Goal: Information Seeking & Learning: Check status

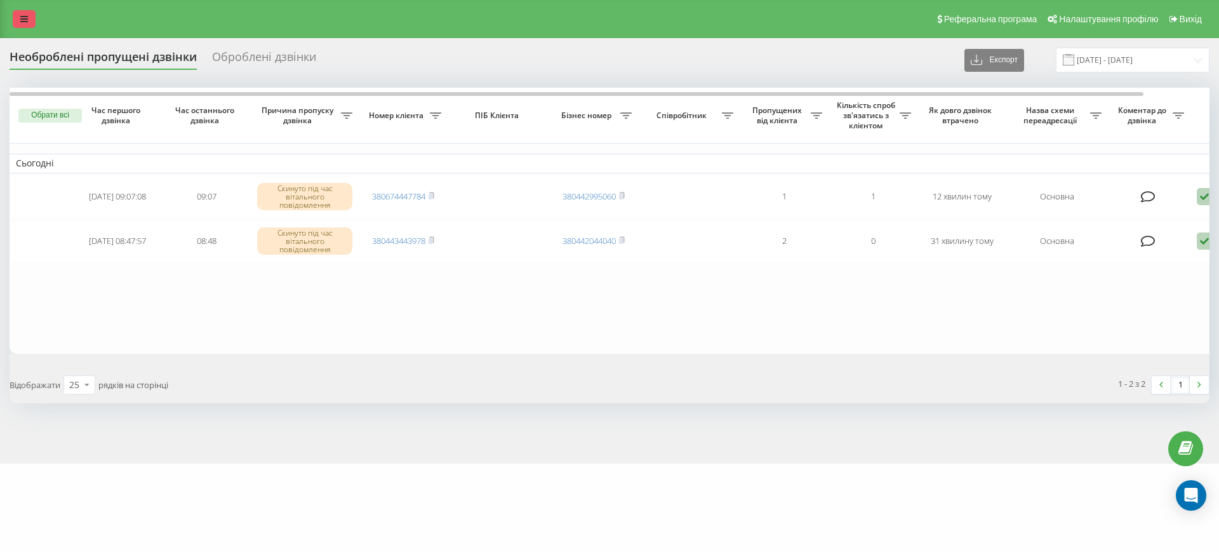
click at [23, 23] on link at bounding box center [24, 19] width 23 height 18
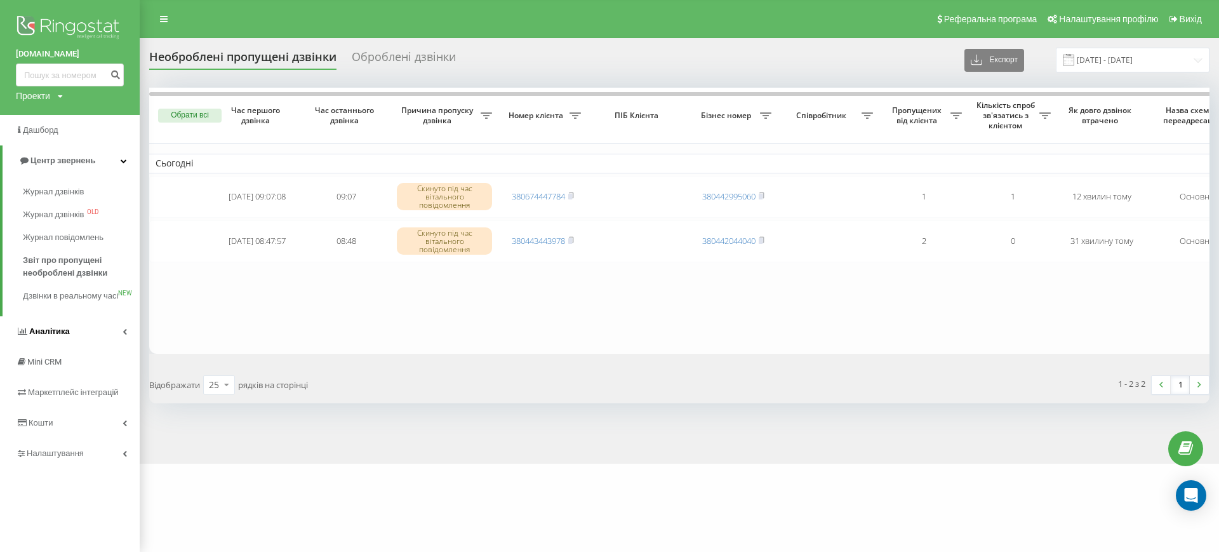
click at [59, 336] on span "Аналiтика" at bounding box center [49, 331] width 41 height 10
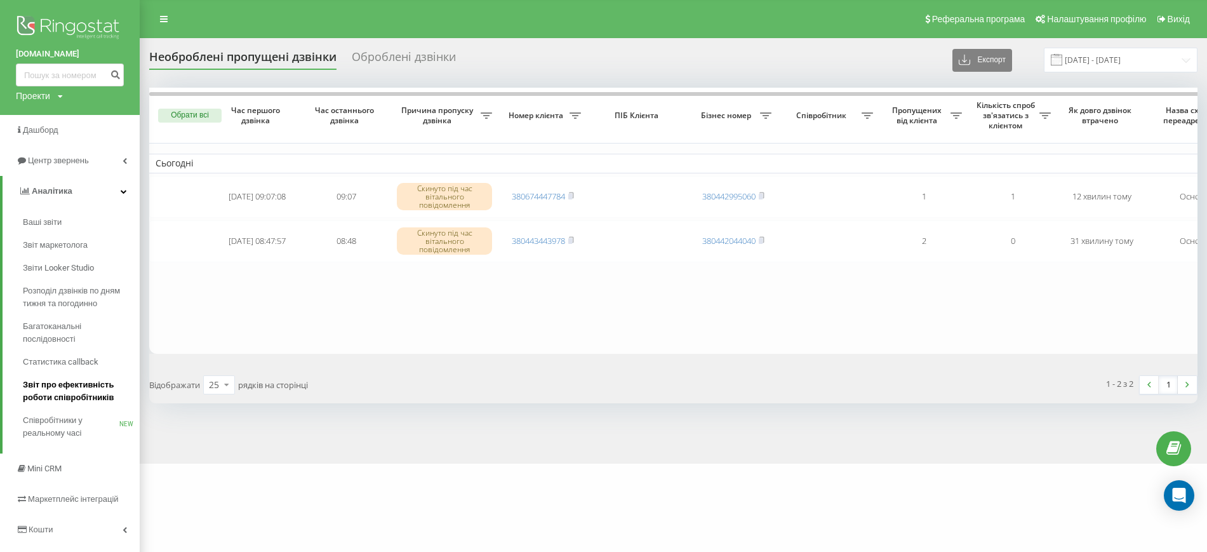
click at [65, 399] on span "Звіт про ефективність роботи співробітників" at bounding box center [78, 391] width 111 height 25
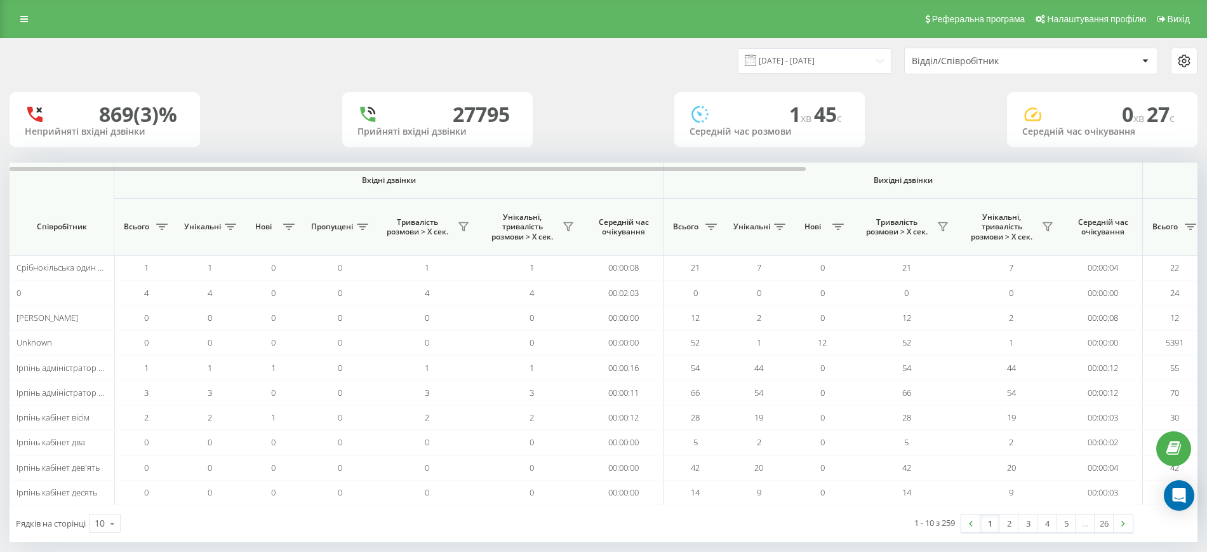
click at [1141, 59] on div at bounding box center [1145, 60] width 15 height 15
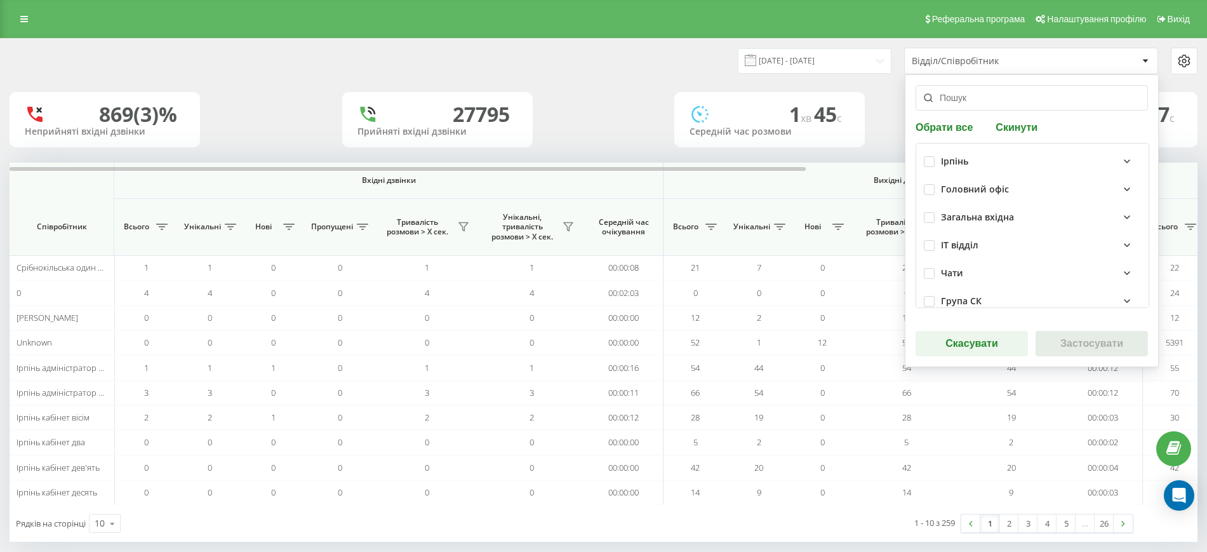
scroll to position [397, 0]
click at [928, 182] on label at bounding box center [929, 182] width 11 height 0
checkbox input "true"
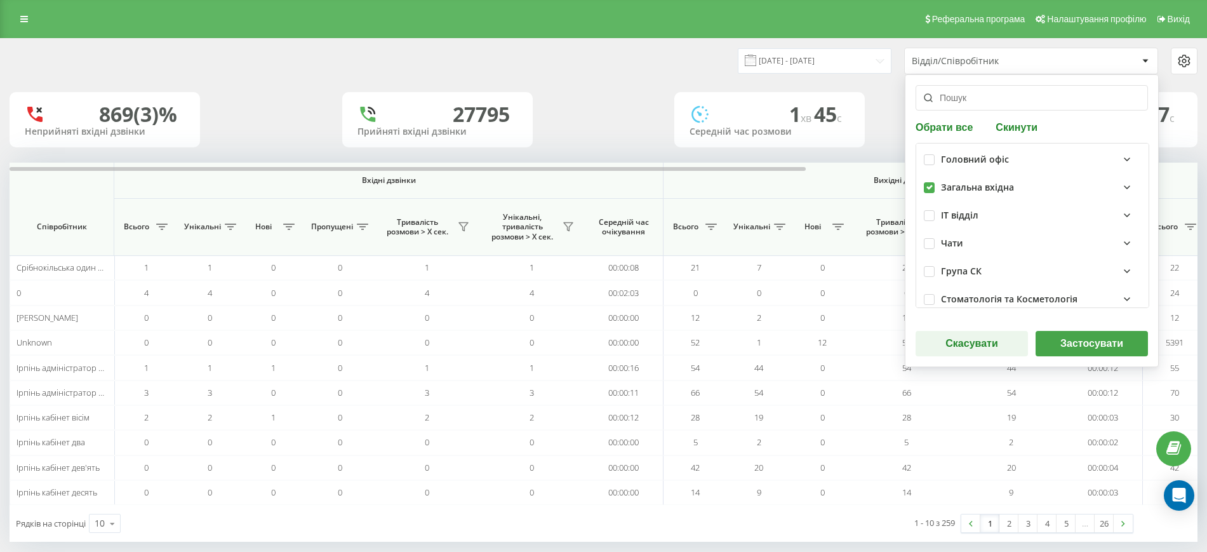
click at [935, 274] on div "Група СК" at bounding box center [1032, 271] width 217 height 28
click at [928, 266] on label at bounding box center [929, 266] width 11 height 0
checkbox input "true"
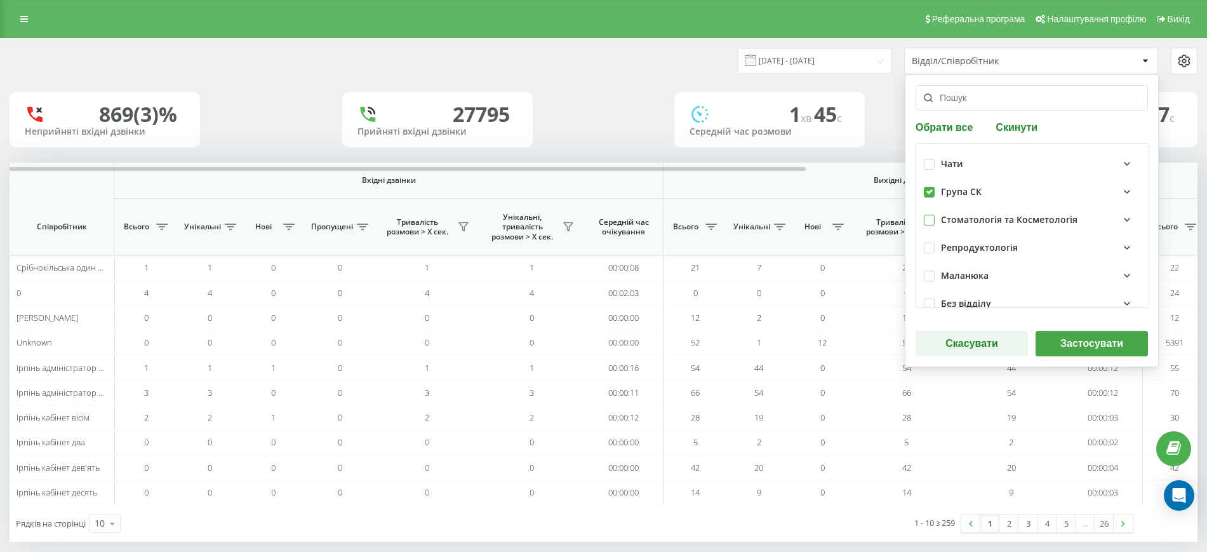
click at [932, 215] on label at bounding box center [929, 215] width 11 height 0
checkbox input "true"
click at [1069, 333] on button "Застосувати" at bounding box center [1092, 343] width 112 height 25
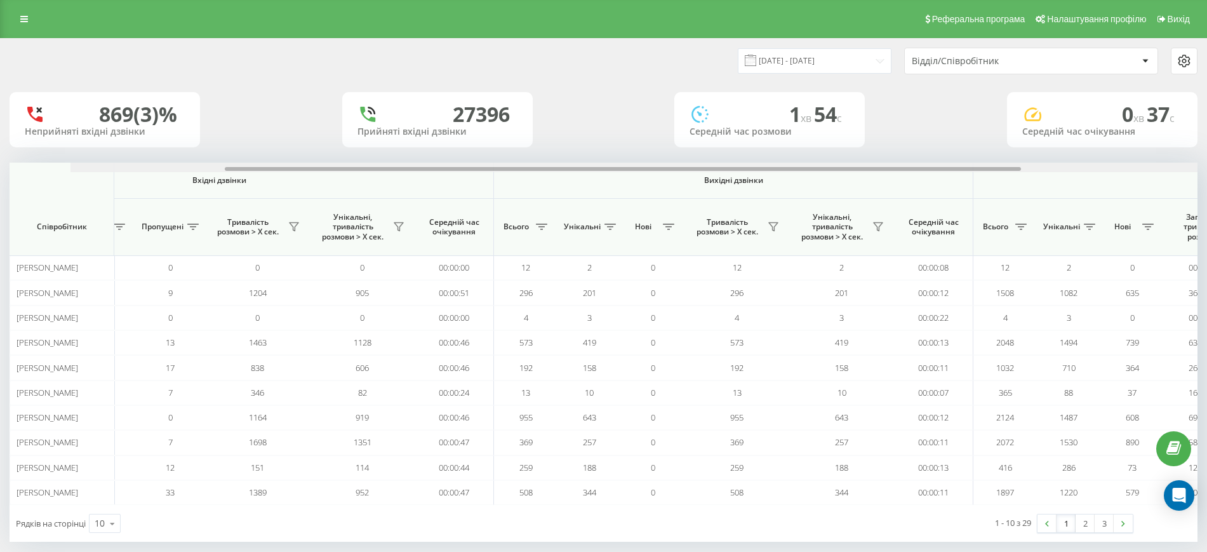
scroll to position [0, 0]
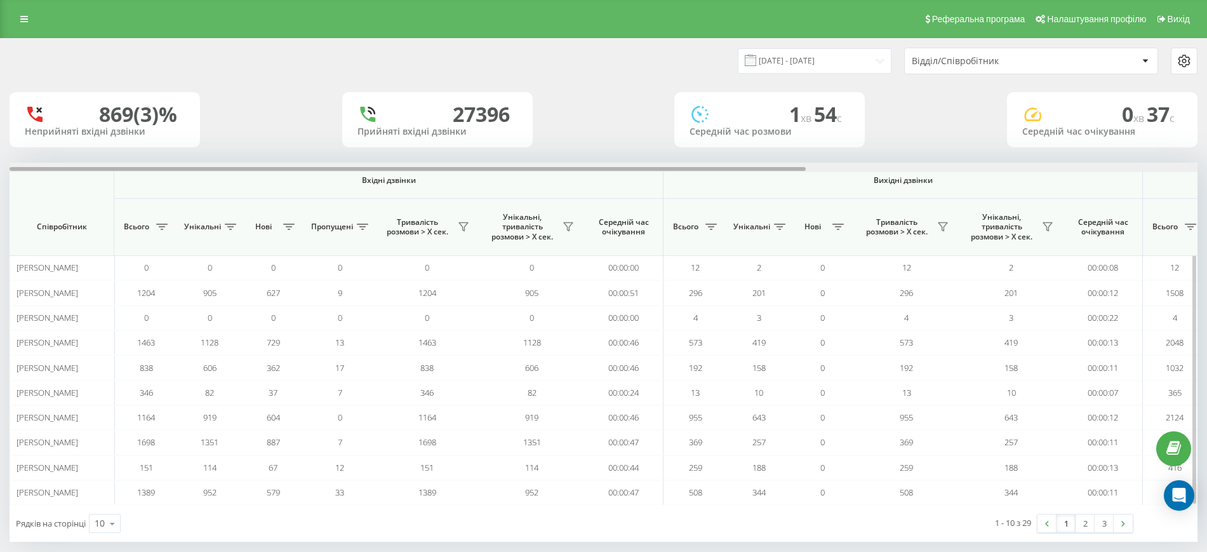
drag, startPoint x: 686, startPoint y: 166, endPoint x: 233, endPoint y: 179, distance: 453.0
click at [233, 179] on div "Вхідні дзвінки Вихідні дзвінки Всі дзвінки Співробітник Всього Унікальні Нові П…" at bounding box center [604, 334] width 1188 height 342
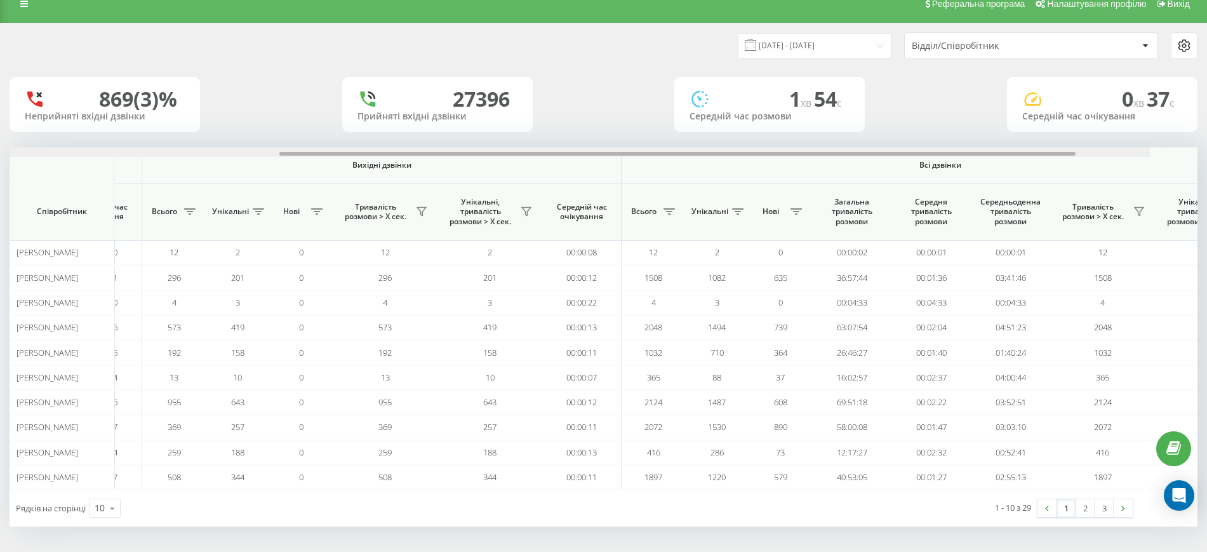
scroll to position [0, 584]
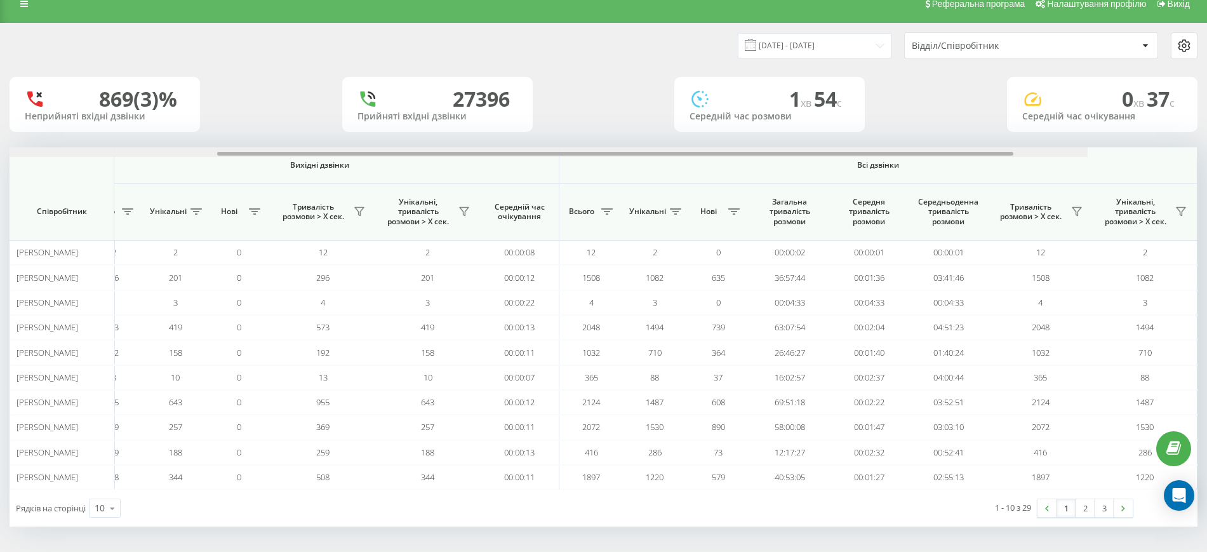
drag, startPoint x: 702, startPoint y: 151, endPoint x: 1169, endPoint y: 145, distance: 466.8
click at [1154, 145] on div "19.07.2025 - 19.08.2025 Відділ/Співробітник 869 (3)% Неприйняті вхідні дзвінки …" at bounding box center [604, 274] width 1188 height 503
drag, startPoint x: 654, startPoint y: 151, endPoint x: 779, endPoint y: 152, distance: 125.1
click at [779, 152] on div at bounding box center [604, 152] width 1188 height 10
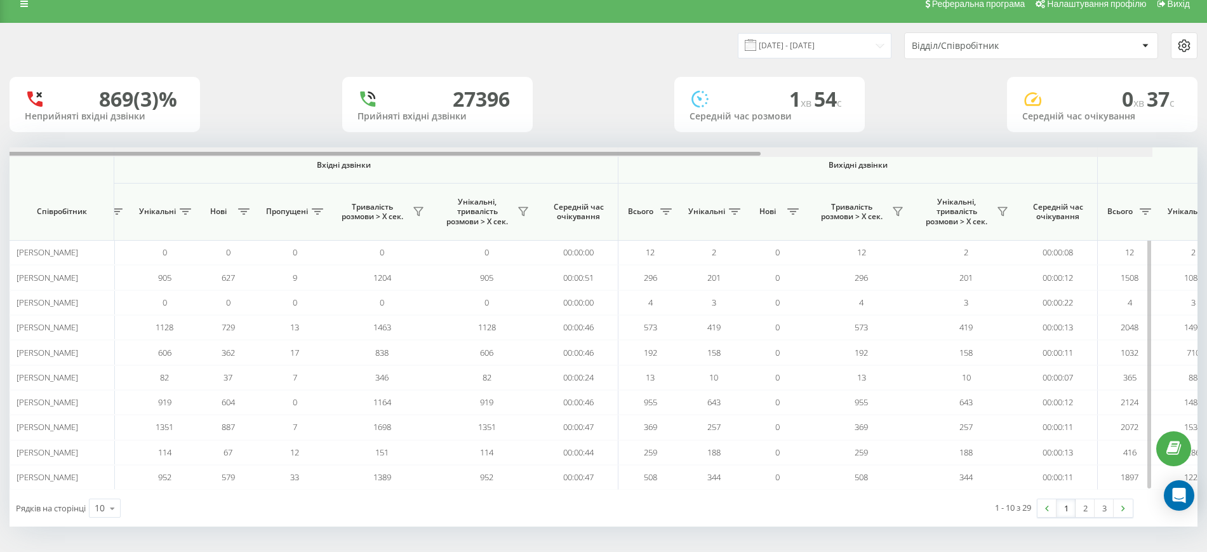
scroll to position [0, 0]
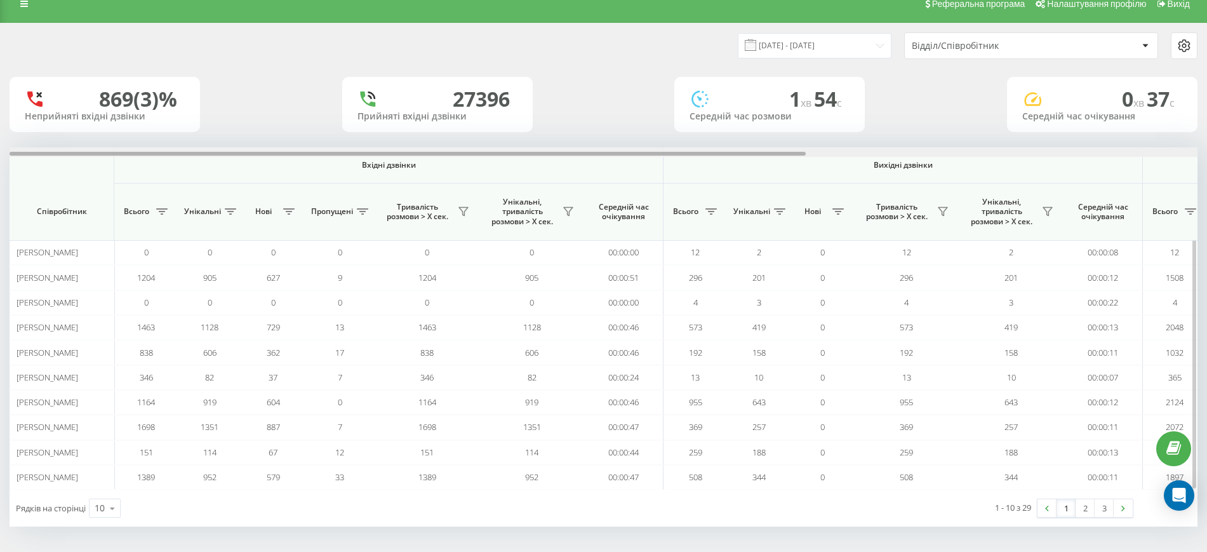
drag, startPoint x: 779, startPoint y: 153, endPoint x: 194, endPoint y: 156, distance: 585.6
click at [194, 156] on div at bounding box center [604, 152] width 1188 height 10
click at [1137, 48] on div "Відділ/Співробітник" at bounding box center [1025, 46] width 226 height 11
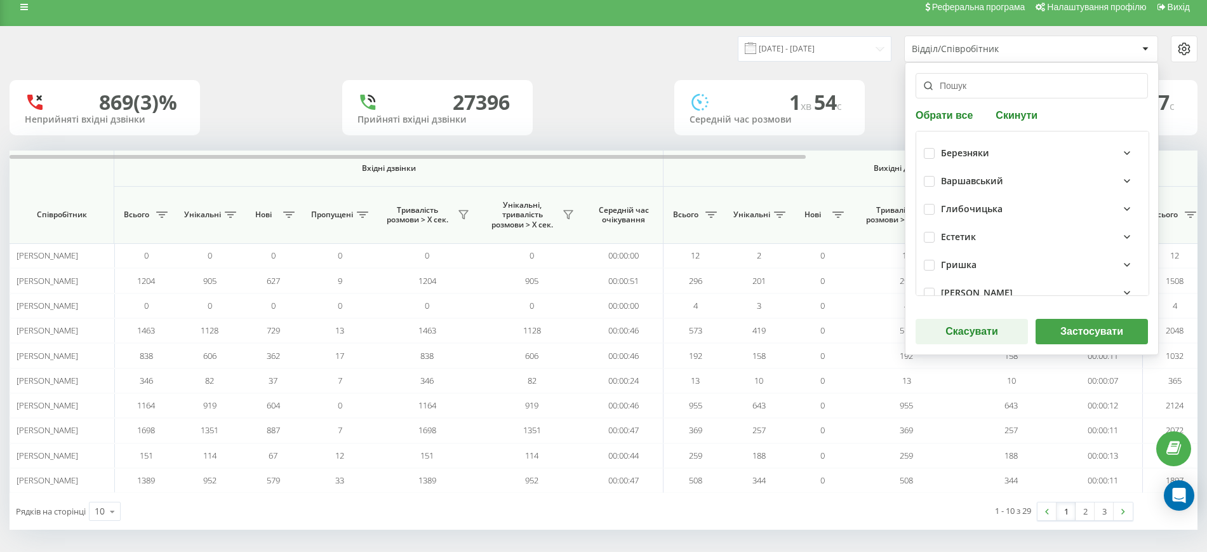
scroll to position [15, 0]
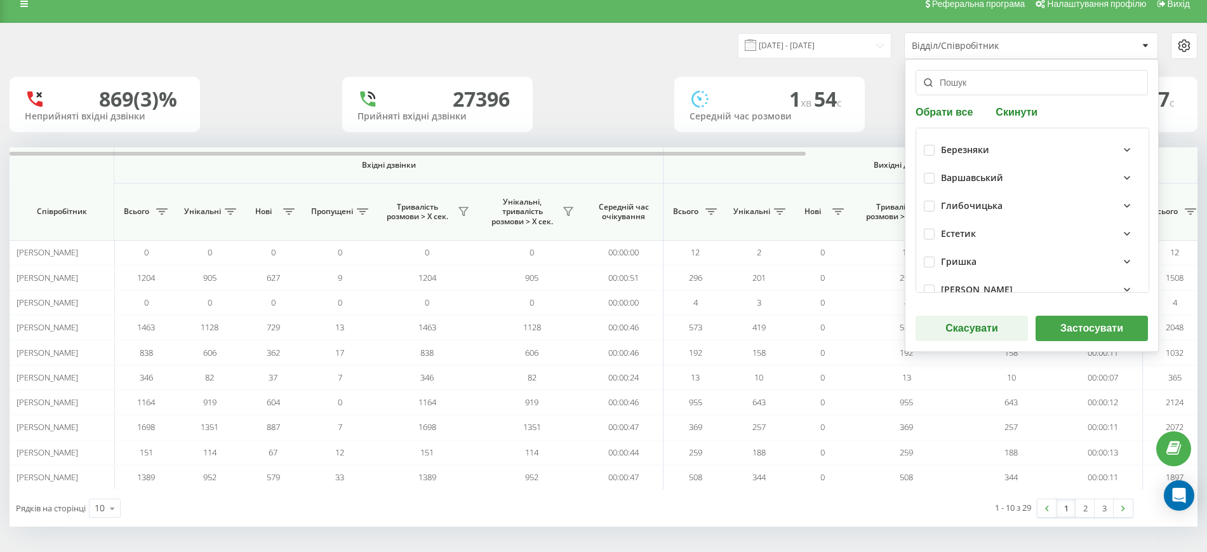
click at [980, 335] on button "Скасувати" at bounding box center [972, 328] width 112 height 25
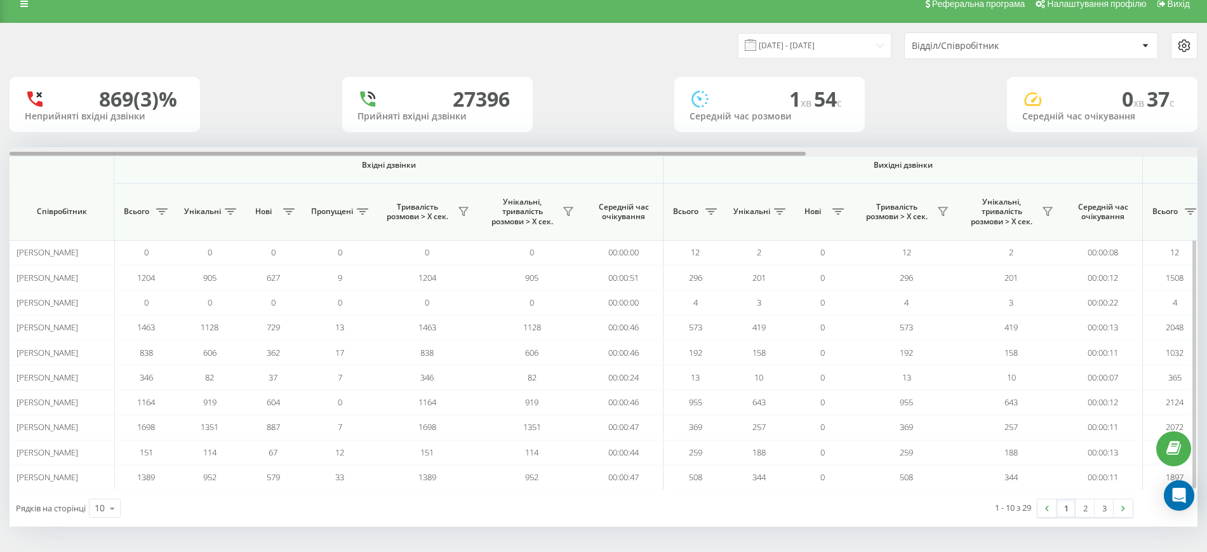
scroll to position [0, 584]
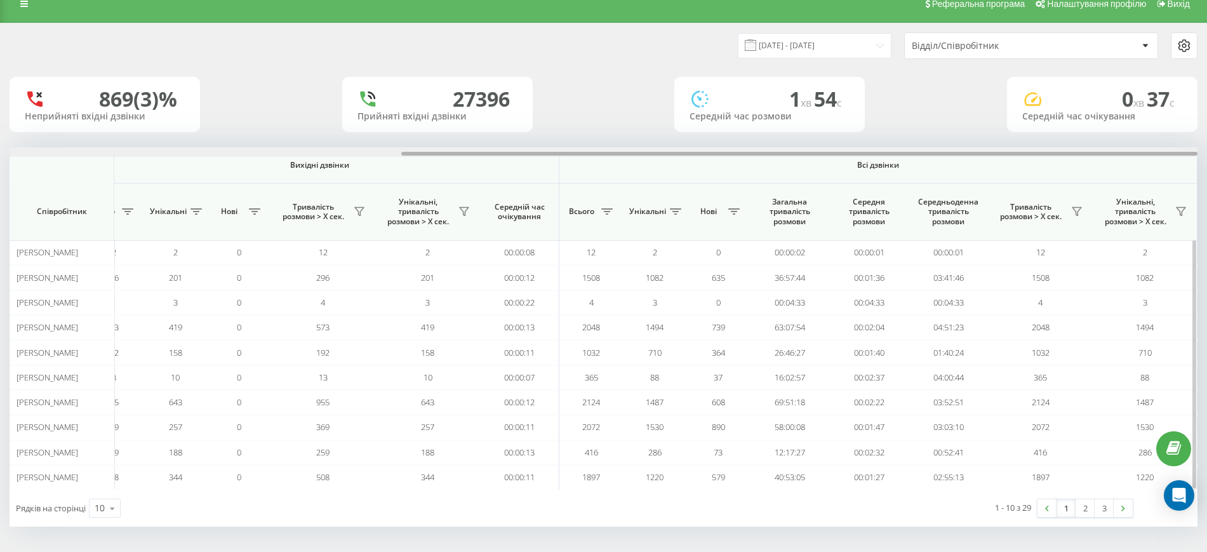
drag, startPoint x: 647, startPoint y: 156, endPoint x: 716, endPoint y: 156, distance: 69.9
click at [716, 156] on div at bounding box center [604, 152] width 1188 height 10
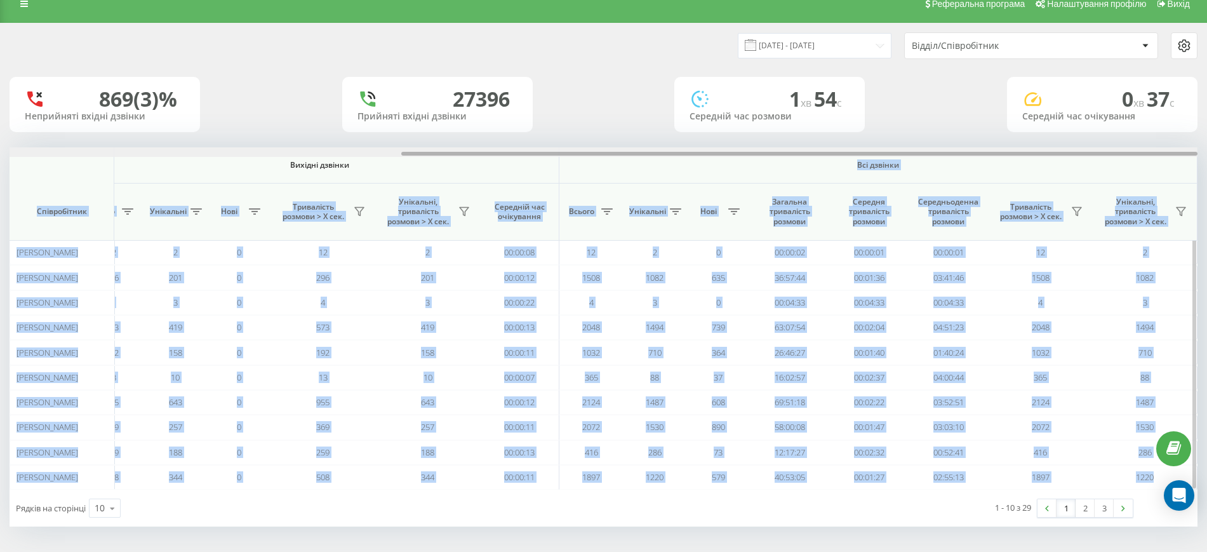
drag, startPoint x: 680, startPoint y: 158, endPoint x: 580, endPoint y: 152, distance: 99.9
click at [580, 152] on div "Вхідні дзвінки Вихідні дзвінки Всі дзвінки Співробітник Всього Унікальні Нові П…" at bounding box center [604, 318] width 1188 height 342
click at [509, 155] on div at bounding box center [799, 154] width 796 height 4
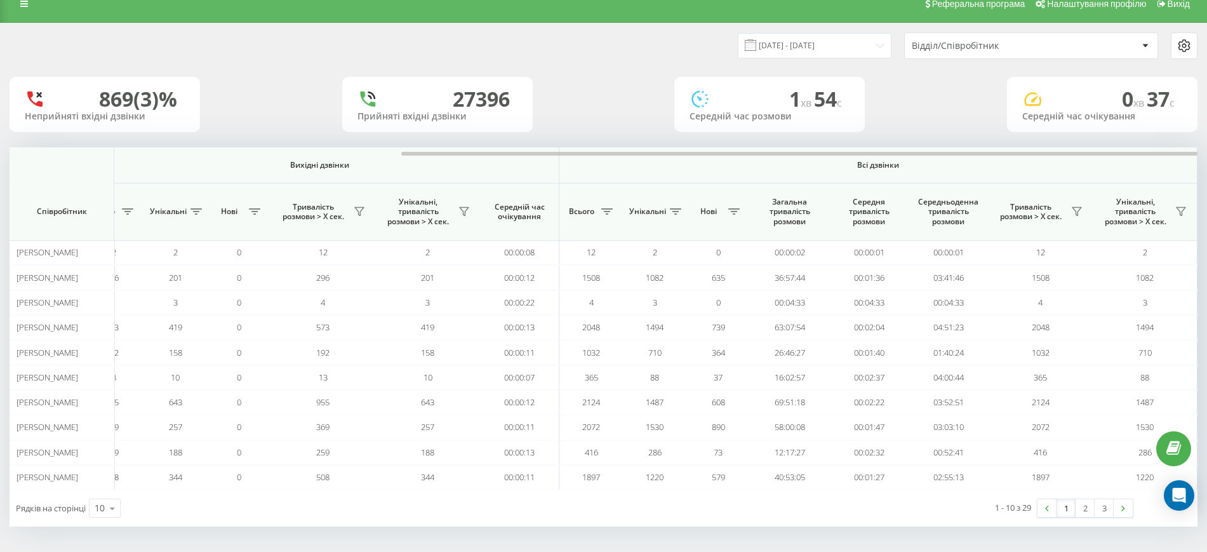
click at [617, 130] on div "869 (3)% Неприйняті вхідні дзвінки 27396 Прийняті вхідні дзвінки 1 хв 54 c Сере…" at bounding box center [604, 104] width 1188 height 55
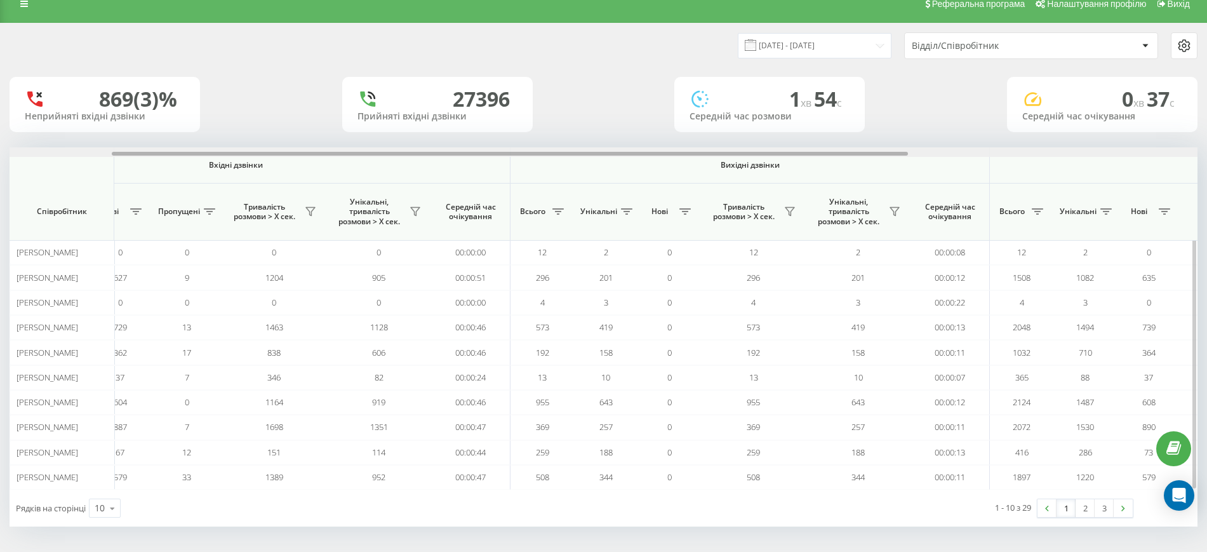
drag, startPoint x: 615, startPoint y: 154, endPoint x: 321, endPoint y: 167, distance: 294.3
click at [323, 165] on div "Вхідні дзвінки Вихідні дзвінки Всі дзвінки Співробітник Всього Унікальні Нові П…" at bounding box center [604, 318] width 1188 height 342
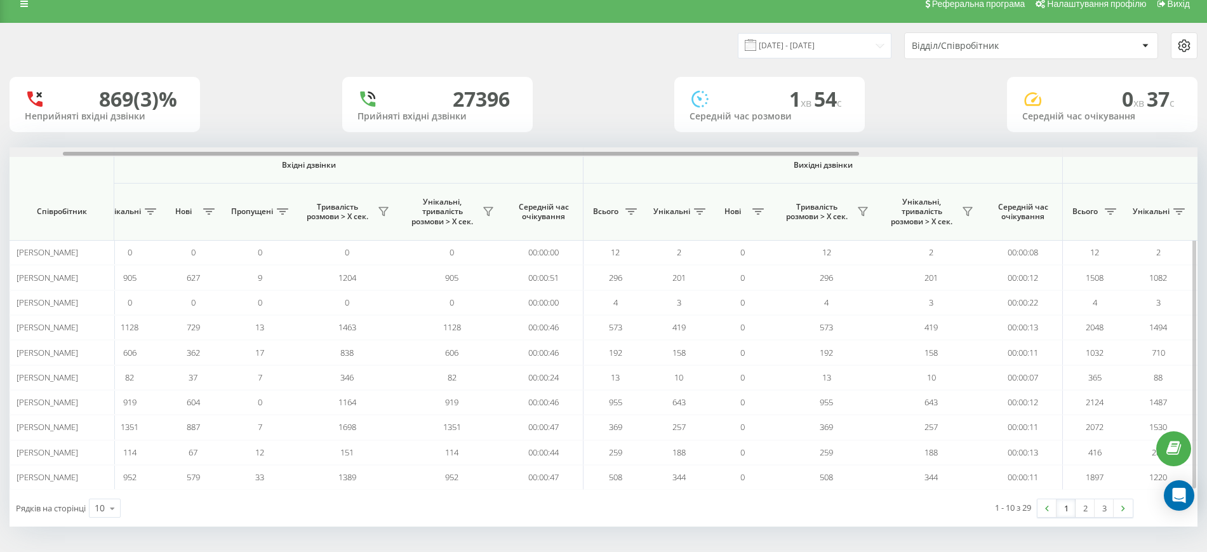
scroll to position [0, 45]
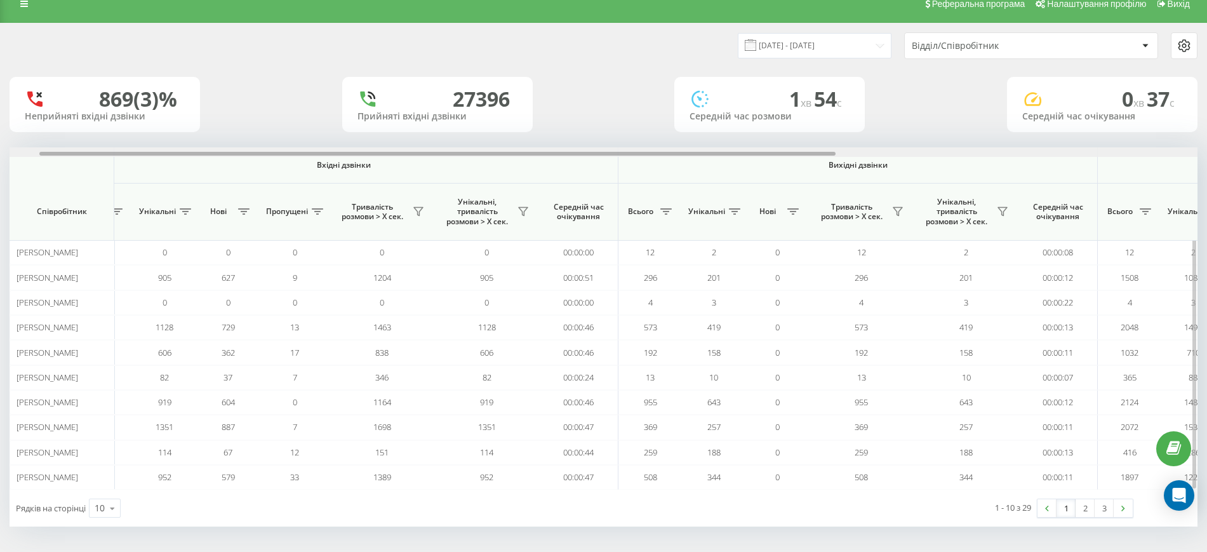
drag, startPoint x: 241, startPoint y: 155, endPoint x: 173, endPoint y: 153, distance: 68.6
click at [173, 153] on div at bounding box center [437, 154] width 796 height 4
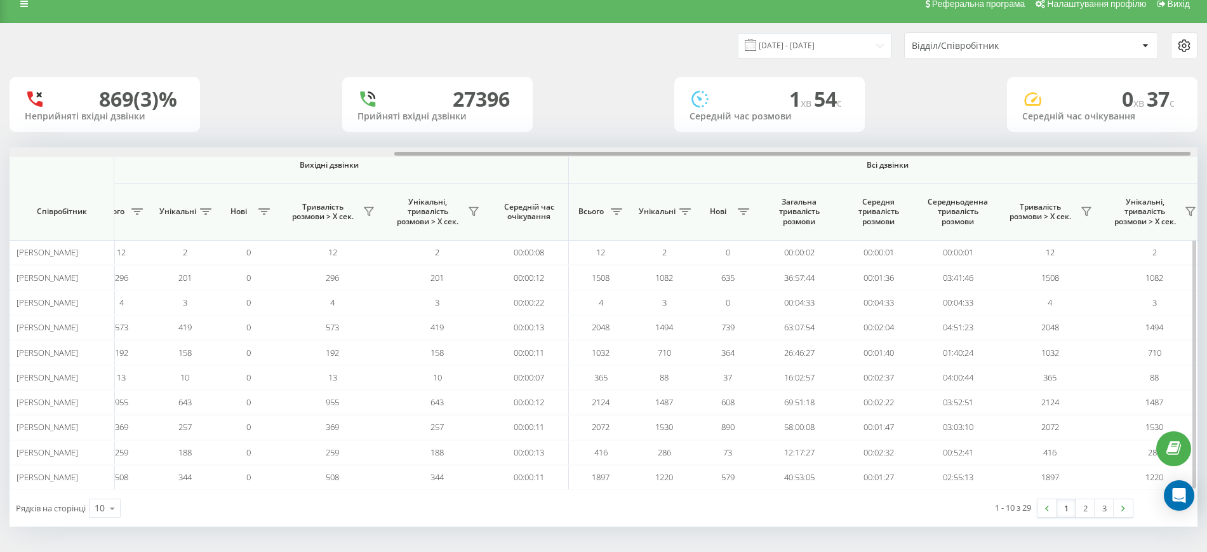
scroll to position [0, 584]
drag, startPoint x: 789, startPoint y: 152, endPoint x: 1181, endPoint y: 147, distance: 391.2
click at [1181, 147] on div at bounding box center [604, 152] width 1188 height 10
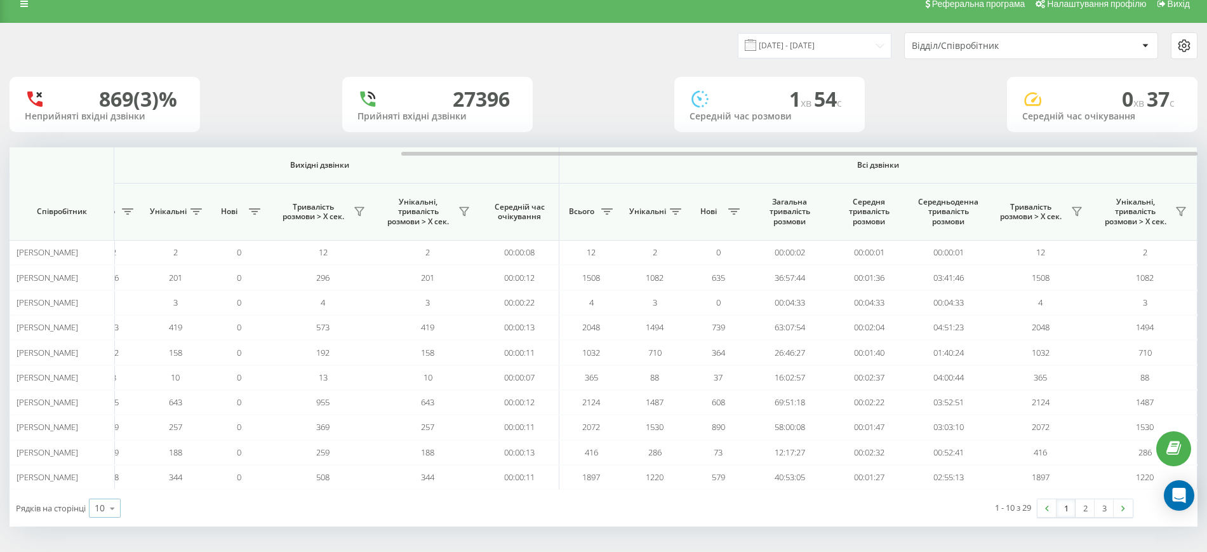
click at [111, 513] on icon at bounding box center [112, 508] width 19 height 25
click at [102, 490] on span "100" at bounding box center [102, 490] width 15 height 12
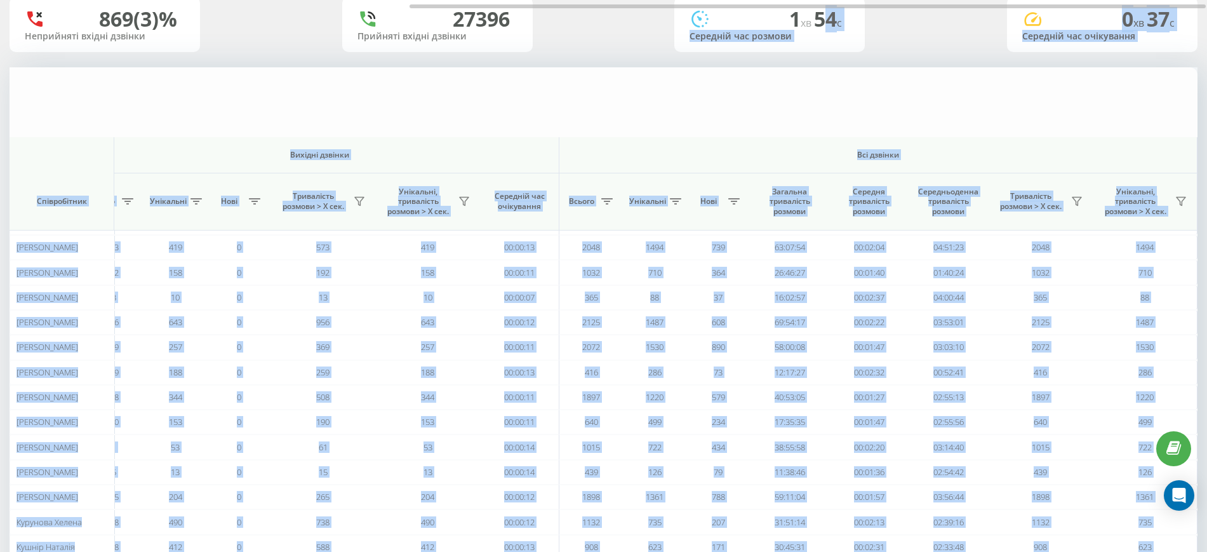
scroll to position [13, 0]
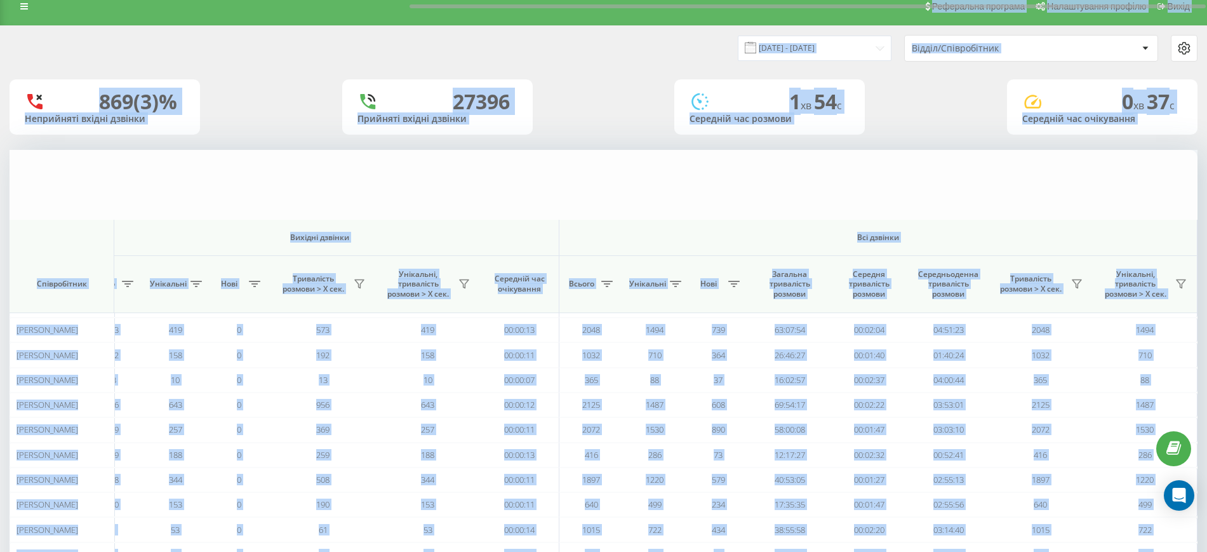
drag, startPoint x: 741, startPoint y: 1, endPoint x: 828, endPoint y: -4, distance: 87.2
click at [828, 0] on html "oxford-med.com.ua Проекти oxford-med.com.ua Дашборд Центр звернень Аналiтика Ва…" at bounding box center [603, 263] width 1207 height 552
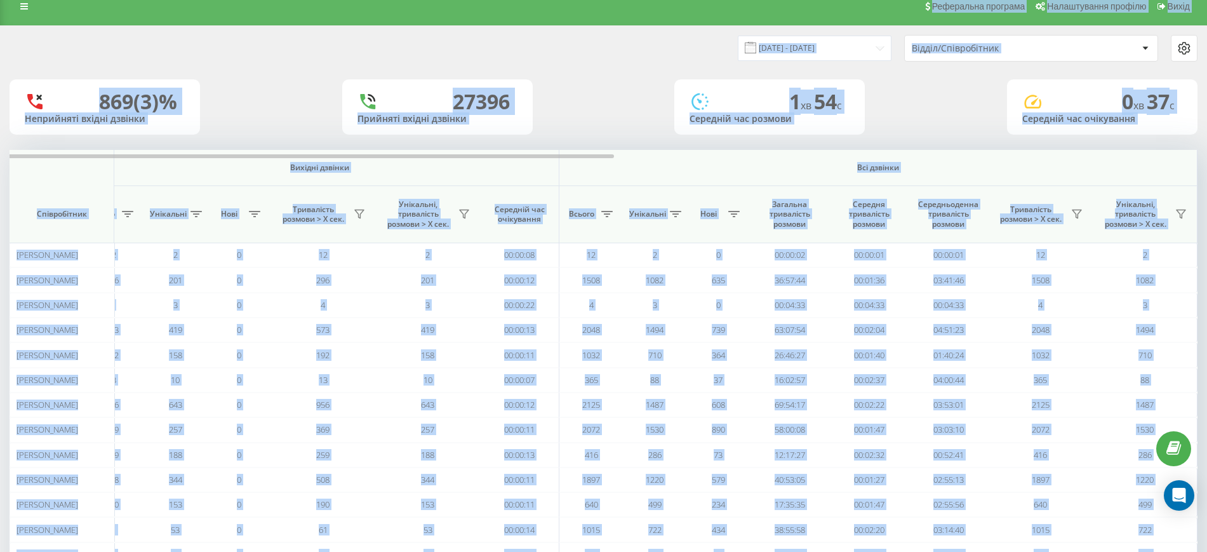
scroll to position [0, 0]
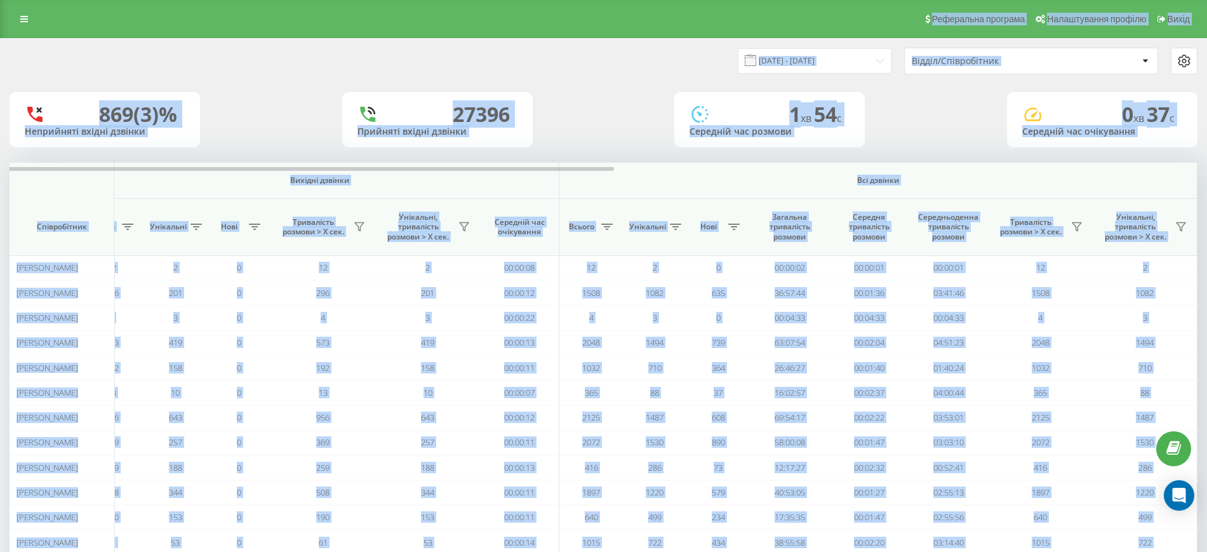
click at [584, 133] on div "869 (3)% Неприйняті вхідні дзвінки 27396 Прийняті вхідні дзвінки 1 хв 54 c Сере…" at bounding box center [604, 119] width 1188 height 55
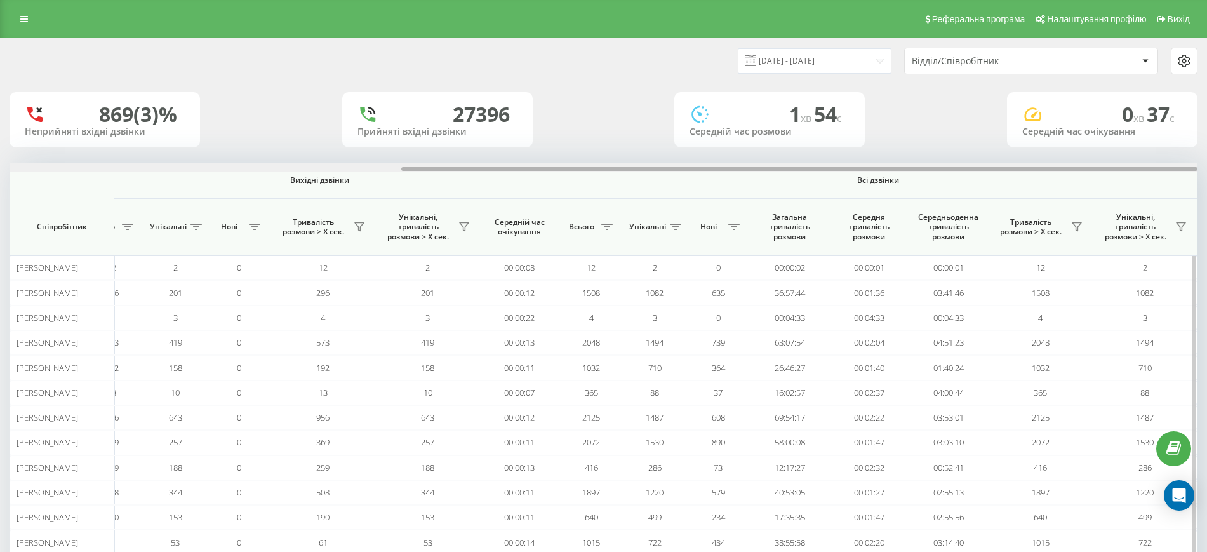
drag, startPoint x: 594, startPoint y: 169, endPoint x: 690, endPoint y: 164, distance: 95.4
click at [690, 164] on div at bounding box center [604, 168] width 1188 height 10
click at [732, 164] on div at bounding box center [604, 168] width 1188 height 10
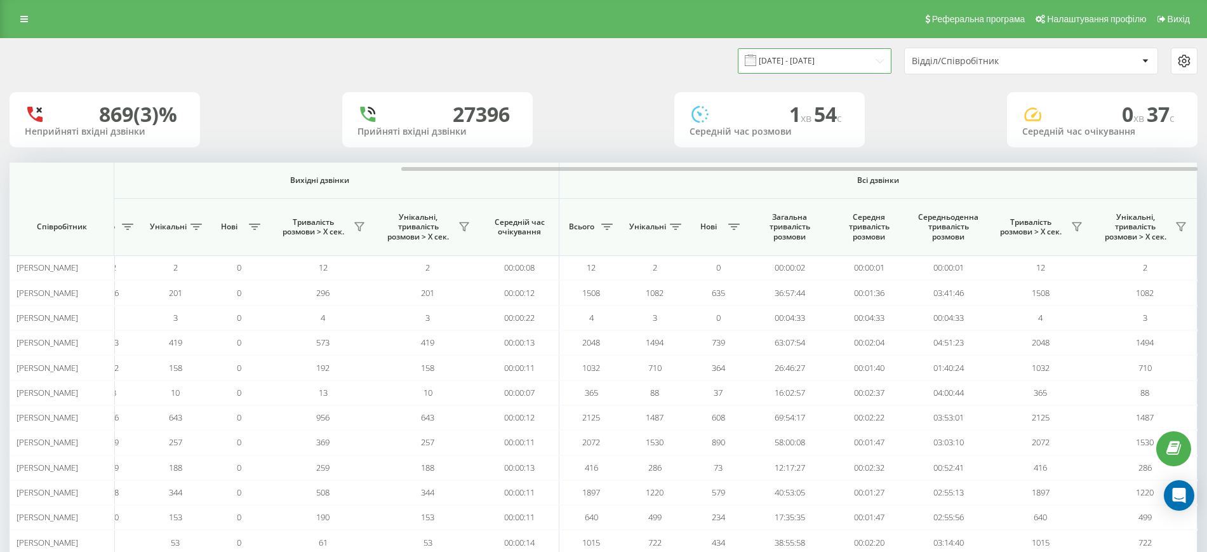
click at [821, 60] on input "[DATE] - [DATE]" at bounding box center [815, 60] width 154 height 25
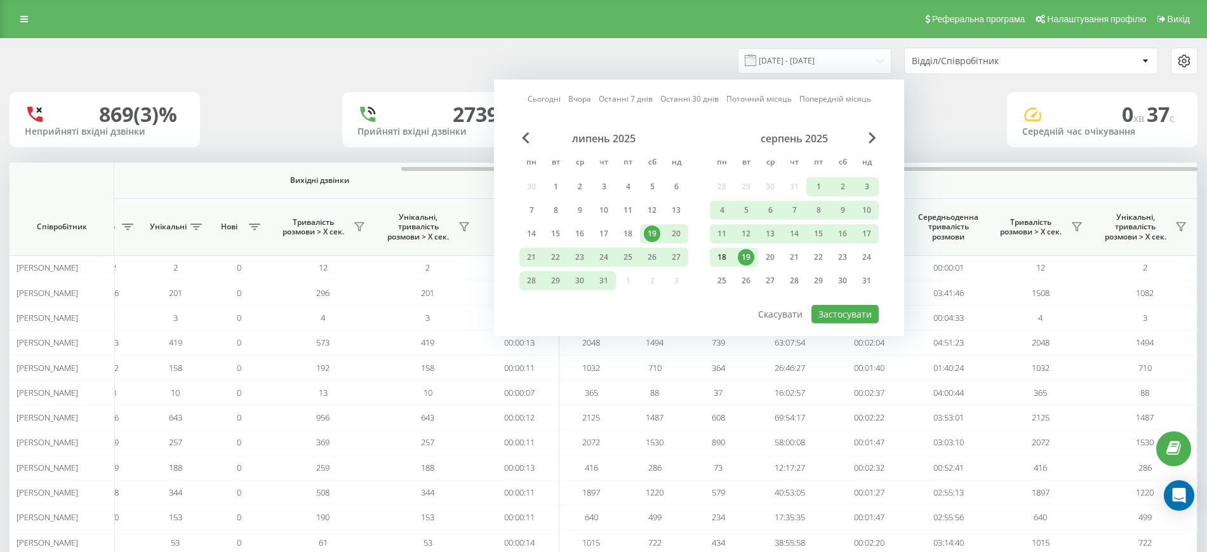
click at [720, 254] on div "18" at bounding box center [722, 257] width 17 height 17
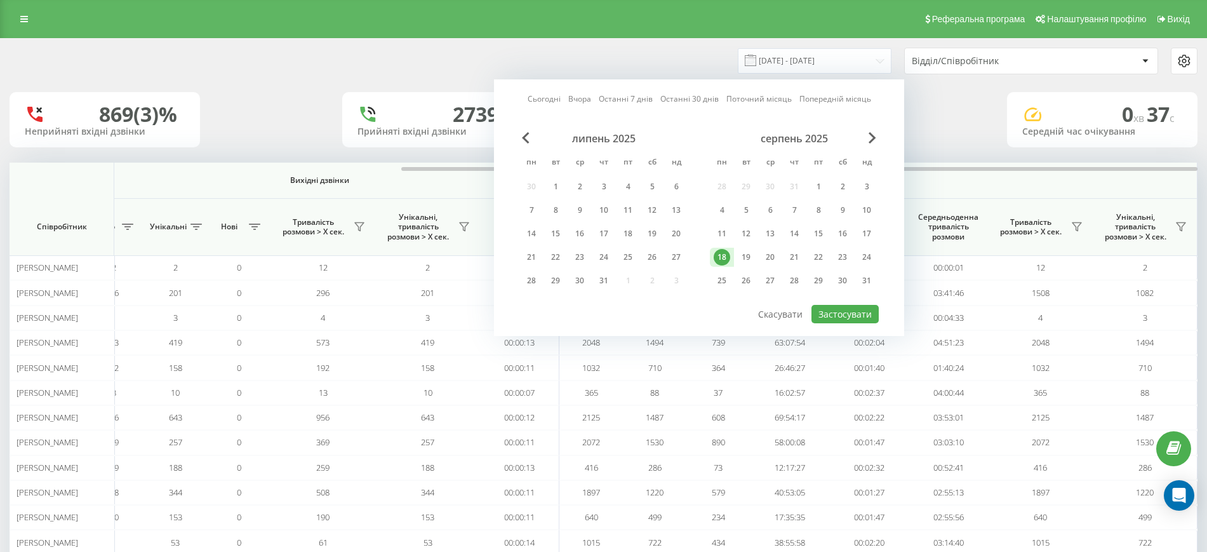
click at [720, 254] on div "18" at bounding box center [722, 257] width 17 height 17
click at [819, 312] on button "Застосувати" at bounding box center [845, 314] width 67 height 18
type input "[DATE] - [DATE]"
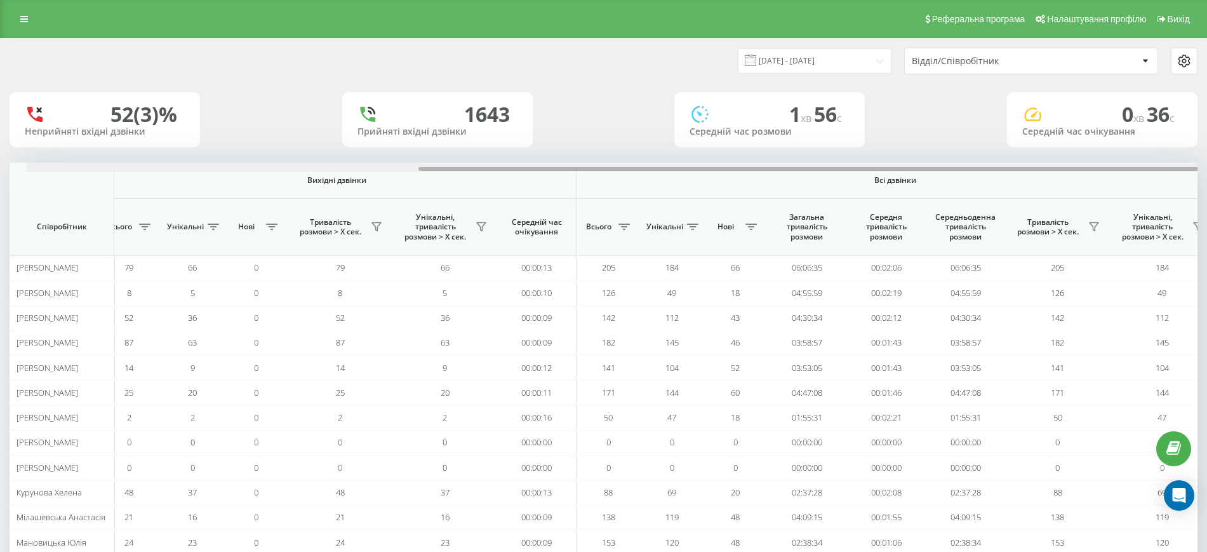
scroll to position [0, 584]
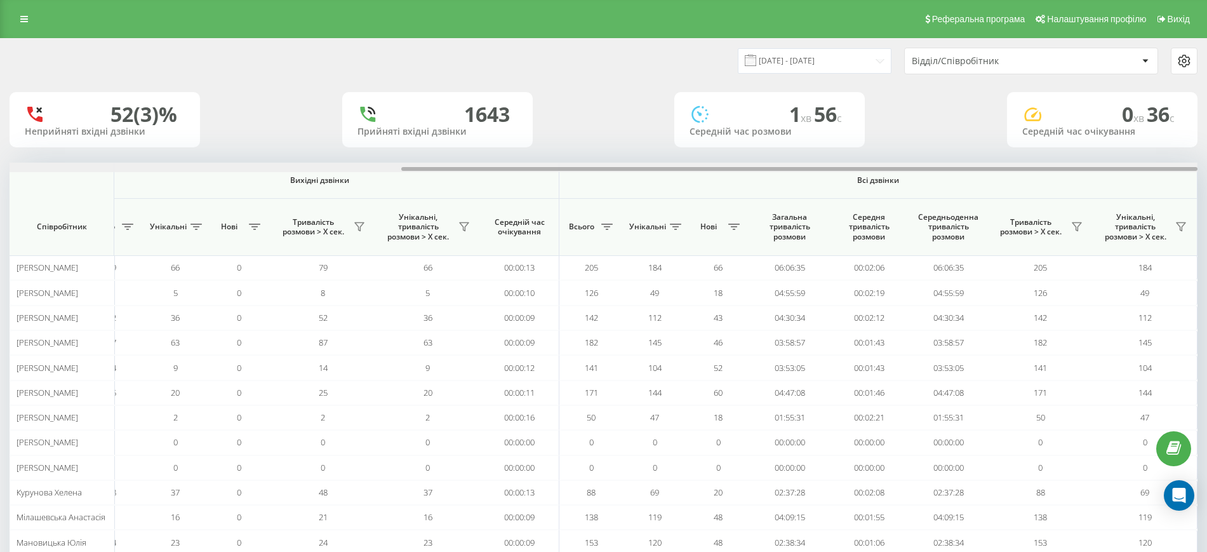
drag, startPoint x: 756, startPoint y: 170, endPoint x: 1207, endPoint y: 145, distance: 451.6
click at [1207, 145] on div "18.08.2025 - 18.08.2025 Відділ/Співробітник 52 (3)% Неприйняті вхідні дзвінки 1…" at bounding box center [603, 427] width 1207 height 779
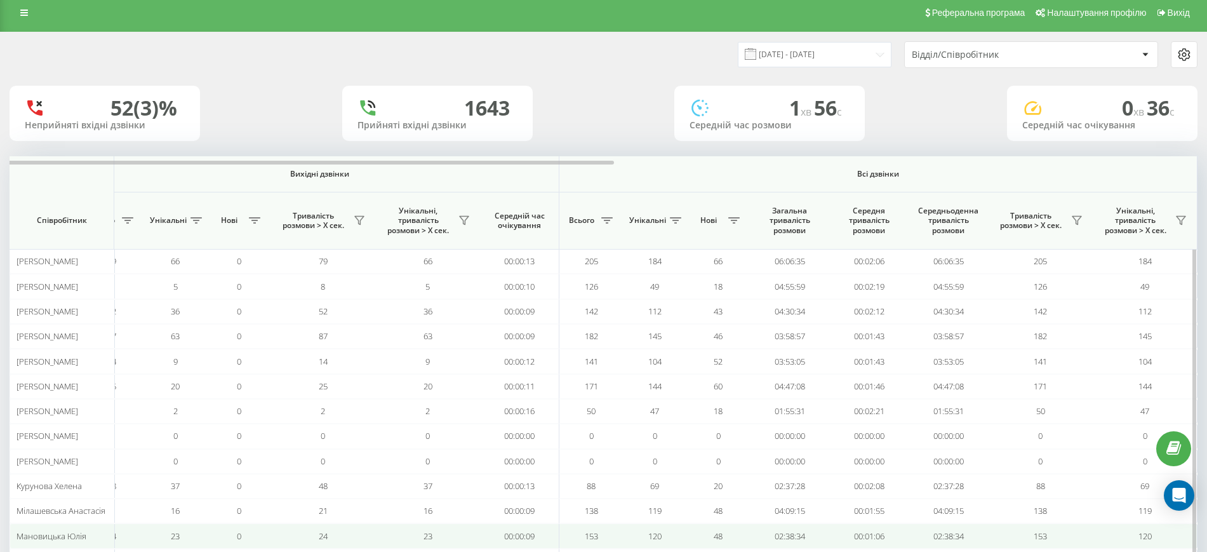
scroll to position [0, 0]
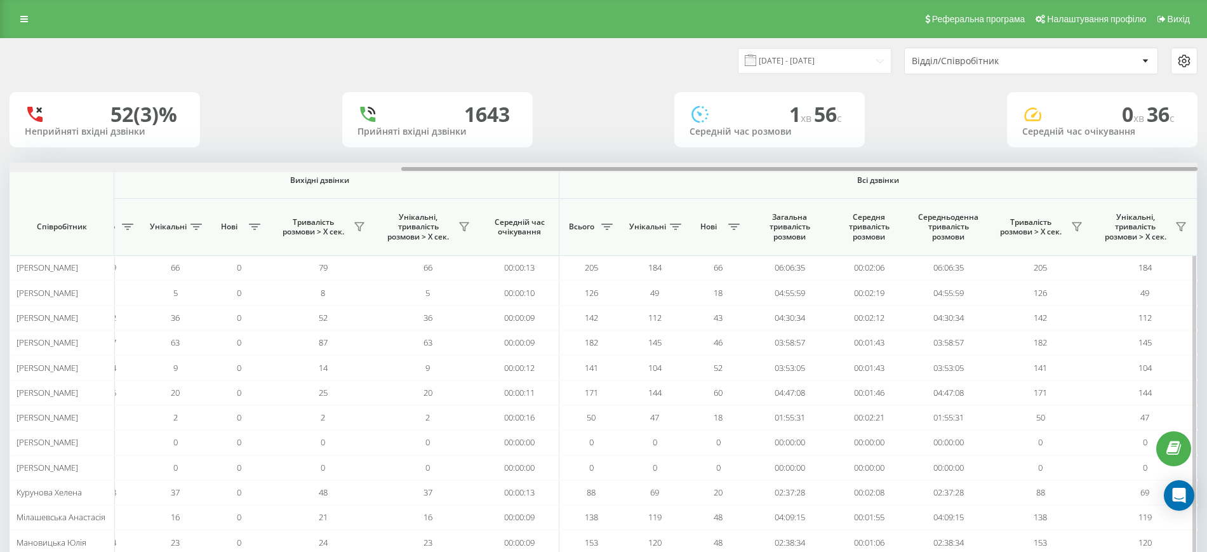
drag, startPoint x: 466, startPoint y: 166, endPoint x: 525, endPoint y: 166, distance: 59.7
click at [525, 167] on div at bounding box center [799, 169] width 796 height 4
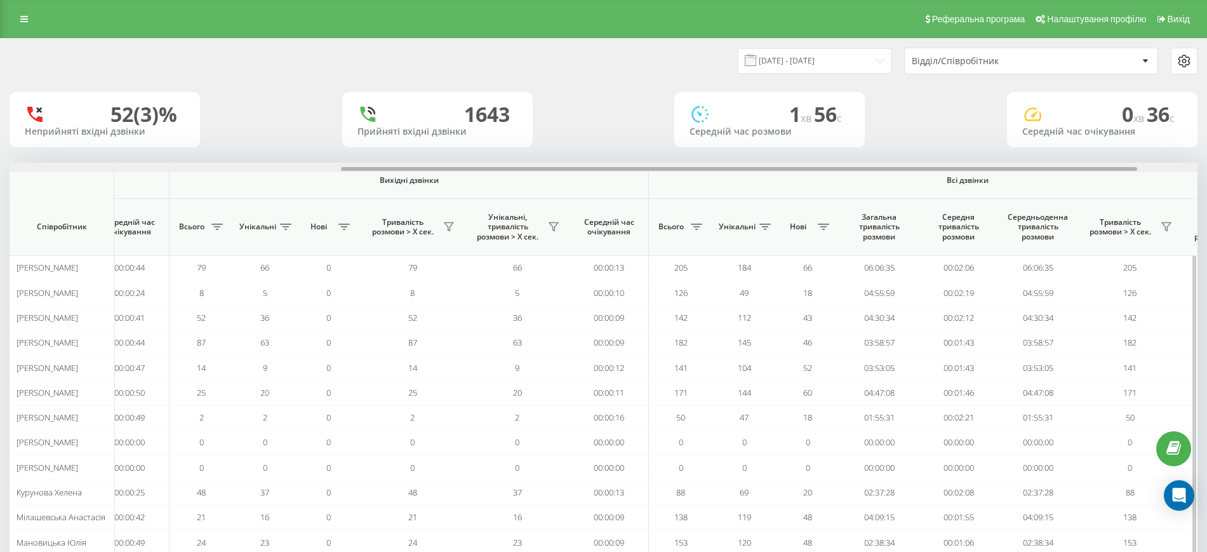
scroll to position [0, 584]
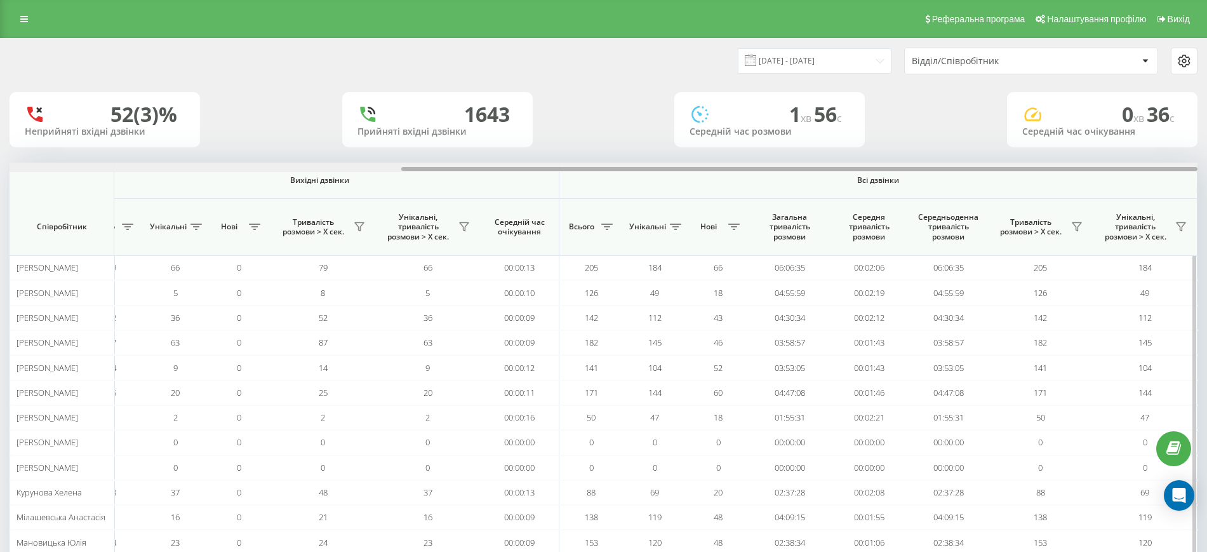
drag, startPoint x: 581, startPoint y: 170, endPoint x: 813, endPoint y: 163, distance: 231.9
click at [813, 163] on div at bounding box center [604, 168] width 1188 height 10
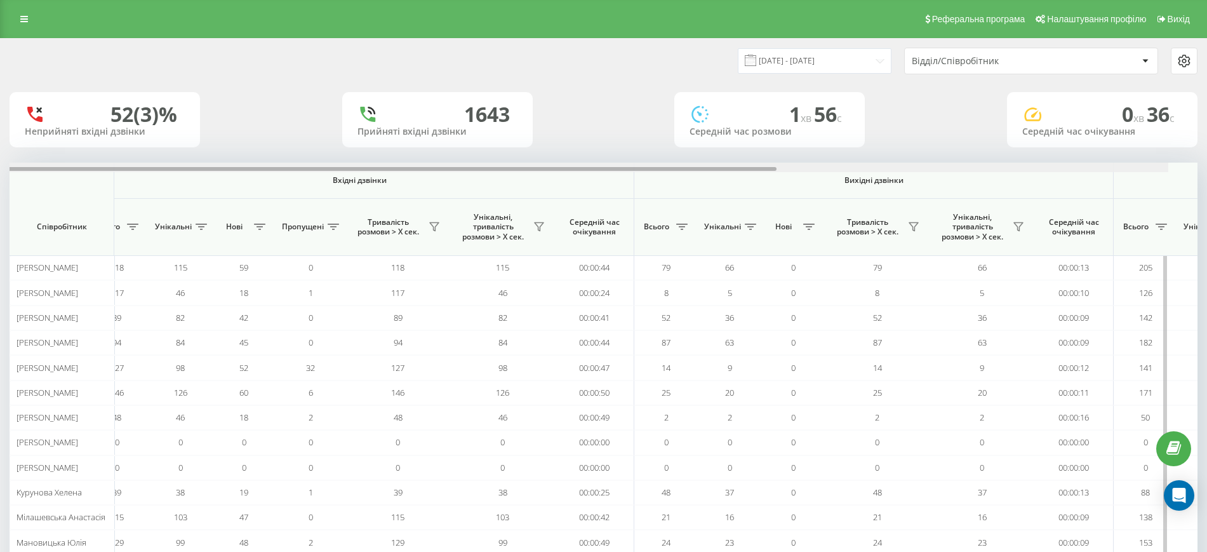
scroll to position [0, 0]
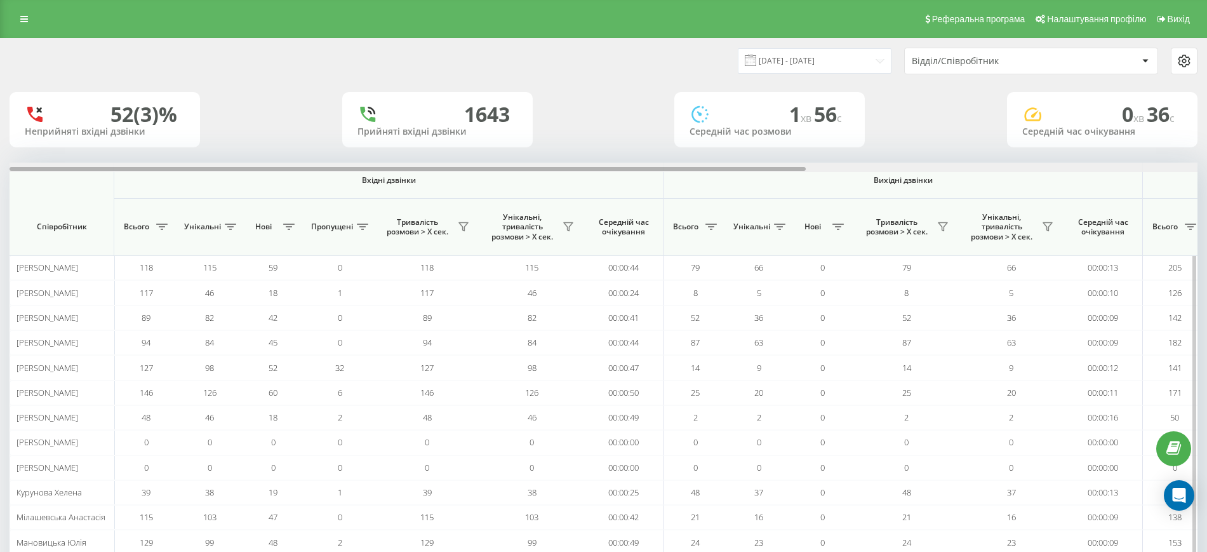
drag, startPoint x: 593, startPoint y: 168, endPoint x: 166, endPoint y: 178, distance: 427.5
click at [166, 178] on div "Вхідні дзвінки Вихідні дзвінки Всі дзвінки Співробітник Всього Унікальні Нові П…" at bounding box center [604, 459] width 1188 height 592
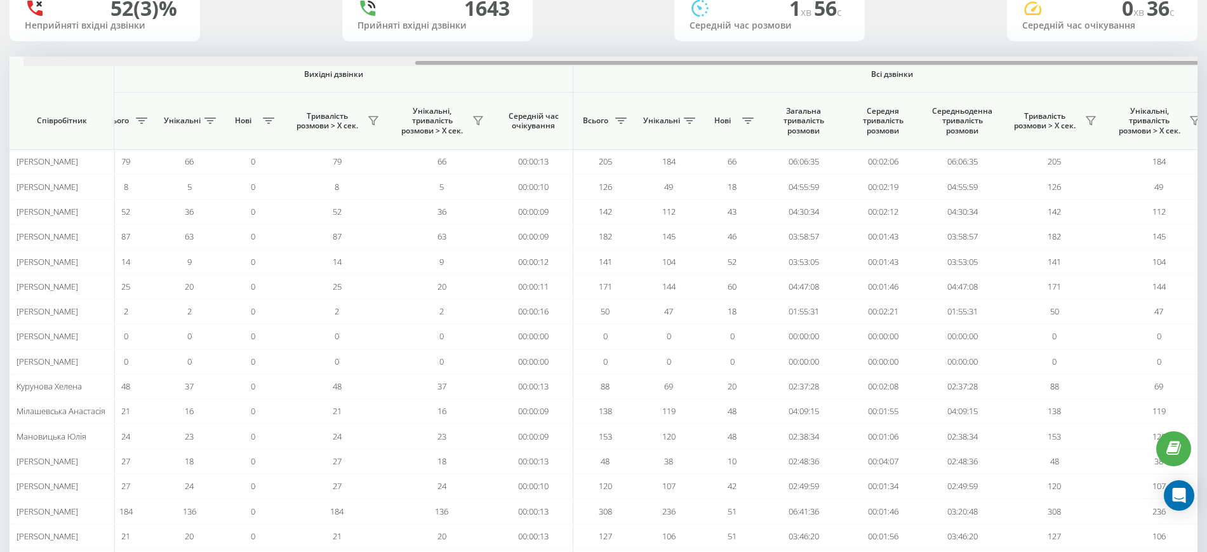
scroll to position [0, 584]
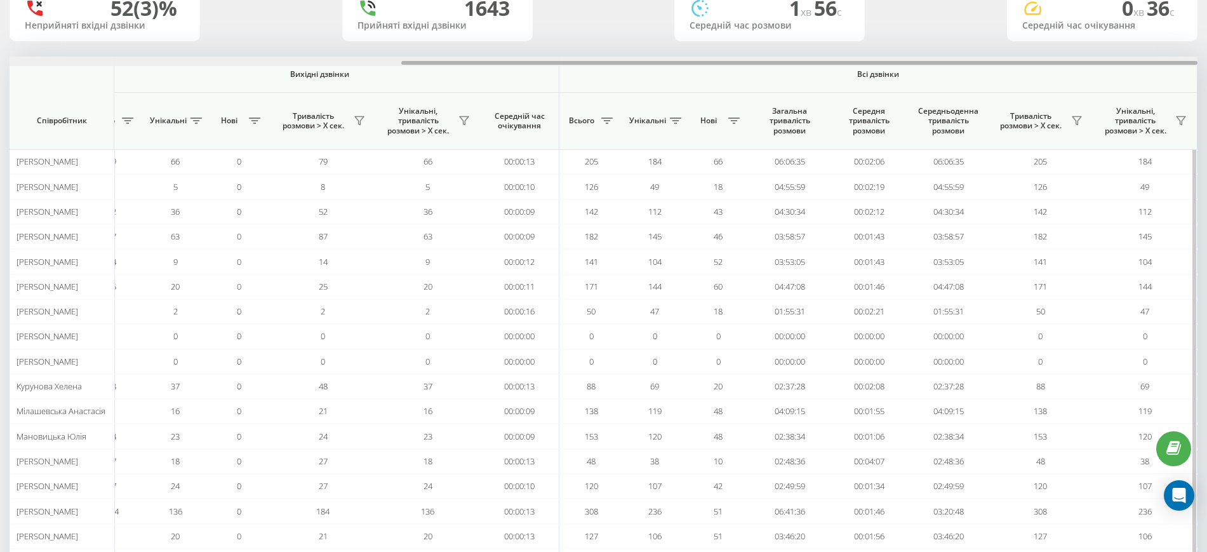
drag, startPoint x: 749, startPoint y: 64, endPoint x: 1161, endPoint y: 59, distance: 412.2
click at [1161, 59] on div at bounding box center [604, 62] width 1188 height 10
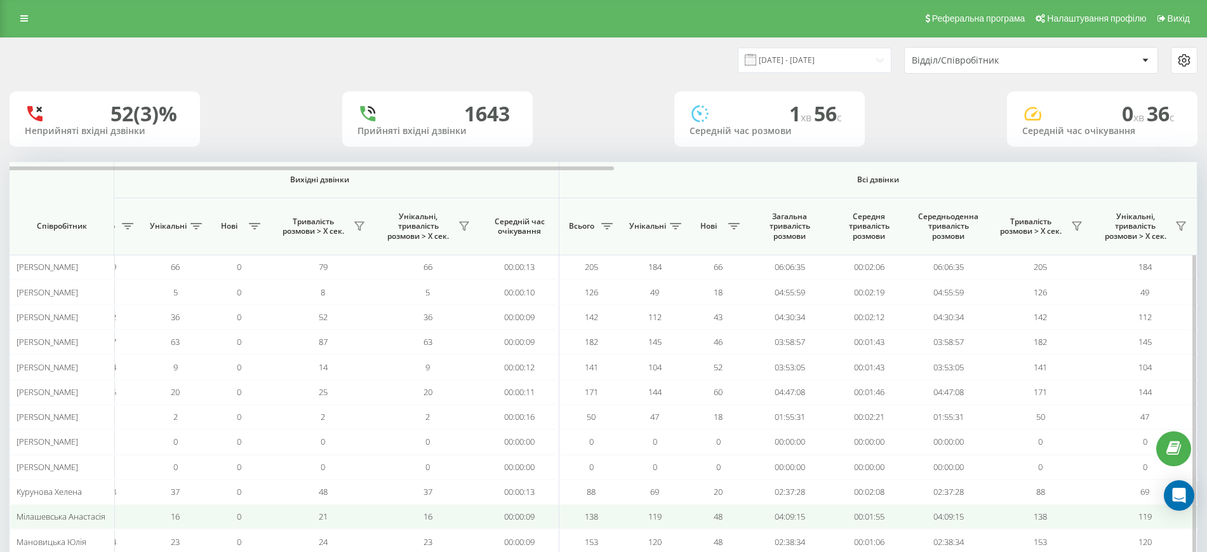
scroll to position [0, 0]
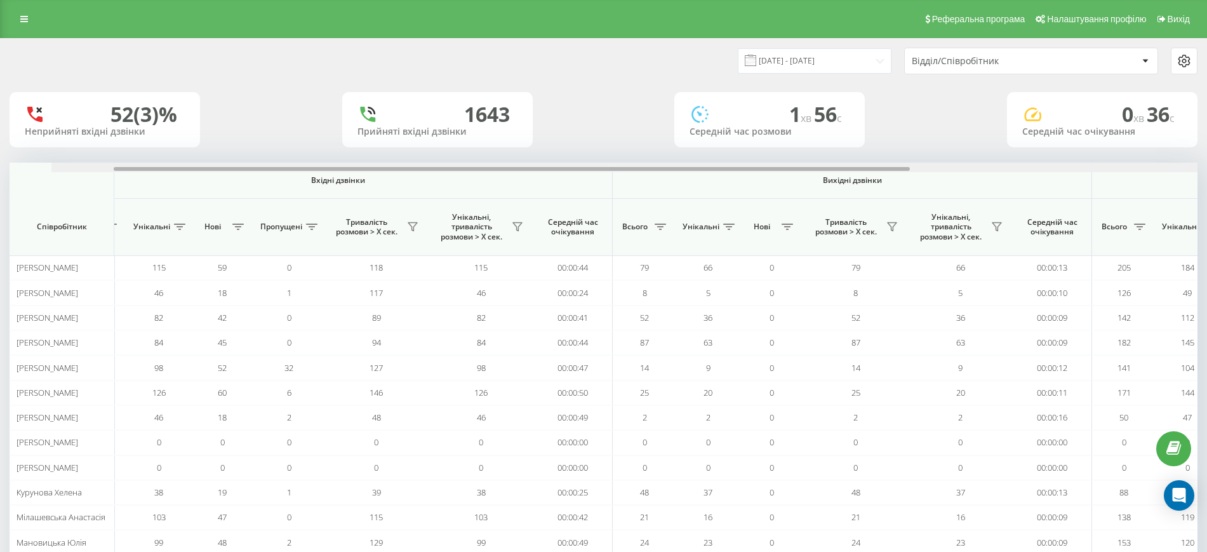
drag, startPoint x: 516, startPoint y: 166, endPoint x: 156, endPoint y: 180, distance: 360.4
click at [156, 177] on div "Вхідні дзвінки Вихідні дзвінки Всі дзвінки Співробітник Всього Унікальні Нові П…" at bounding box center [604, 459] width 1188 height 592
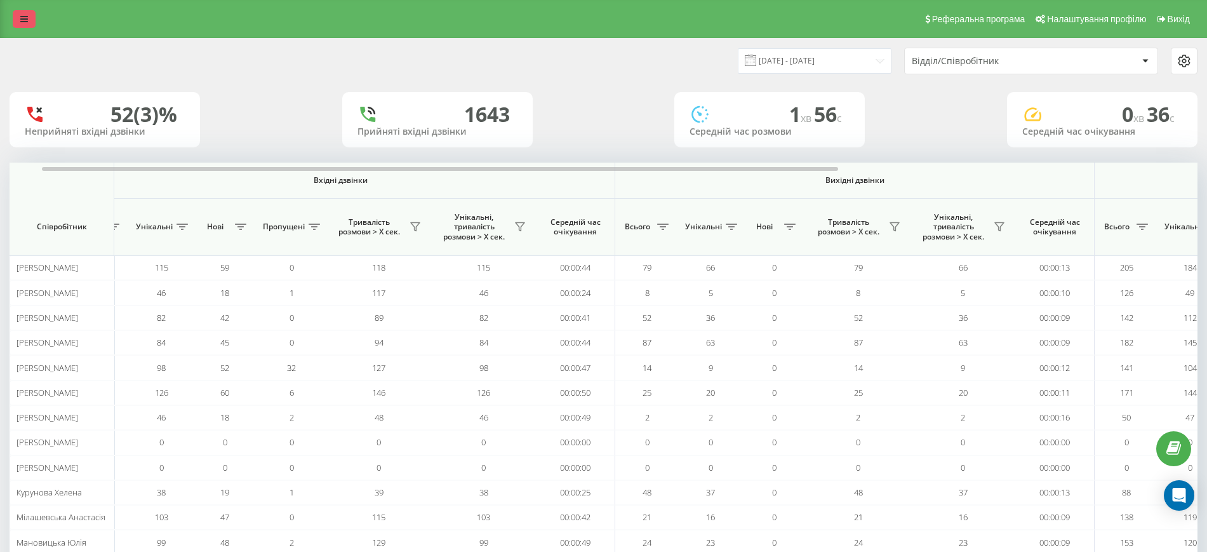
click at [20, 21] on link at bounding box center [24, 19] width 23 height 18
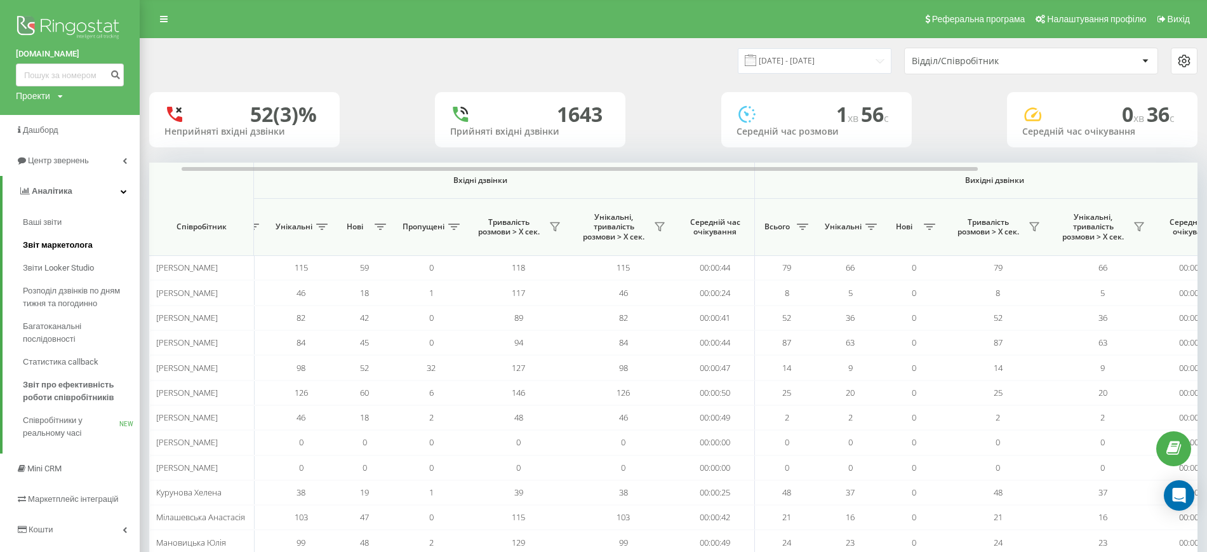
click at [71, 240] on span "Звіт маркетолога" at bounding box center [58, 245] width 70 height 13
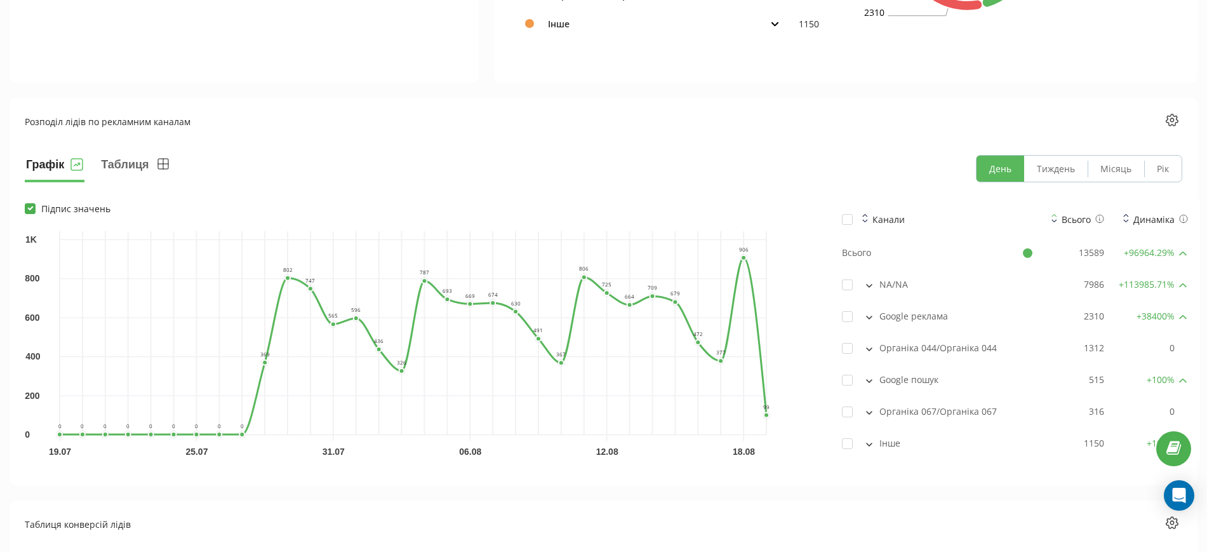
scroll to position [816, 0]
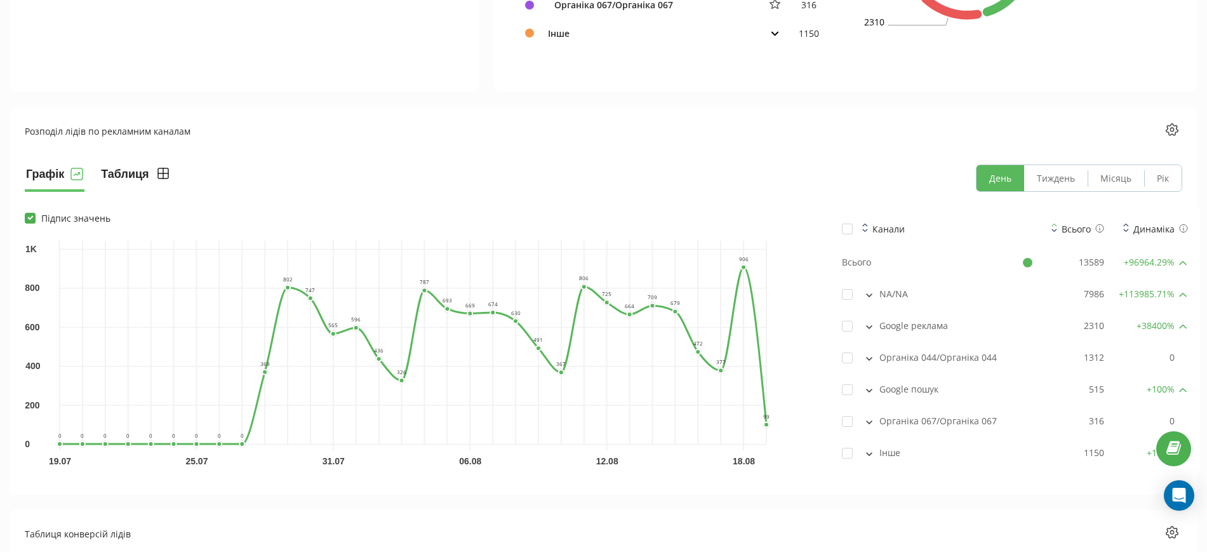
click at [160, 173] on icon at bounding box center [163, 173] width 10 height 0
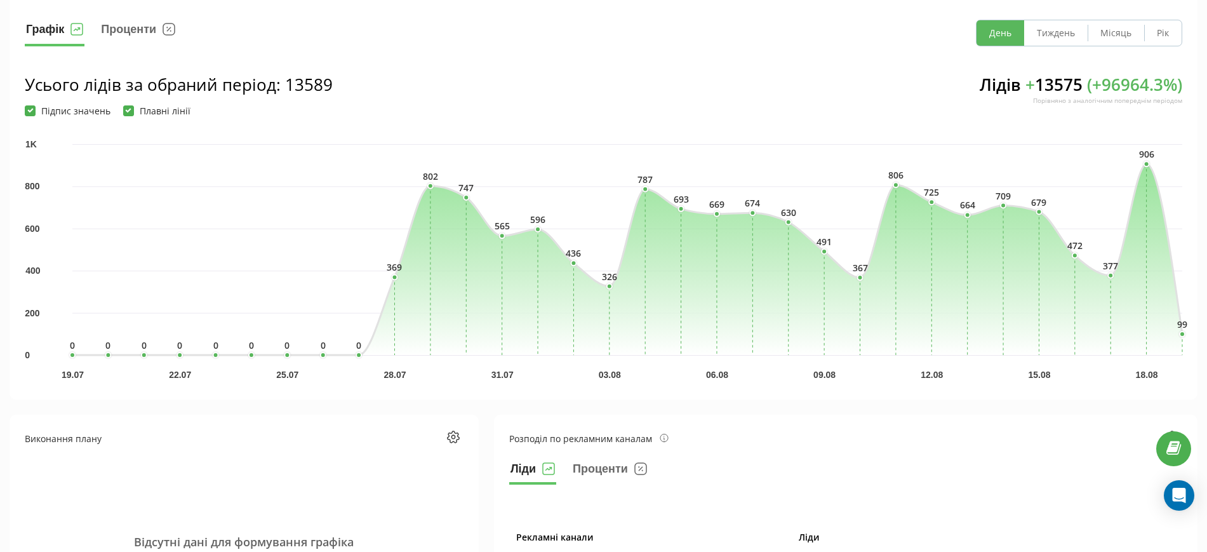
scroll to position [102, 0]
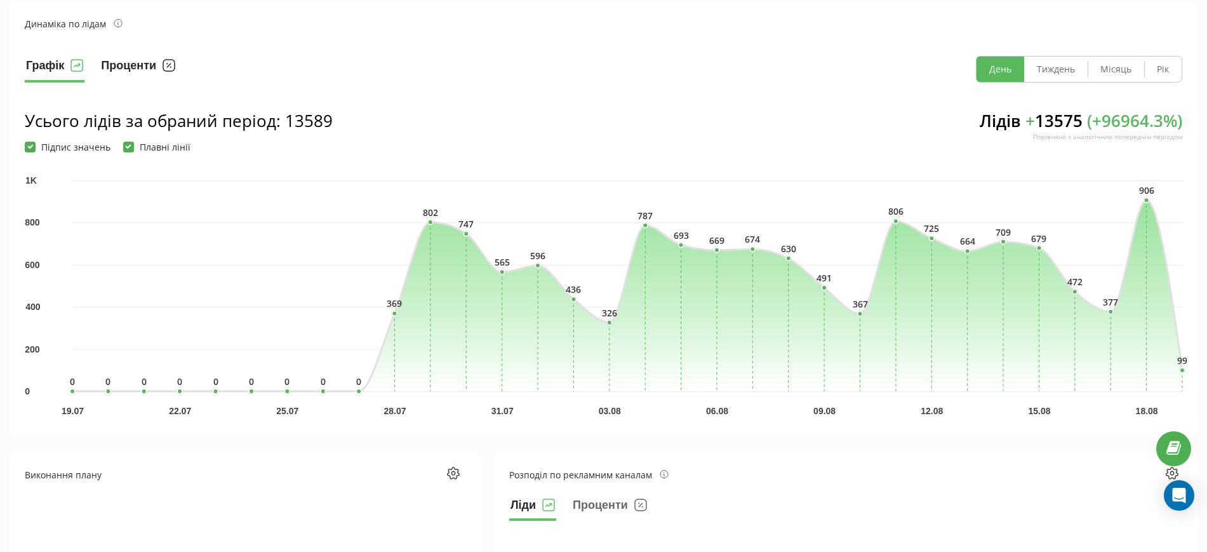
click at [170, 65] on icon at bounding box center [169, 65] width 13 height 13
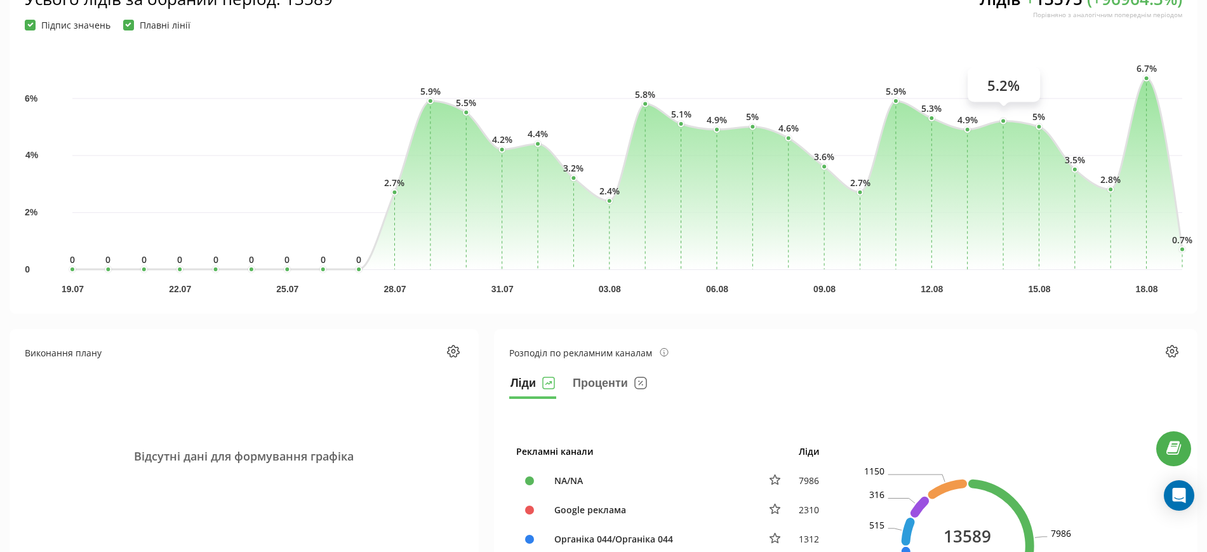
scroll to position [260, 0]
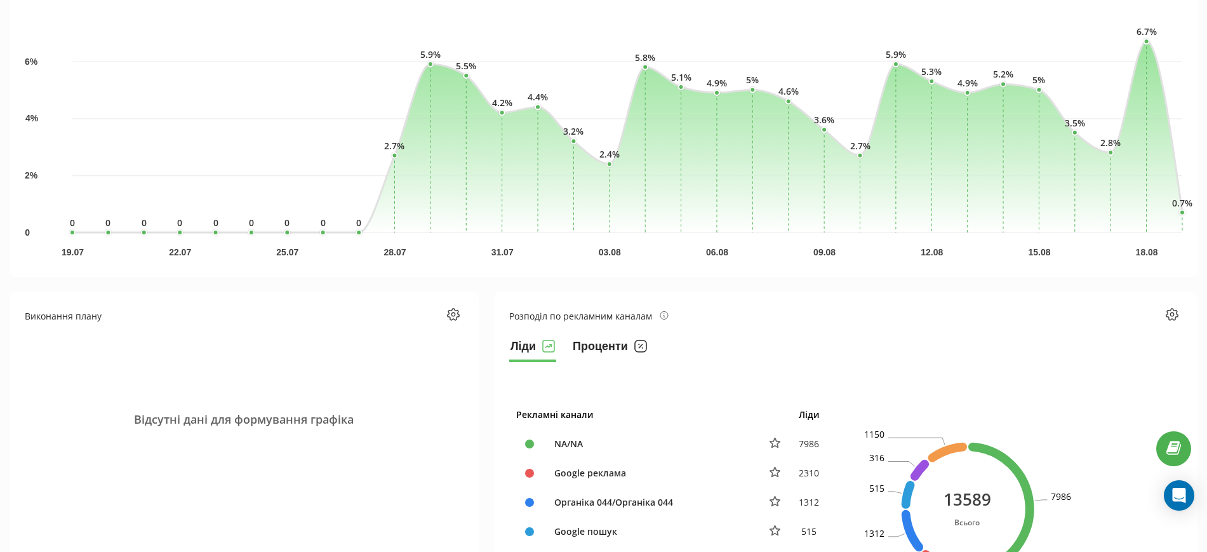
click at [620, 350] on button "Проценти" at bounding box center [610, 349] width 77 height 25
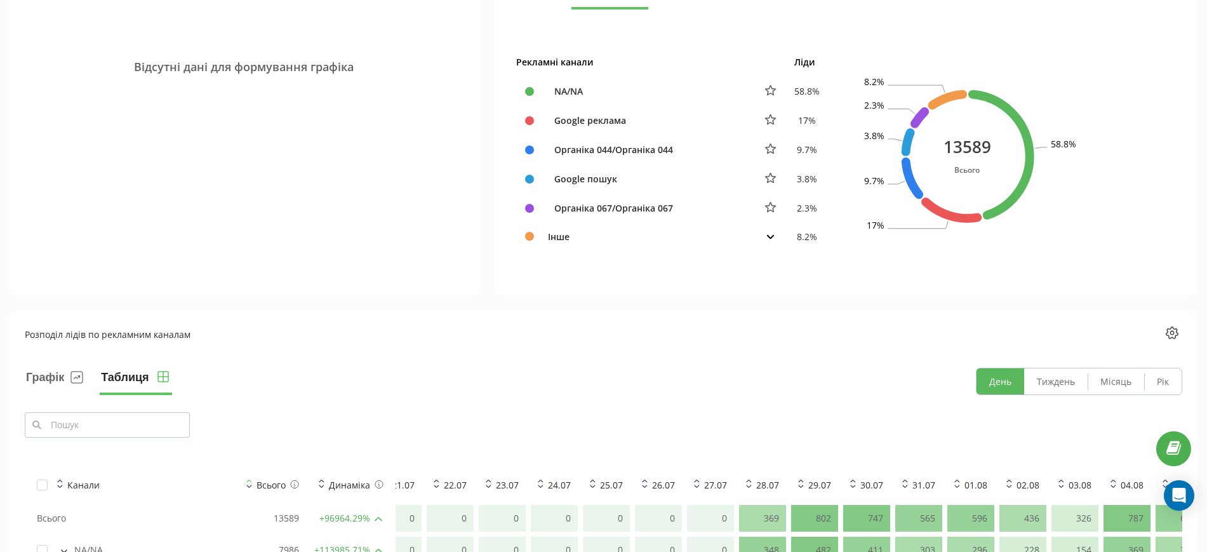
scroll to position [578, 0]
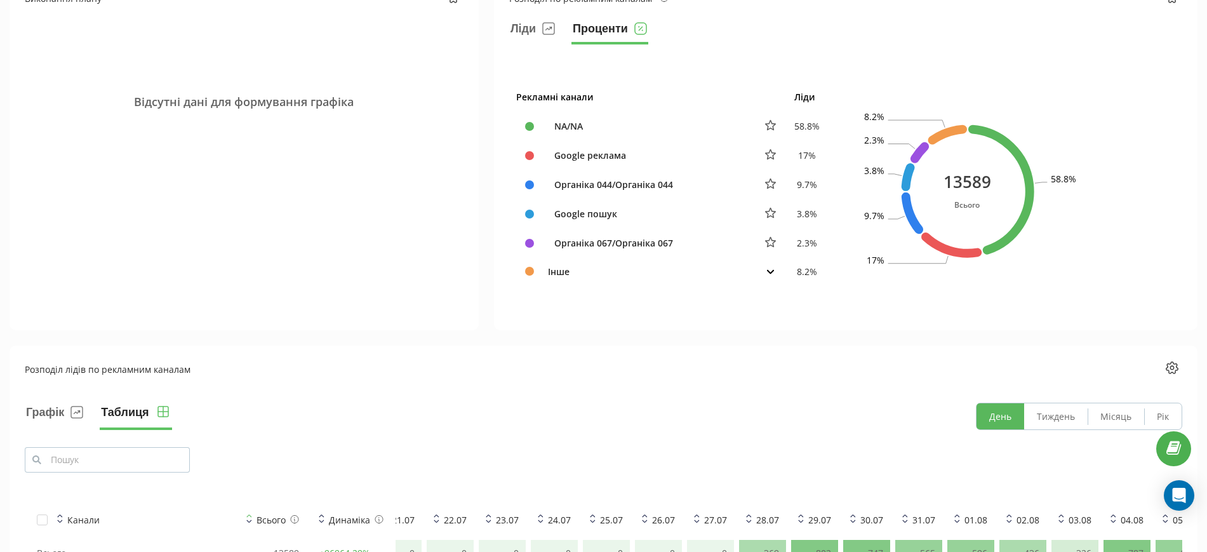
click at [767, 272] on icon at bounding box center [771, 271] width 8 height 5
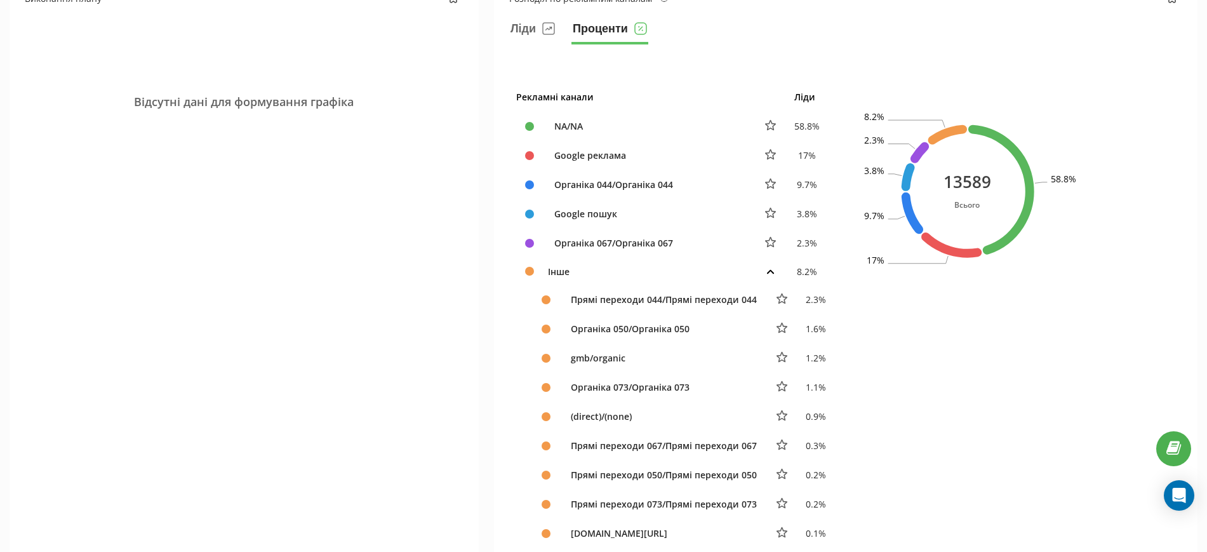
click at [767, 272] on icon at bounding box center [771, 271] width 8 height 5
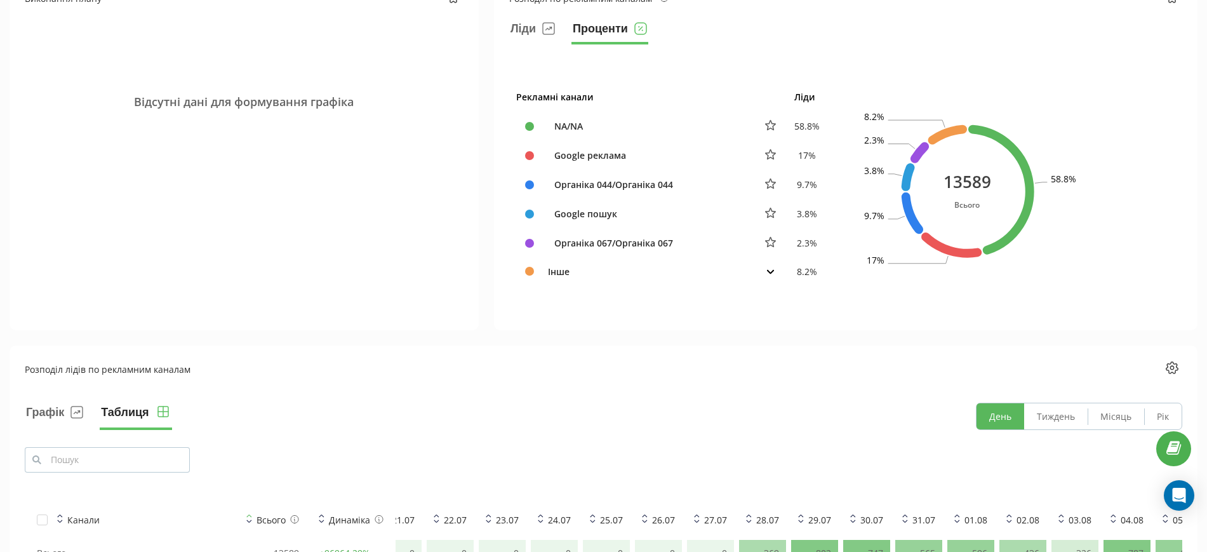
click at [767, 272] on icon at bounding box center [771, 271] width 8 height 5
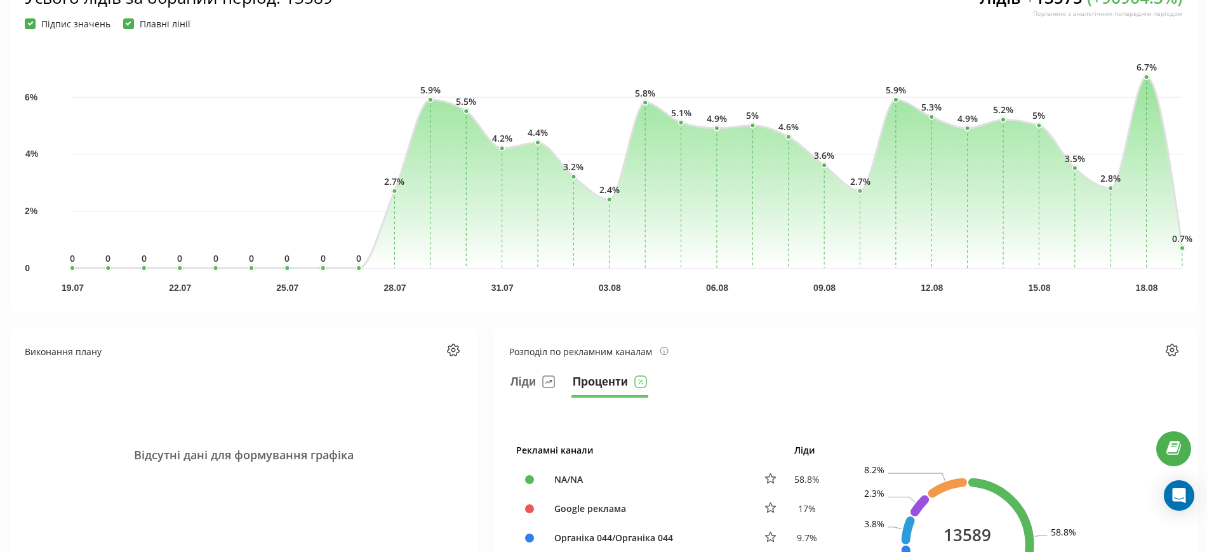
scroll to position [0, 0]
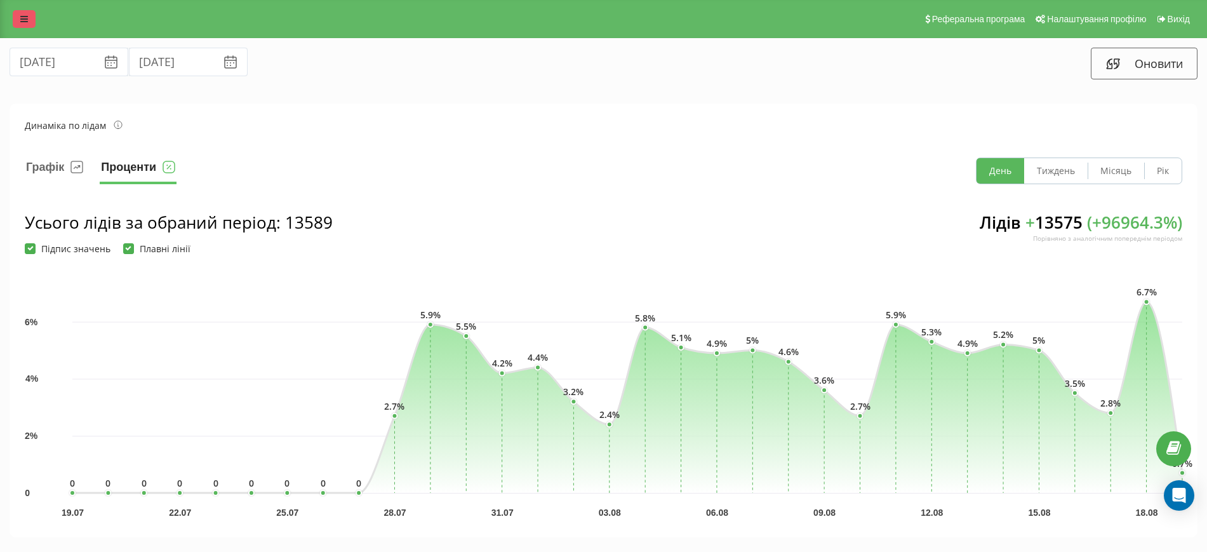
click at [25, 16] on icon at bounding box center [24, 19] width 8 height 9
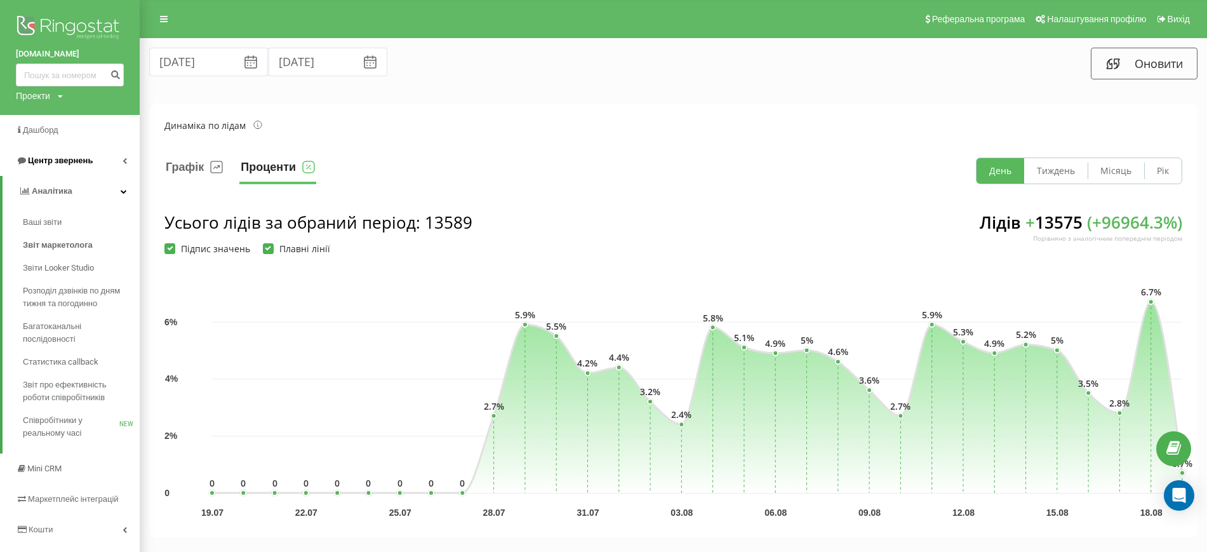
click at [58, 163] on span "Центр звернень" at bounding box center [60, 161] width 65 height 10
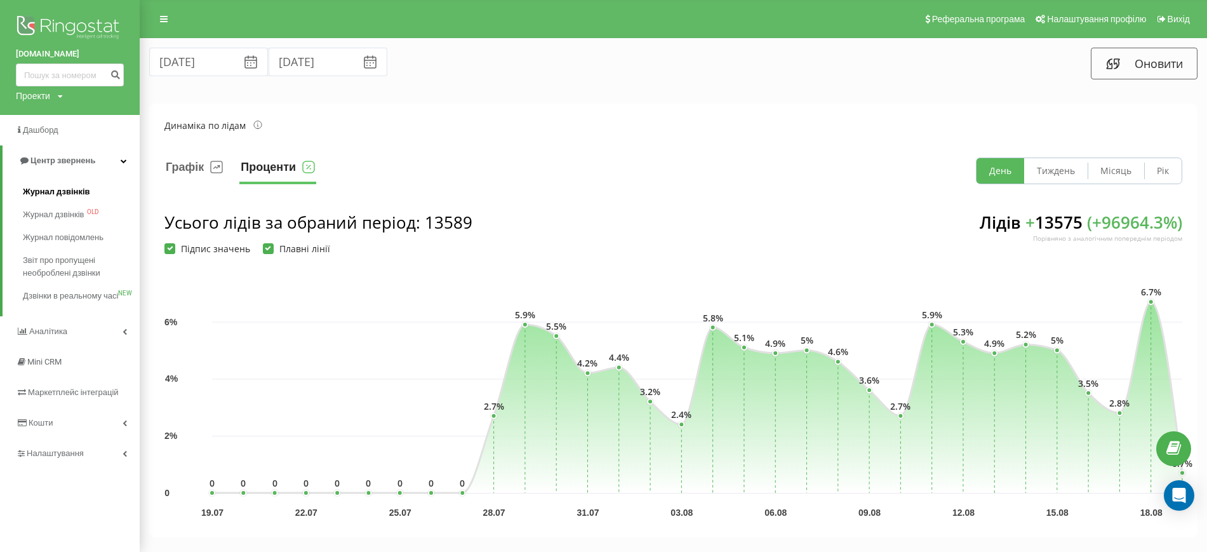
click at [58, 187] on span "Журнал дзвінків" at bounding box center [56, 191] width 67 height 13
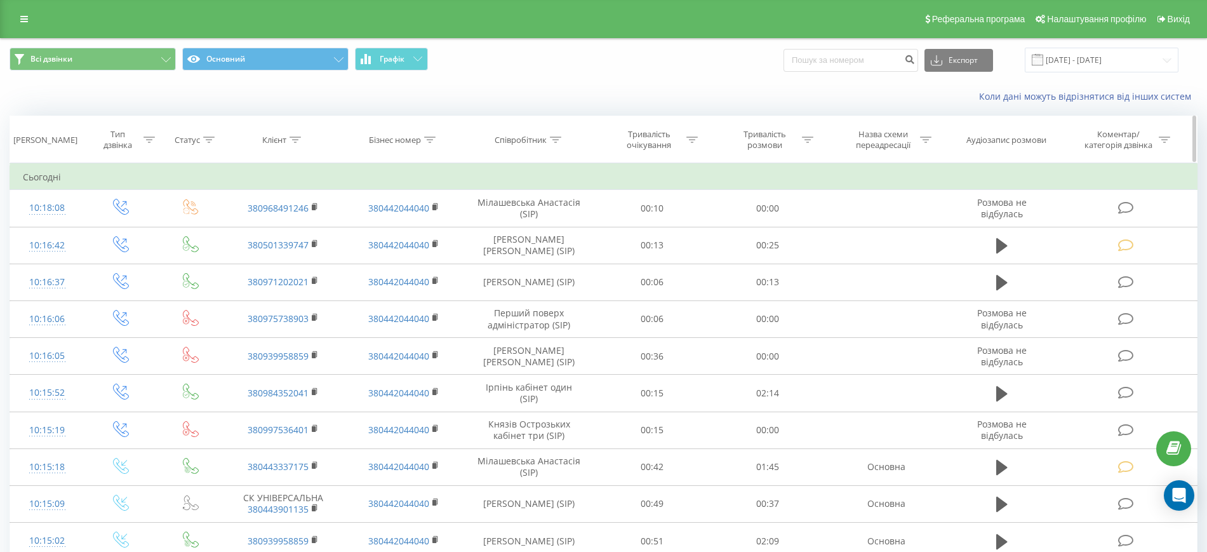
click at [560, 140] on icon at bounding box center [555, 140] width 11 height 6
click at [527, 236] on input "text" at bounding box center [530, 231] width 112 height 22
type input "Мановицька"
click at [568, 258] on span "OK" at bounding box center [557, 256] width 36 height 20
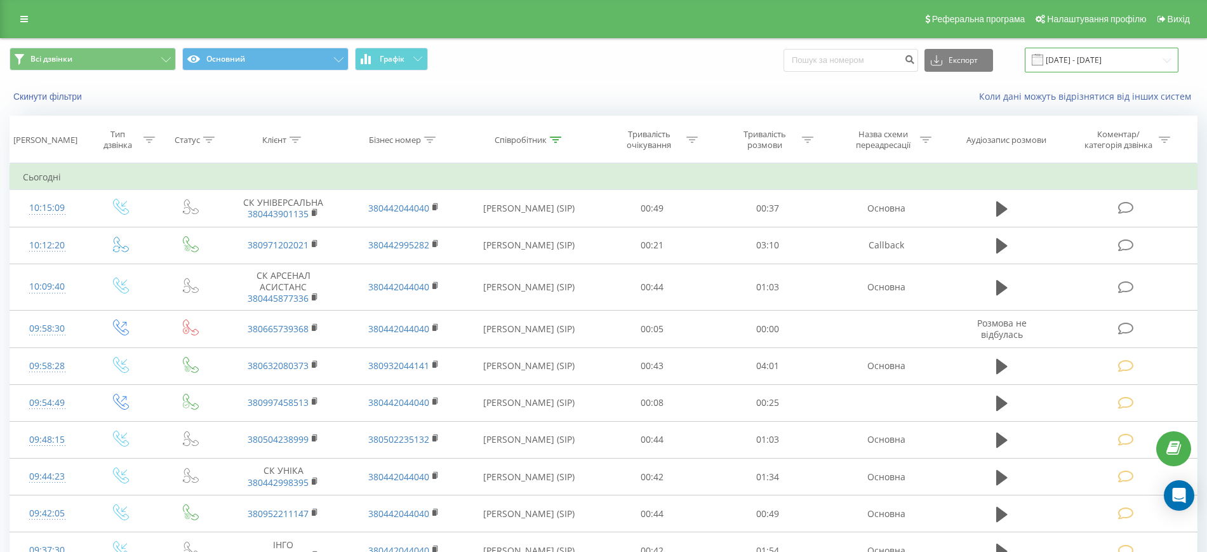
click at [1054, 67] on input "[DATE] - [DATE]" at bounding box center [1102, 60] width 154 height 25
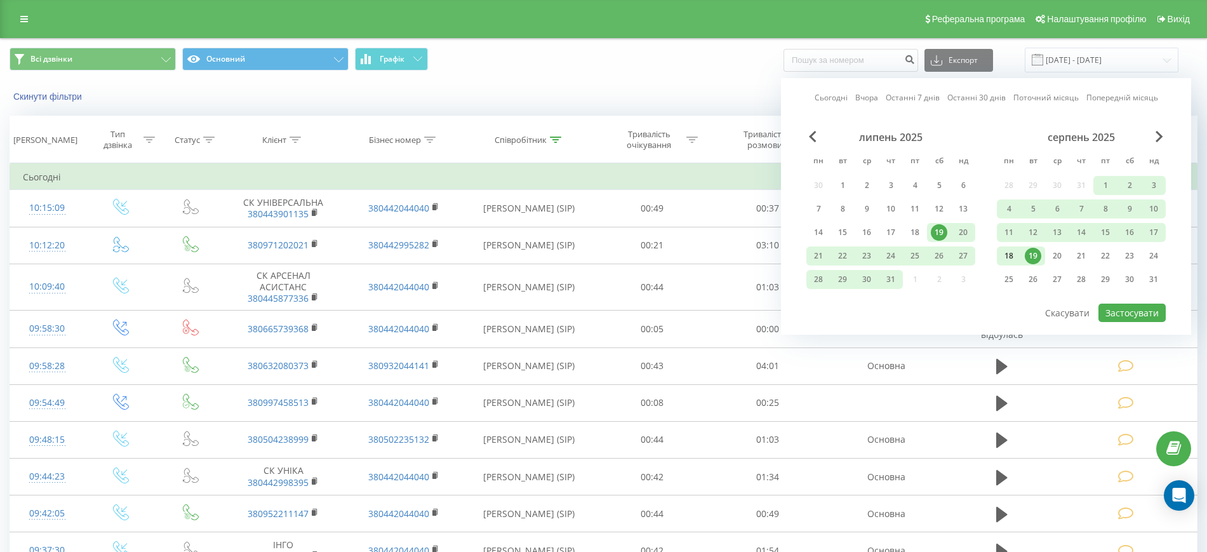
click at [1013, 253] on div "18" at bounding box center [1009, 256] width 17 height 17
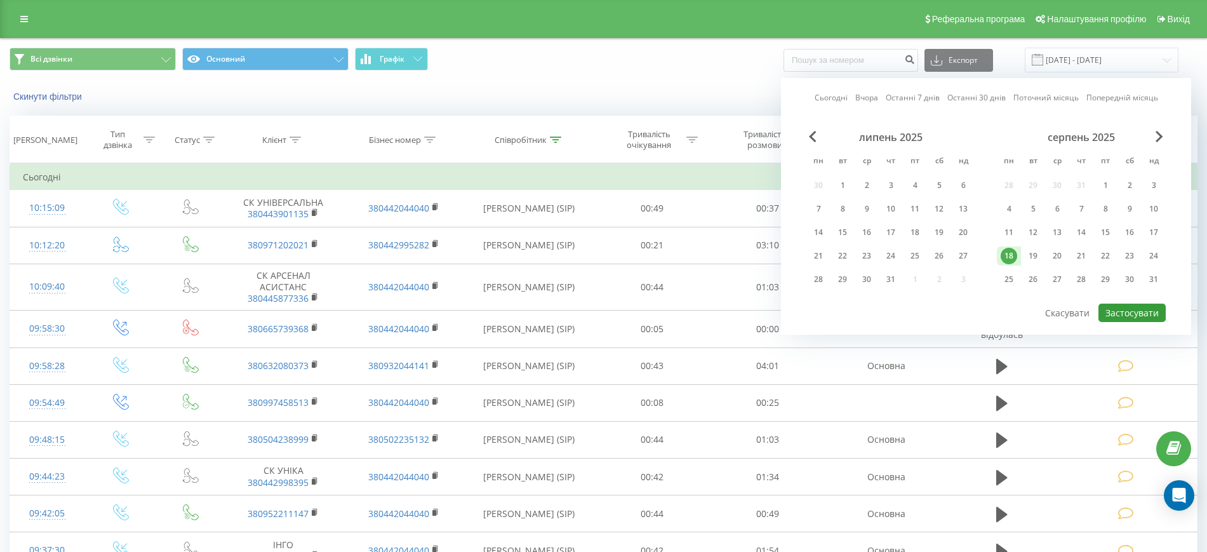
click at [1150, 314] on button "Застосувати" at bounding box center [1132, 313] width 67 height 18
type input "18.08.2025 - 18.08.2025"
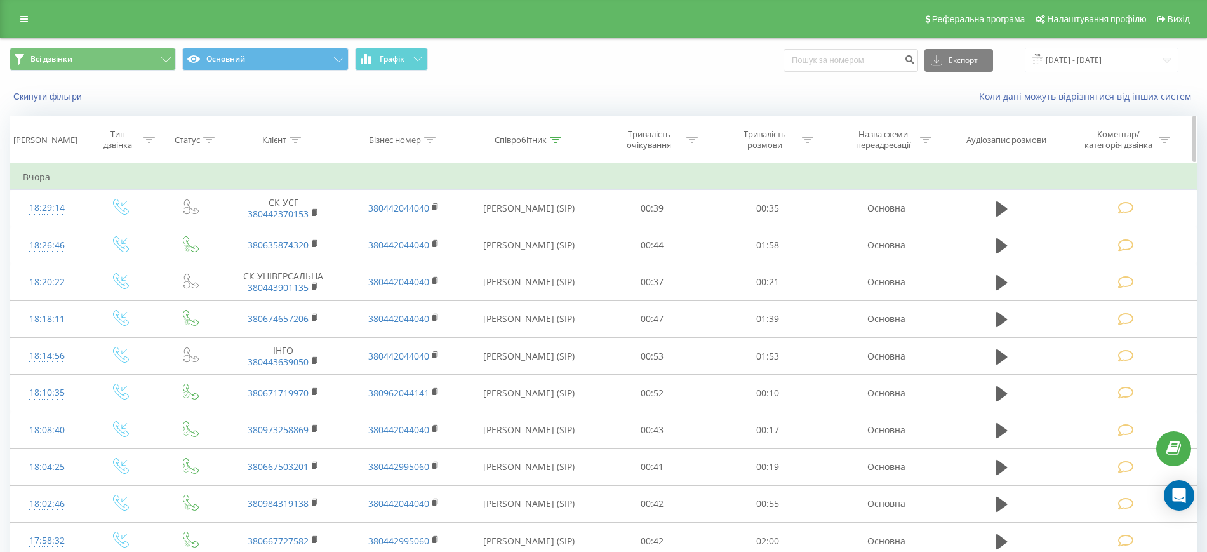
click at [554, 140] on icon at bounding box center [555, 140] width 11 height 6
click at [490, 258] on button "Скасувати" at bounding box center [501, 256] width 54 height 16
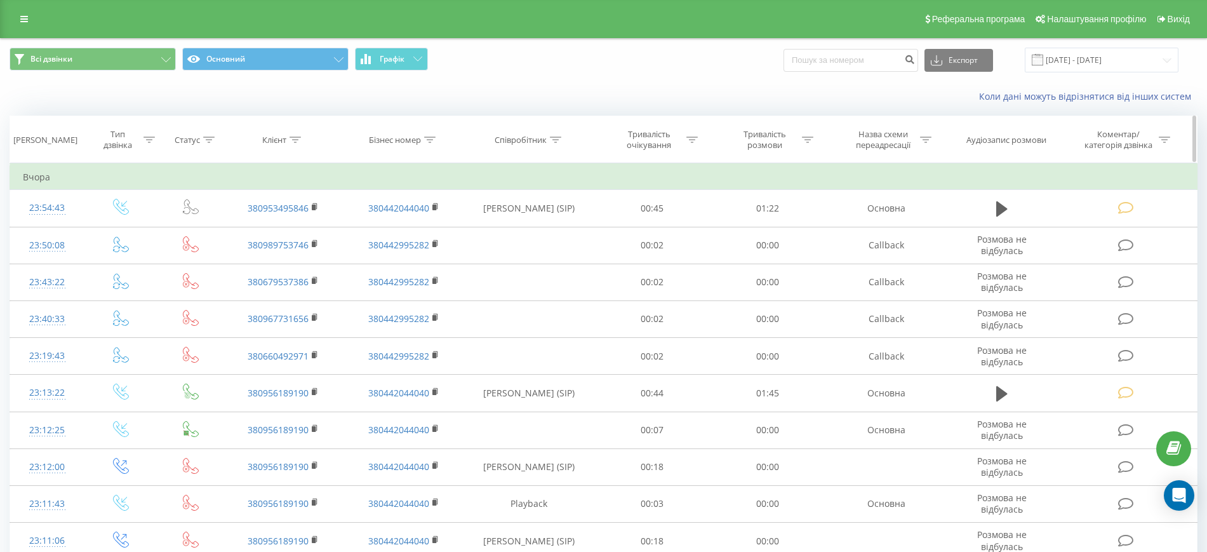
click at [298, 138] on icon at bounding box center [295, 140] width 11 height 6
click at [259, 236] on input "text" at bounding box center [284, 231] width 112 height 22
type input "380671694995"
click at [296, 254] on span "OK" at bounding box center [311, 256] width 36 height 20
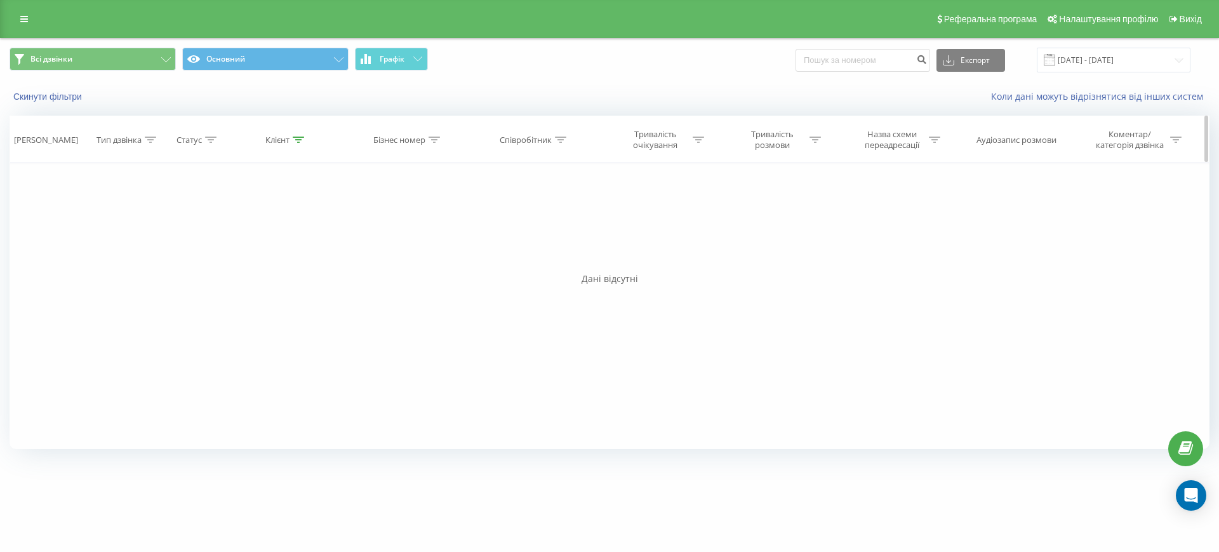
click at [299, 140] on icon at bounding box center [298, 140] width 11 height 6
drag, startPoint x: 297, startPoint y: 232, endPoint x: 196, endPoint y: 232, distance: 101.0
click at [196, 232] on div "Фільтрувати за умовою Дорівнює Введіть значення Скасувати OK Фільтрувати за умо…" at bounding box center [610, 306] width 1200 height 286
click at [250, 255] on button "Скасувати" at bounding box center [258, 256] width 54 height 16
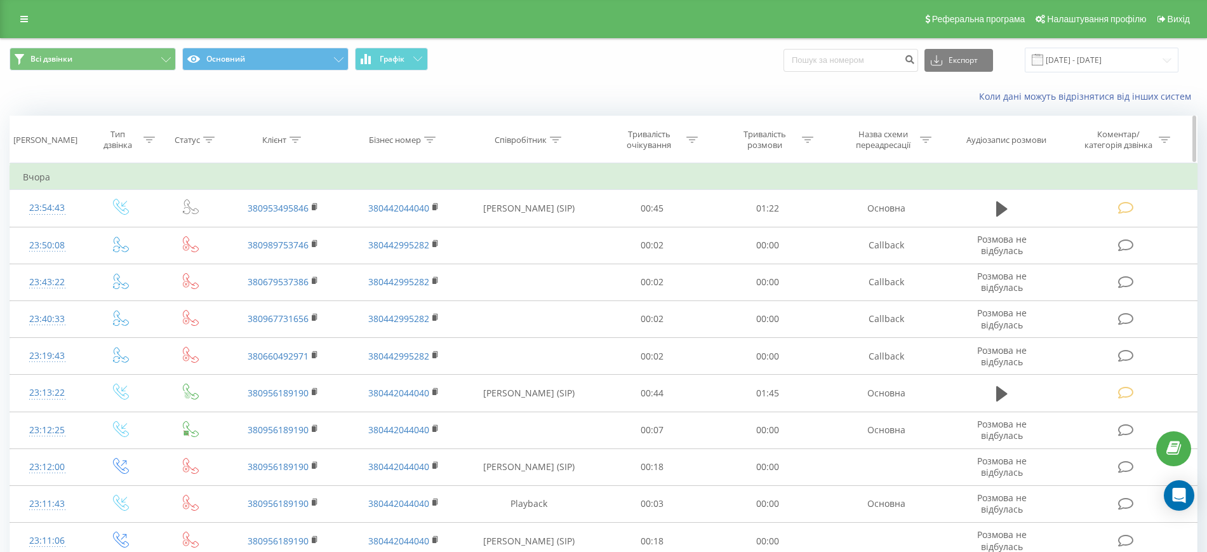
click at [297, 135] on div at bounding box center [295, 140] width 11 height 11
click at [260, 227] on input "text" at bounding box center [284, 231] width 112 height 22
paste input "380661694995"
type input "380661694995"
click at [313, 257] on span "OK" at bounding box center [311, 256] width 36 height 20
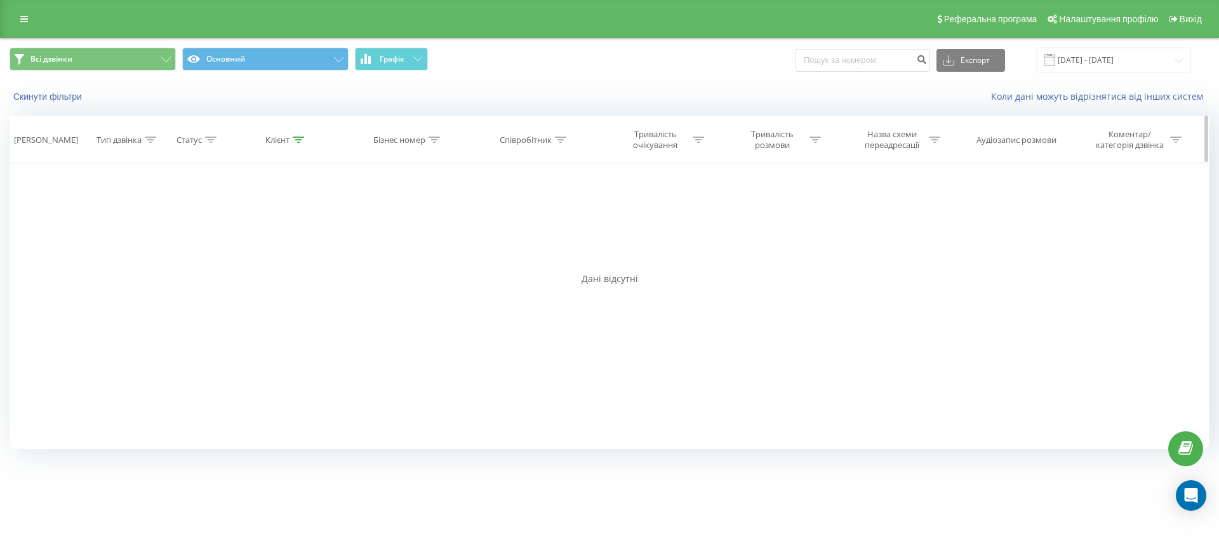
click at [294, 135] on div at bounding box center [298, 140] width 11 height 11
click at [261, 258] on button "Скасувати" at bounding box center [258, 256] width 54 height 16
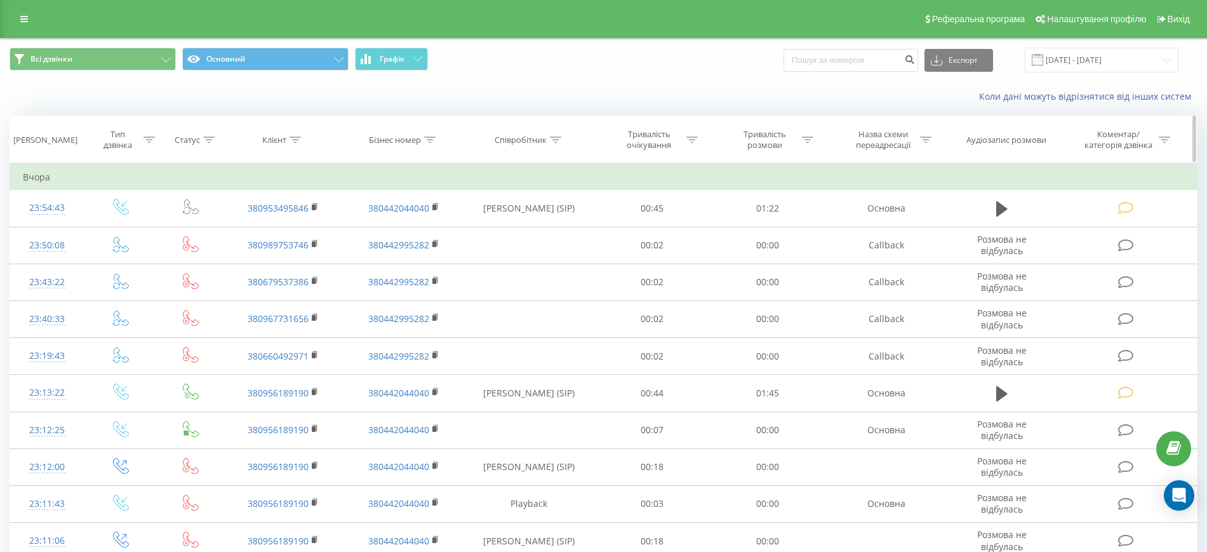
click at [554, 140] on icon at bounding box center [555, 140] width 11 height 6
click at [533, 231] on input "Мановицька" at bounding box center [530, 231] width 112 height 22
type input "Гарка"
click button "OK" at bounding box center [556, 256] width 54 height 16
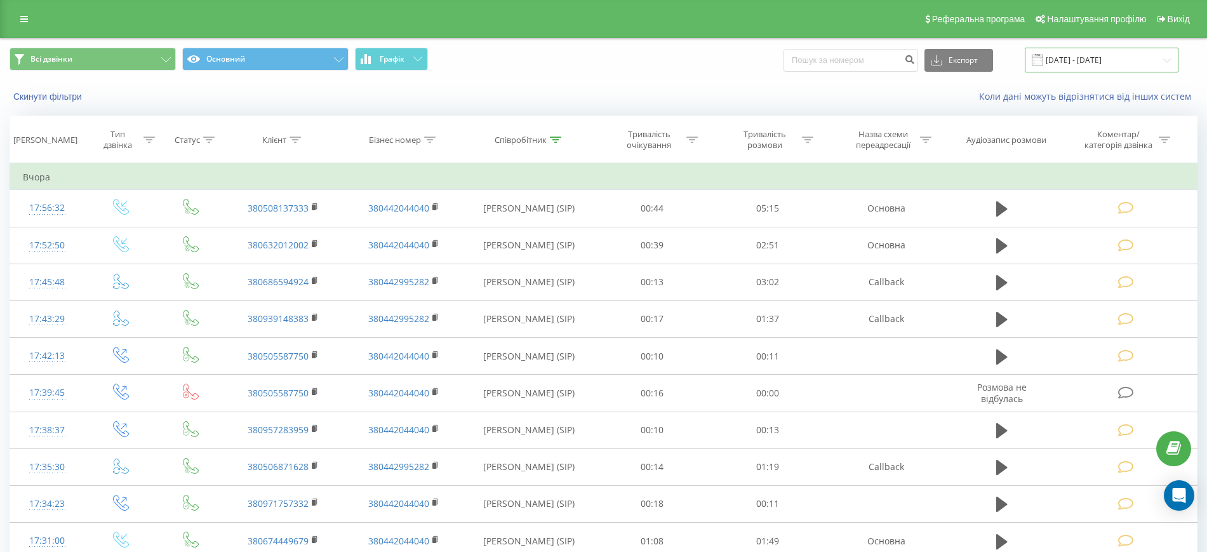
click at [1082, 65] on input "[DATE] - [DATE]" at bounding box center [1102, 60] width 154 height 25
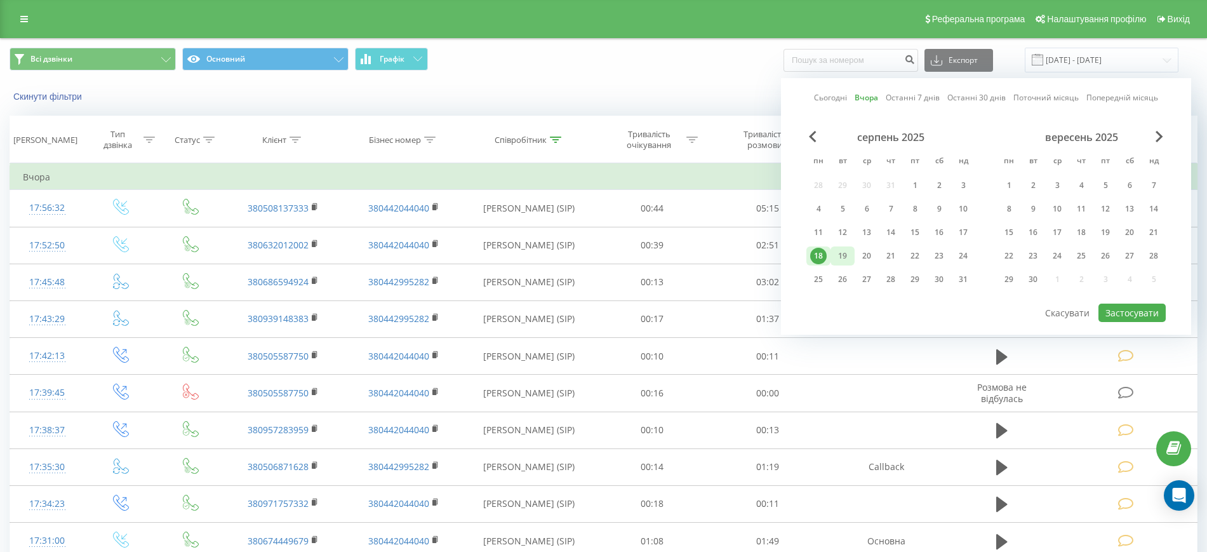
click at [843, 251] on div "19" at bounding box center [842, 256] width 17 height 17
click at [1151, 304] on button "Застосувати" at bounding box center [1132, 313] width 67 height 18
type input "19.08.2025 - 19.08.2025"
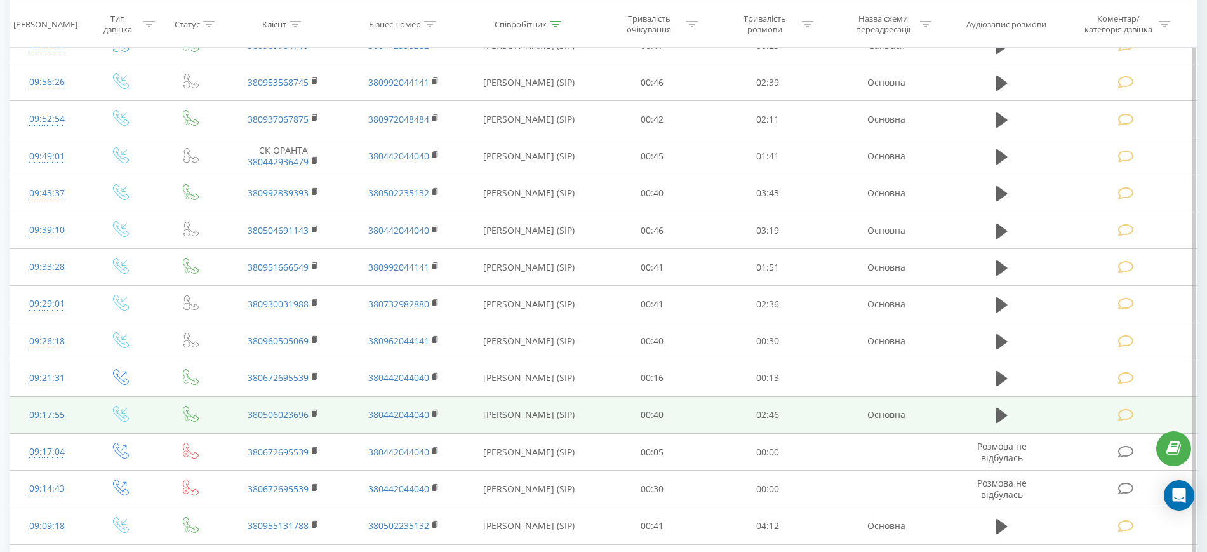
scroll to position [387, 0]
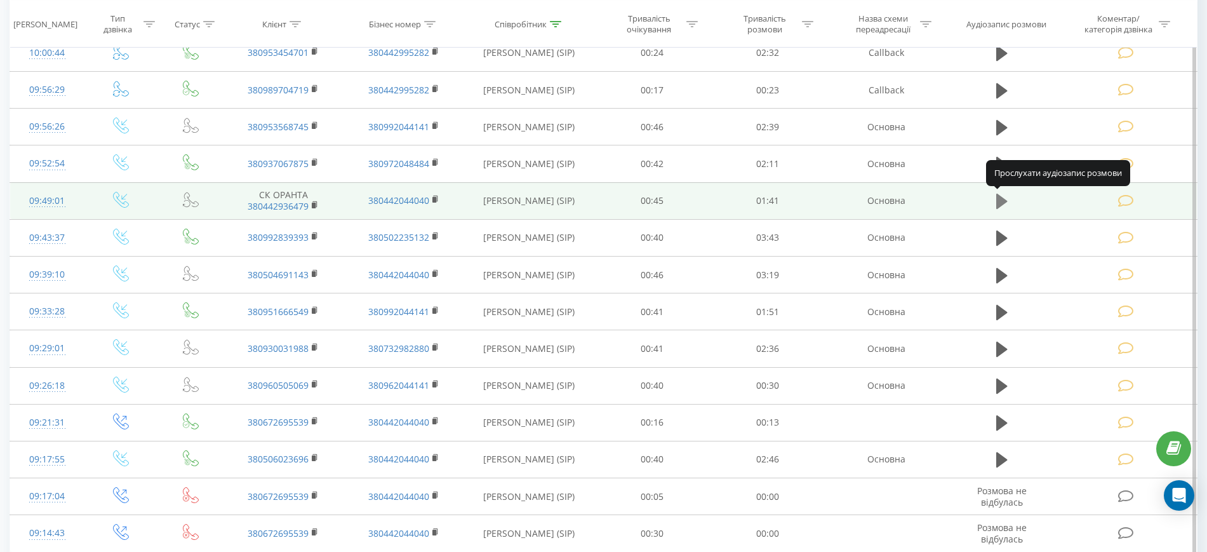
click at [1007, 198] on icon at bounding box center [1001, 201] width 11 height 18
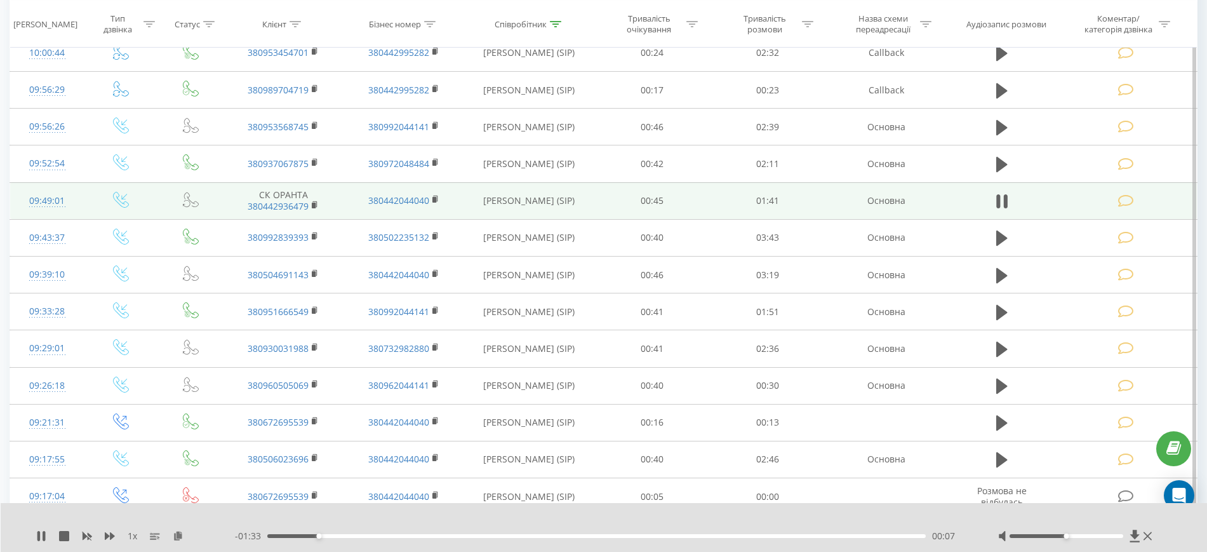
click at [1115, 538] on div at bounding box center [1076, 536] width 157 height 13
click at [1116, 532] on div at bounding box center [1076, 536] width 157 height 13
click at [1118, 532] on div at bounding box center [1076, 536] width 157 height 13
click at [1118, 533] on div at bounding box center [1076, 536] width 157 height 13
drag, startPoint x: 1066, startPoint y: 536, endPoint x: 1136, endPoint y: 536, distance: 69.9
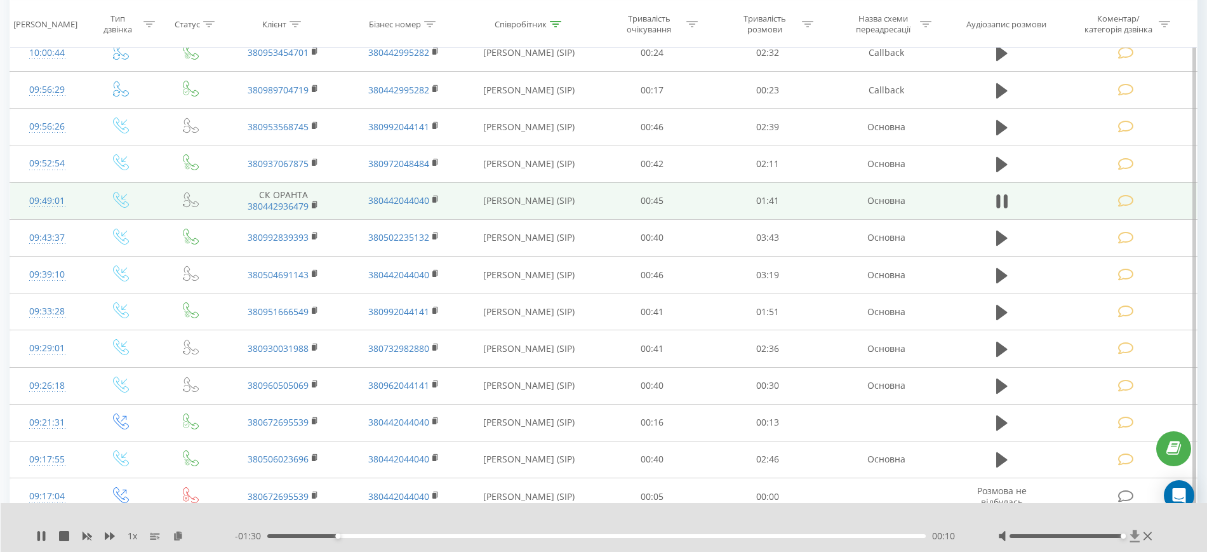
click at [1136, 536] on div at bounding box center [1076, 536] width 157 height 13
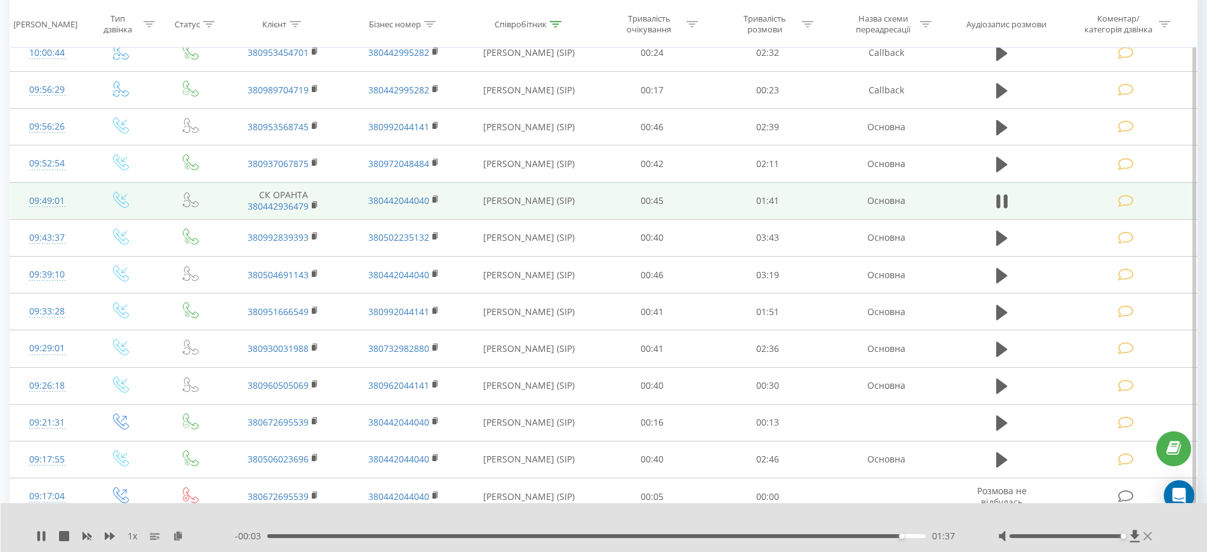
click at [1145, 534] on icon at bounding box center [1148, 536] width 8 height 10
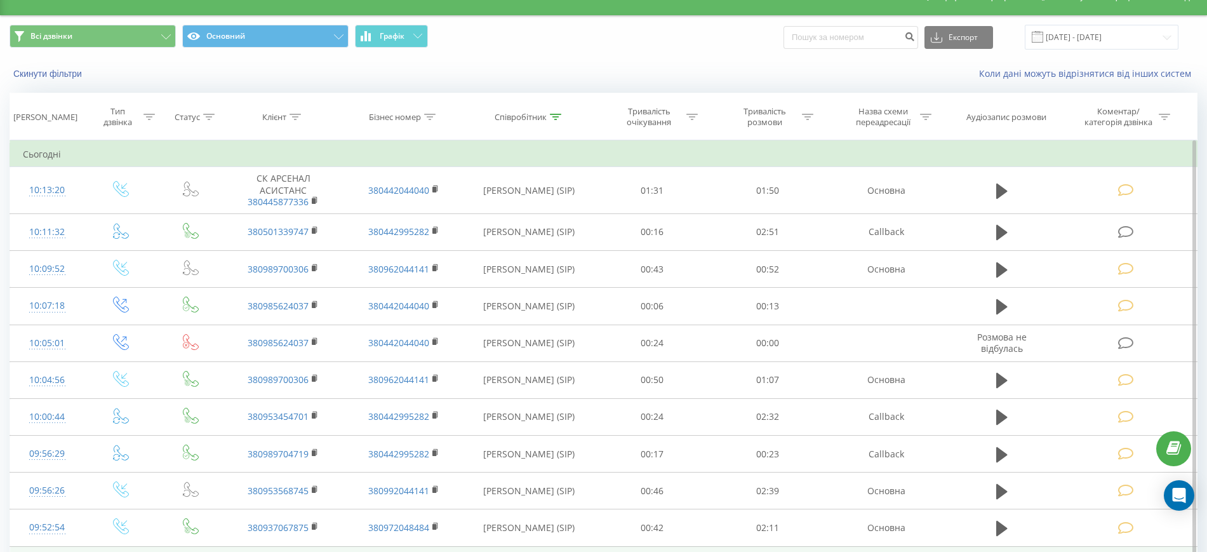
scroll to position [0, 0]
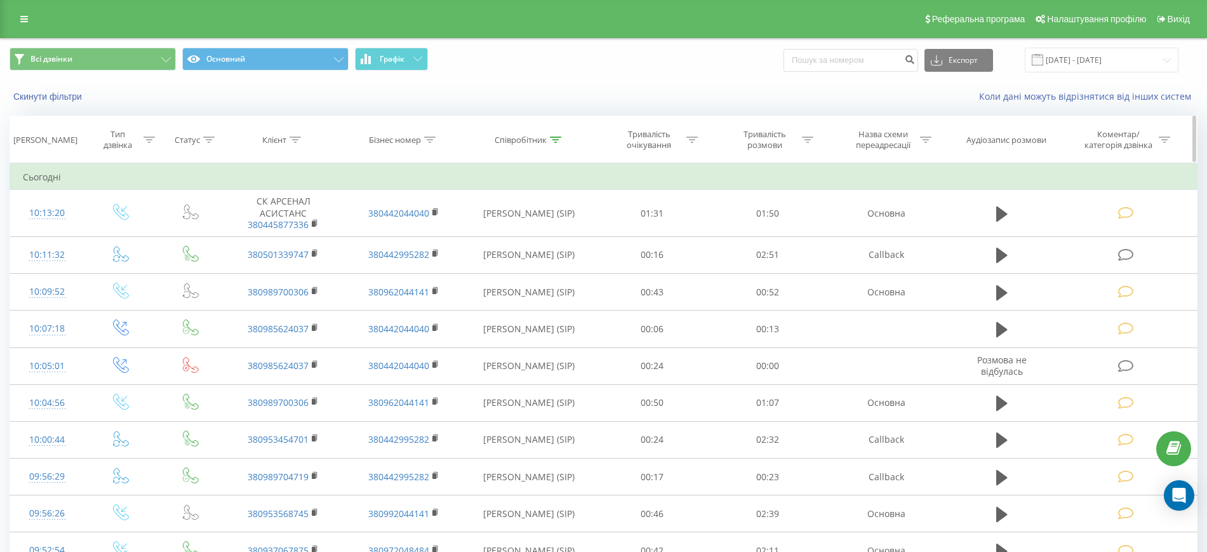
click at [558, 138] on icon at bounding box center [555, 140] width 11 height 6
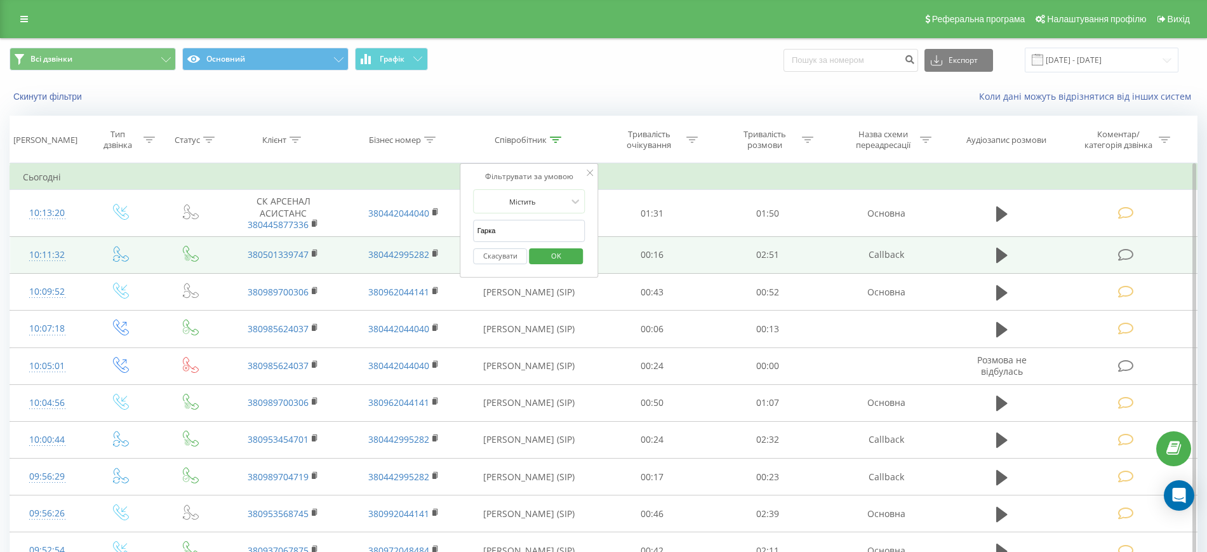
drag, startPoint x: 511, startPoint y: 238, endPoint x: 448, endPoint y: 243, distance: 63.7
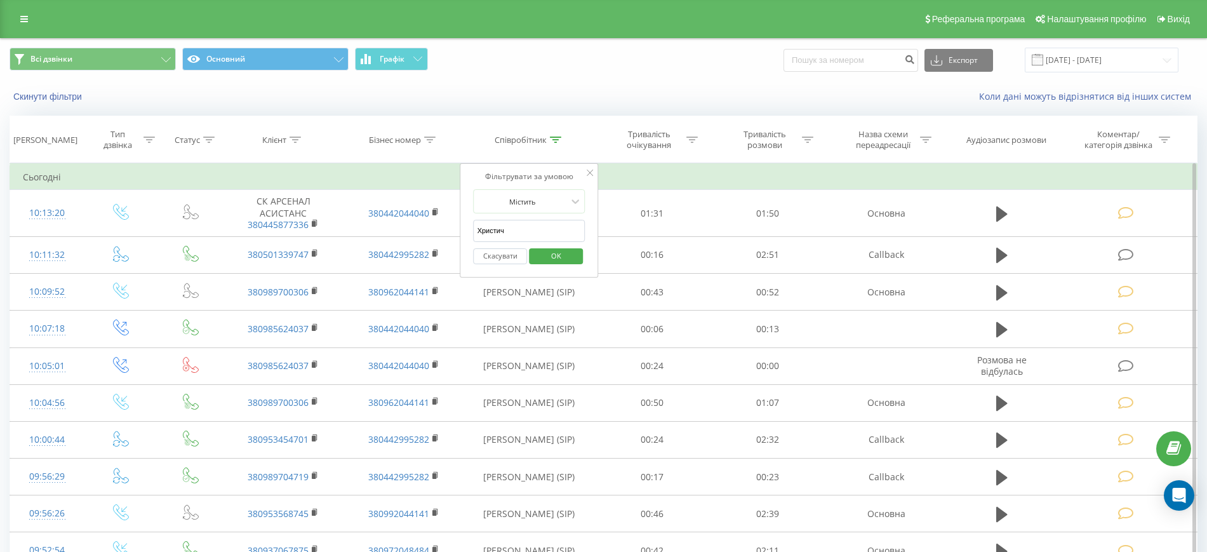
type input "Христич"
click at [549, 257] on span "OK" at bounding box center [557, 256] width 36 height 20
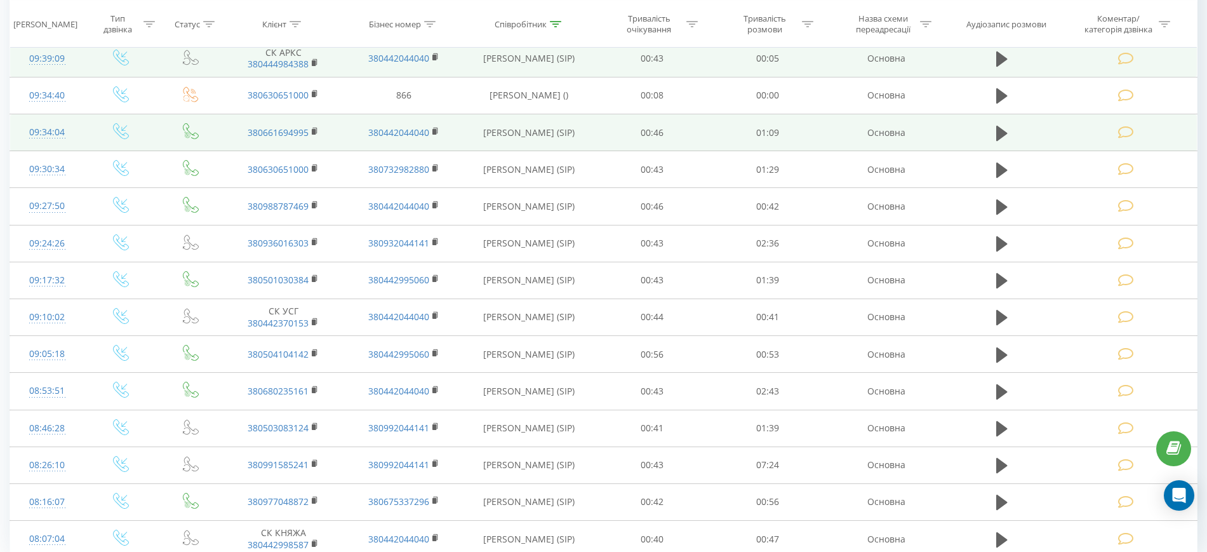
scroll to position [503, 0]
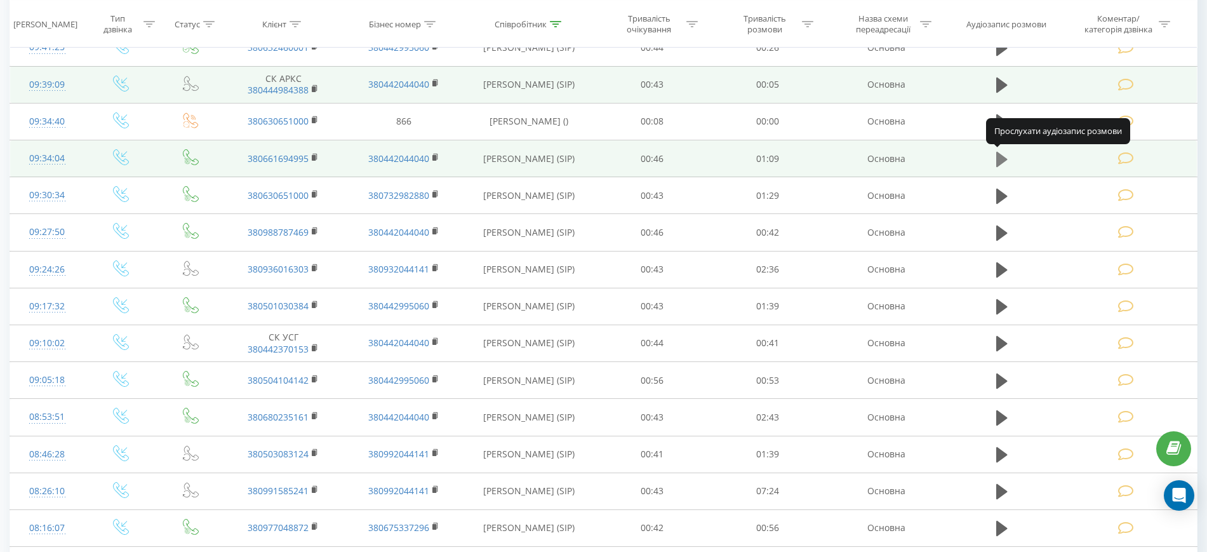
click at [998, 165] on icon at bounding box center [1001, 158] width 11 height 15
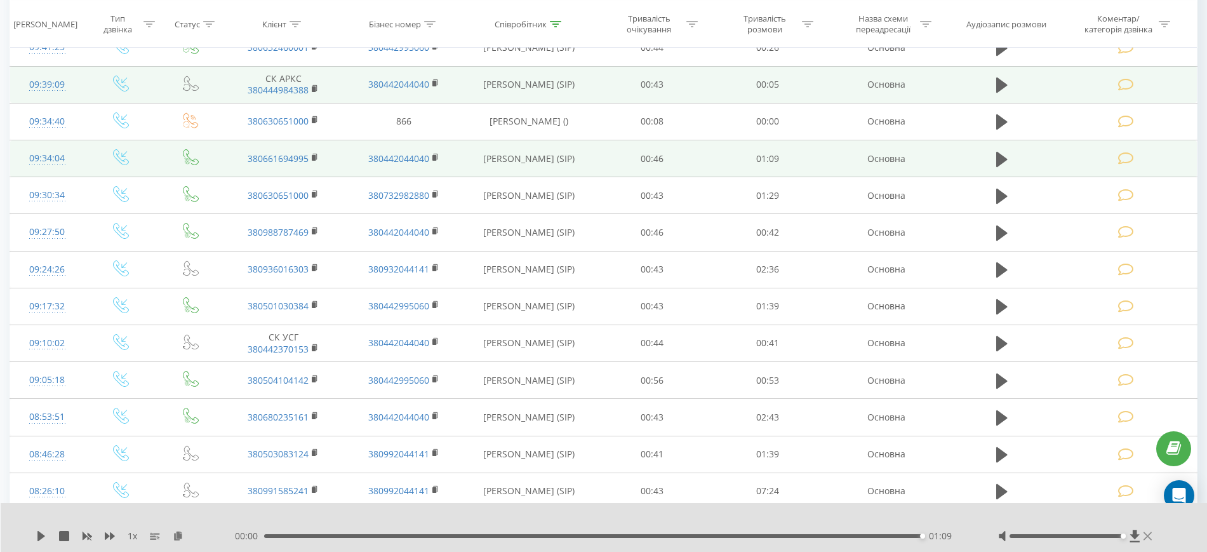
click at [1147, 534] on icon at bounding box center [1148, 536] width 8 height 8
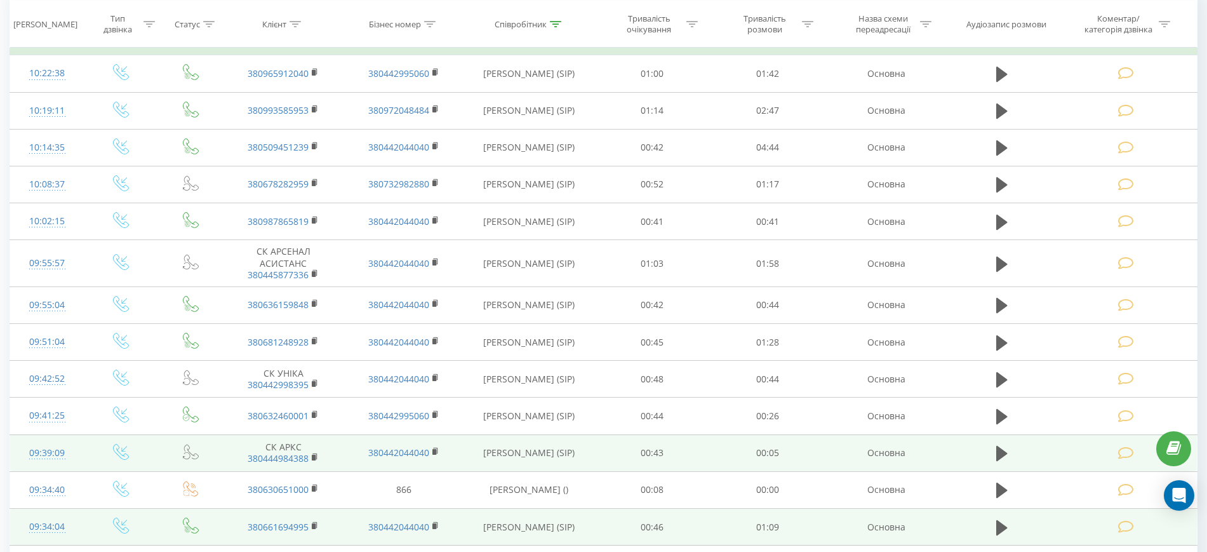
scroll to position [0, 0]
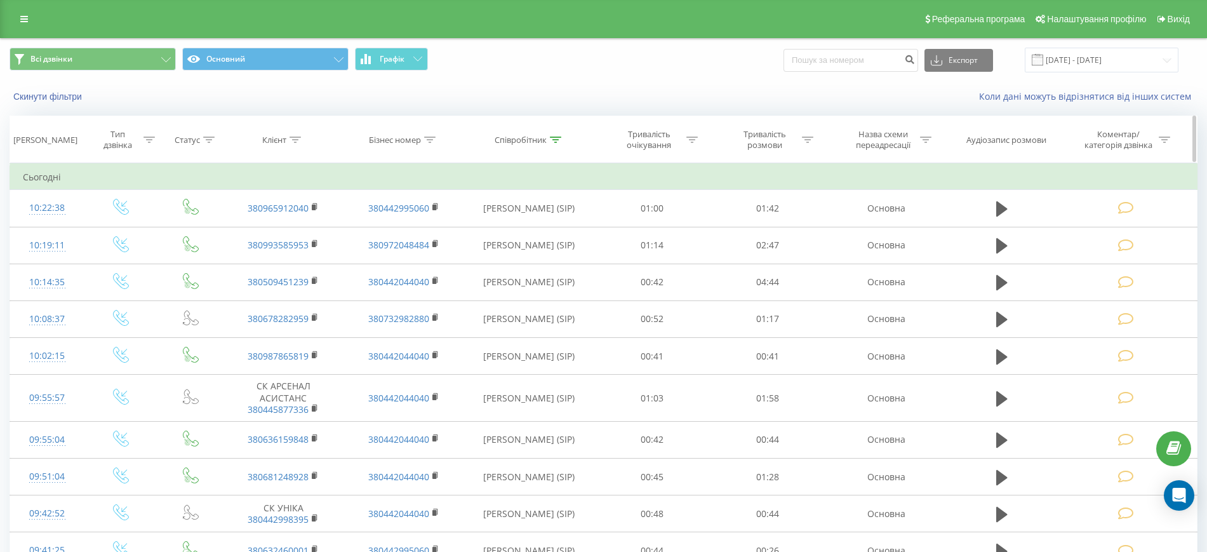
click at [551, 142] on icon at bounding box center [555, 140] width 11 height 6
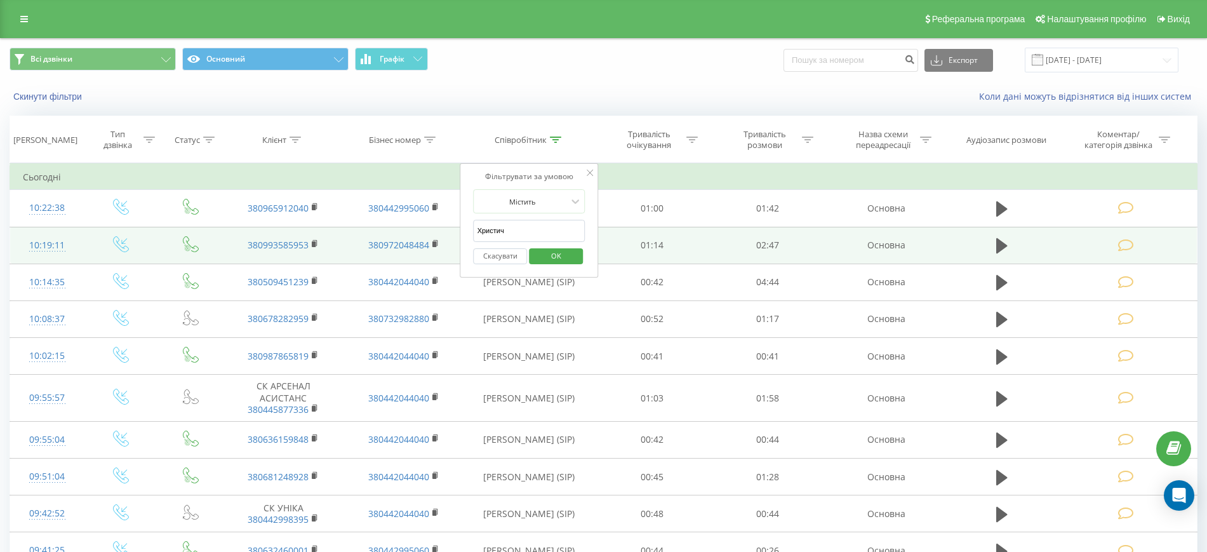
drag, startPoint x: 511, startPoint y: 231, endPoint x: 443, endPoint y: 233, distance: 68.6
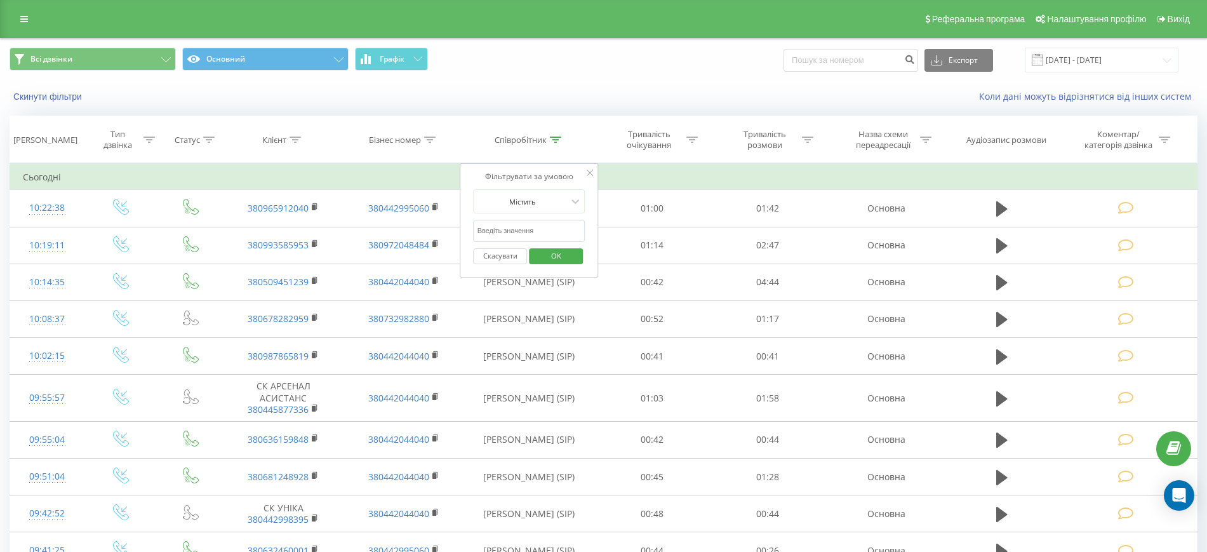
click at [482, 256] on button "Скасувати" at bounding box center [501, 256] width 54 height 16
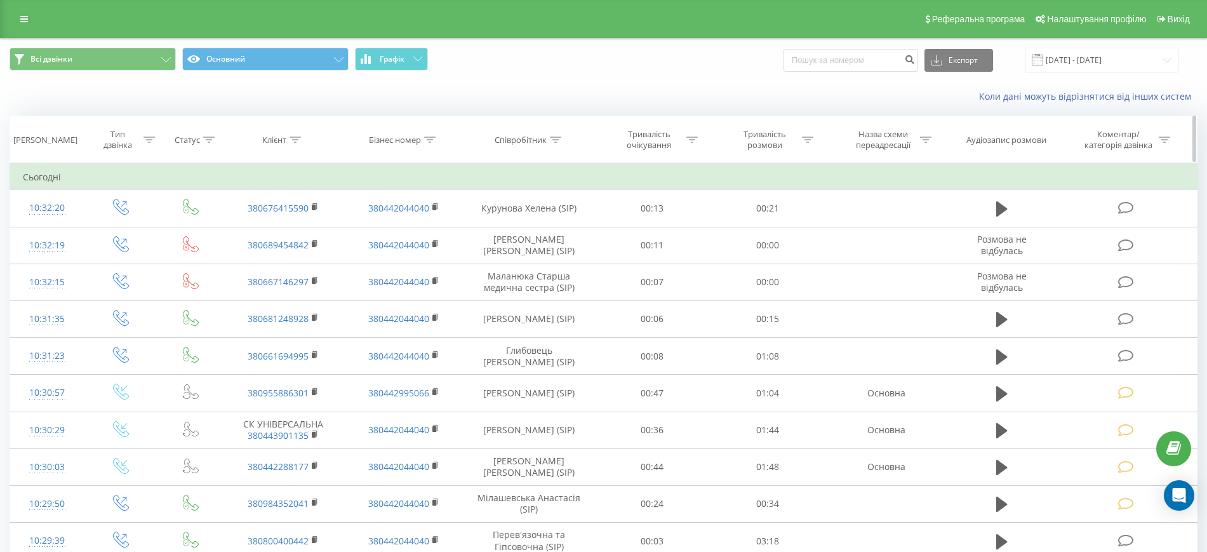
click at [554, 141] on icon at bounding box center [555, 140] width 11 height 6
click at [506, 232] on input "text" at bounding box center [530, 231] width 112 height 22
type input "Гаркавенко"
click at [553, 255] on span "OK" at bounding box center [557, 256] width 36 height 20
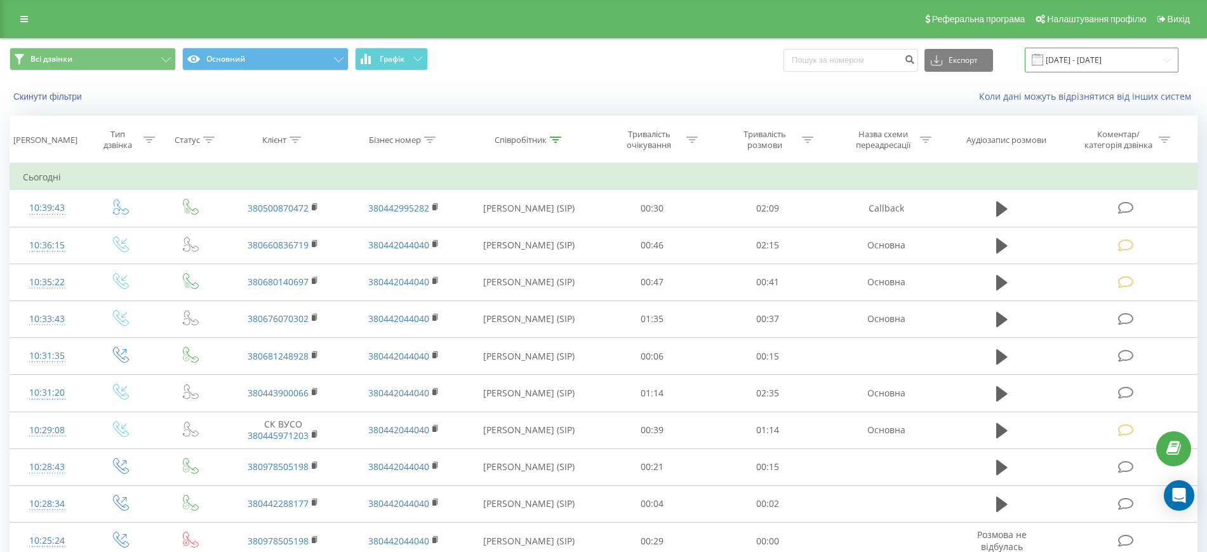
click at [1071, 60] on input "19.08.2025 - 19.08.2025" at bounding box center [1102, 60] width 154 height 25
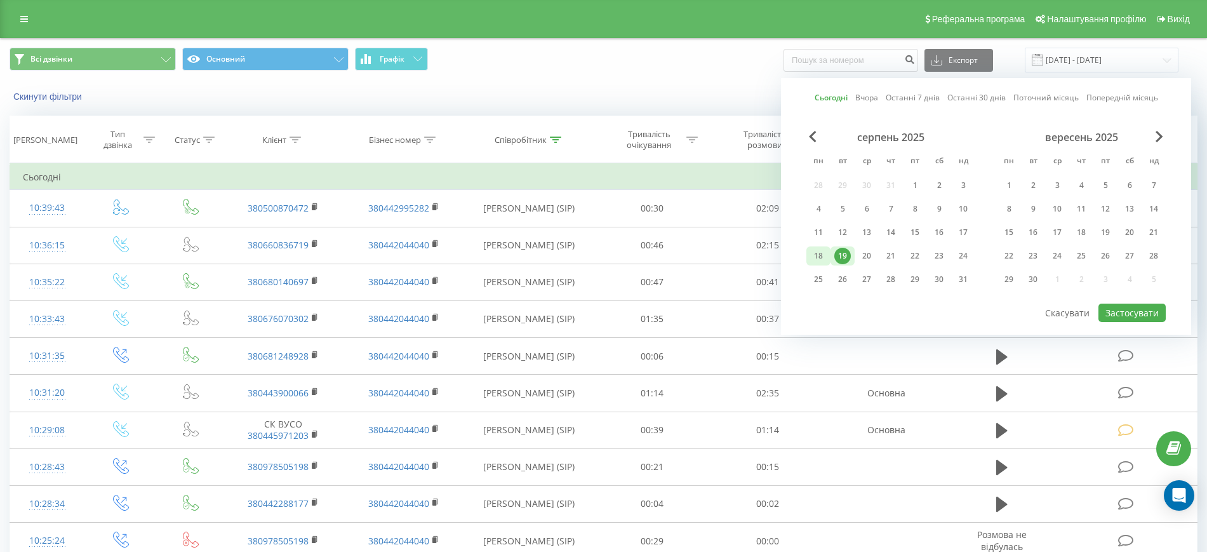
click at [818, 252] on div "18" at bounding box center [818, 256] width 17 height 17
drag, startPoint x: 1151, startPoint y: 306, endPoint x: 1125, endPoint y: 313, distance: 26.3
click at [1149, 306] on button "Застосувати" at bounding box center [1132, 313] width 67 height 18
type input "18.08.2025 - 18.08.2025"
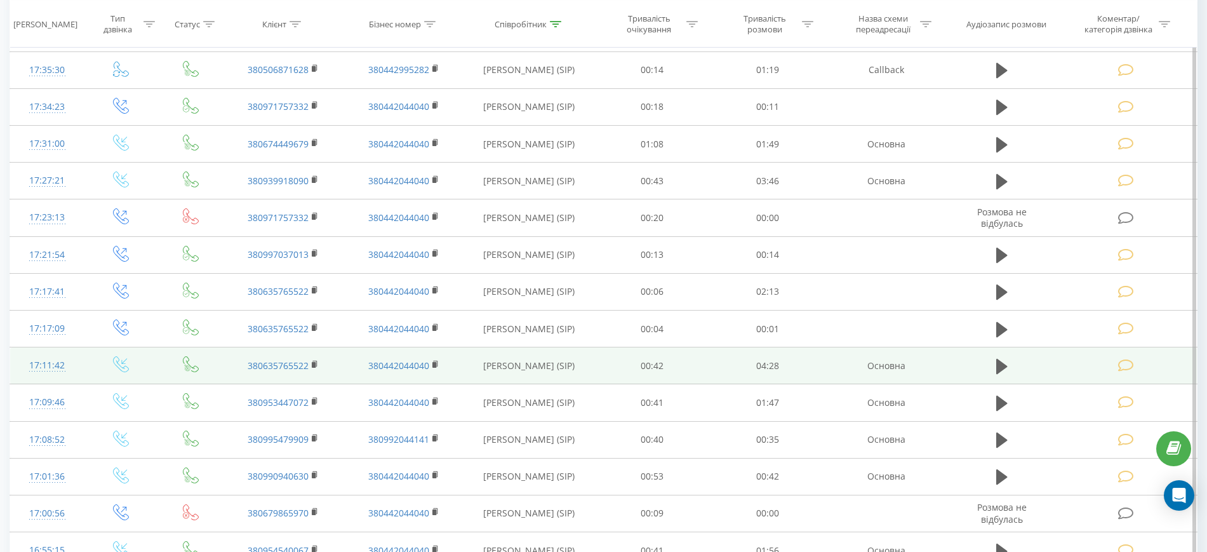
scroll to position [610, 0]
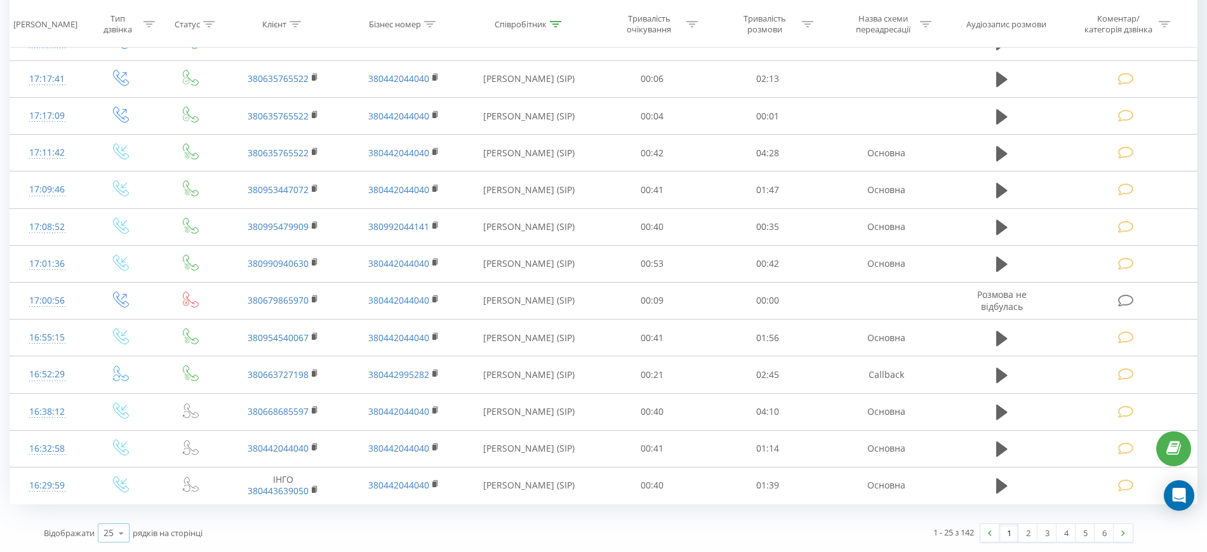
click at [117, 532] on icon at bounding box center [121, 533] width 19 height 25
click at [117, 516] on span "100" at bounding box center [111, 515] width 15 height 12
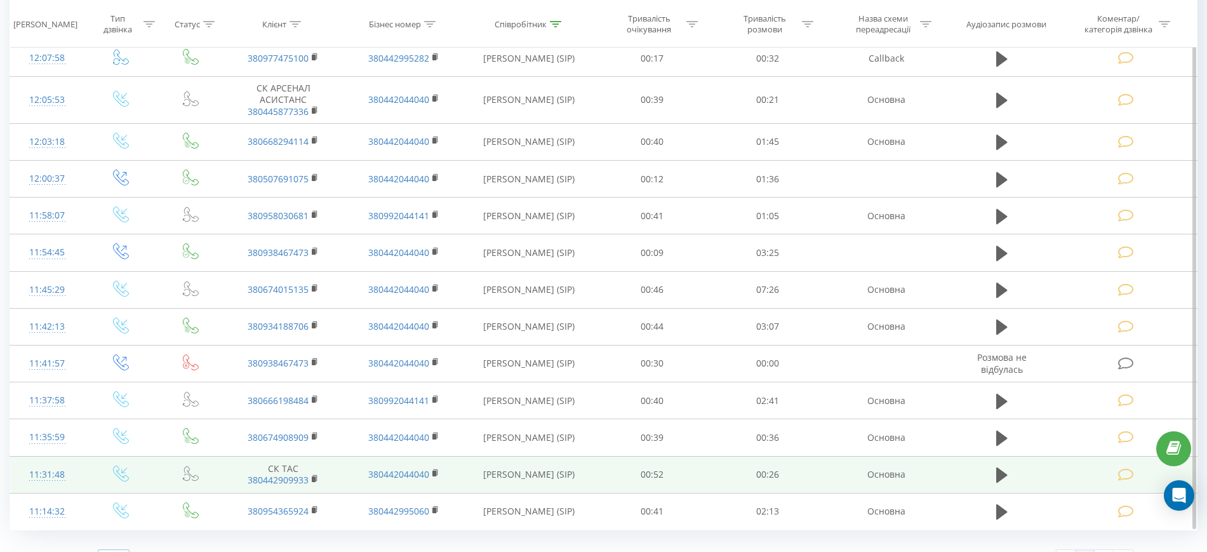
scroll to position [3401, 0]
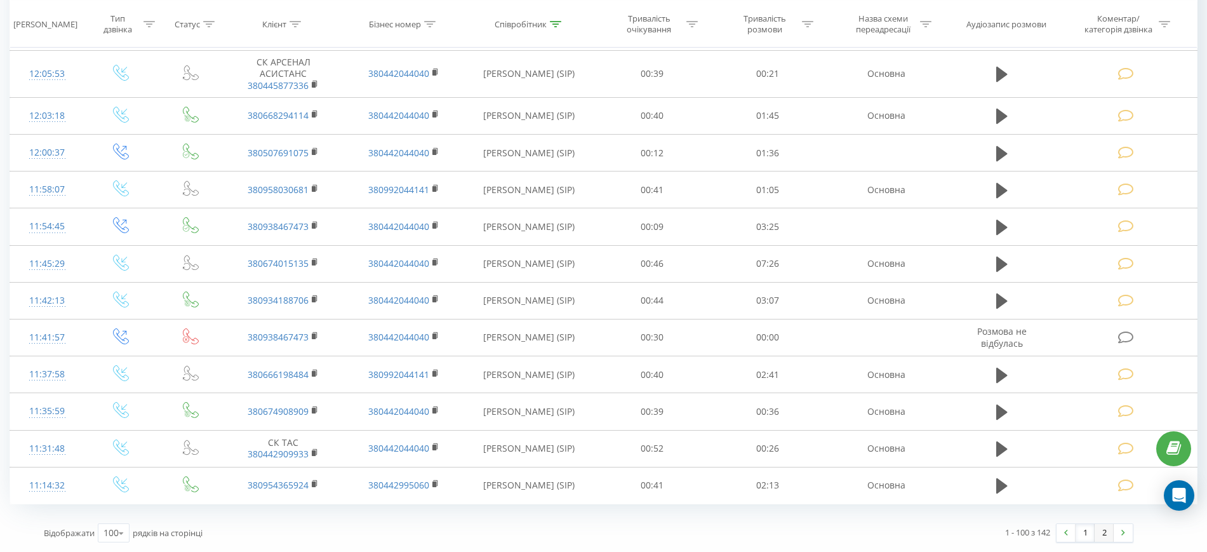
click at [1101, 538] on link "2" at bounding box center [1104, 533] width 19 height 18
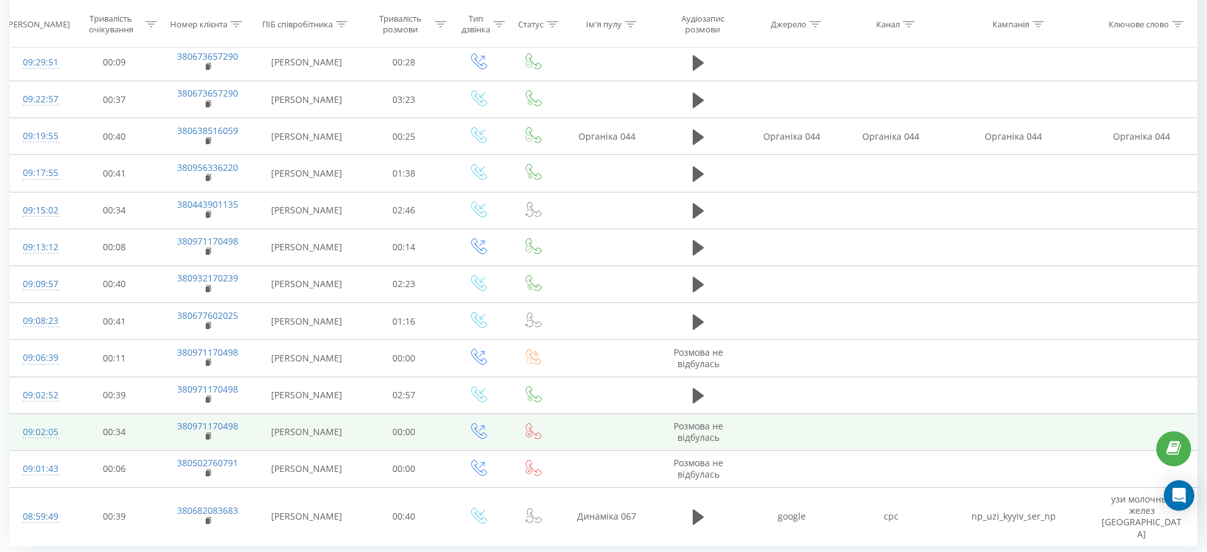
scroll to position [1238, 0]
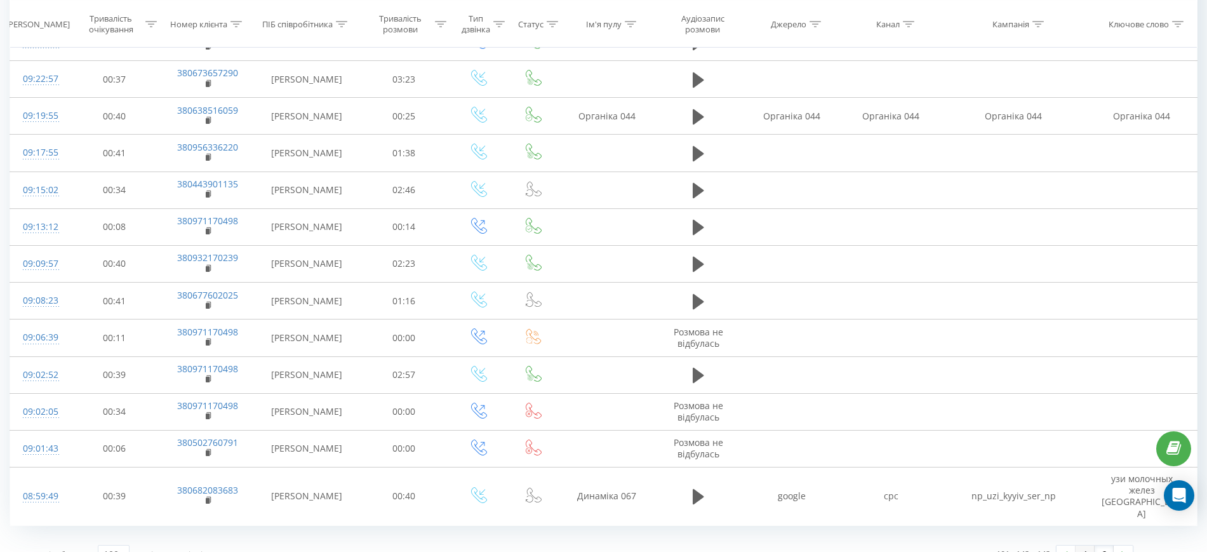
click at [1082, 546] on link "1" at bounding box center [1085, 555] width 19 height 18
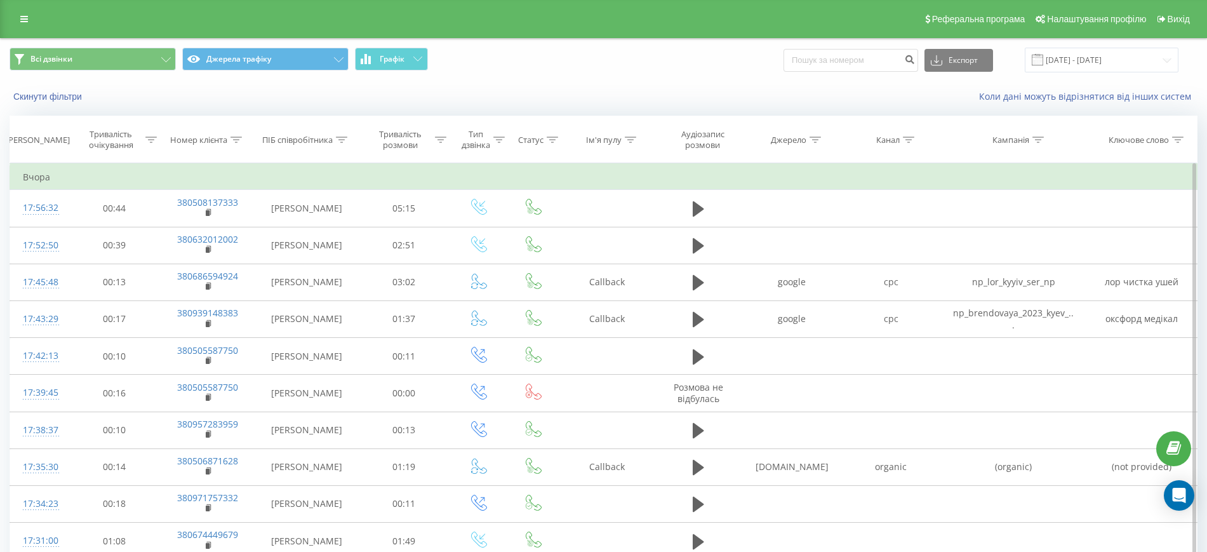
scroll to position [1238, 0]
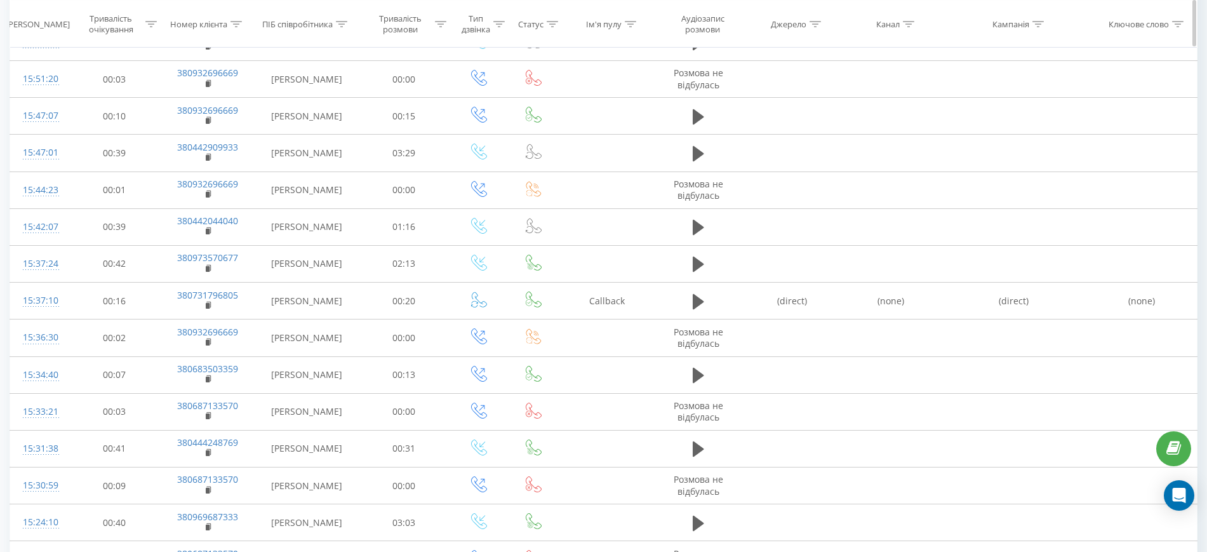
scroll to position [3381, 0]
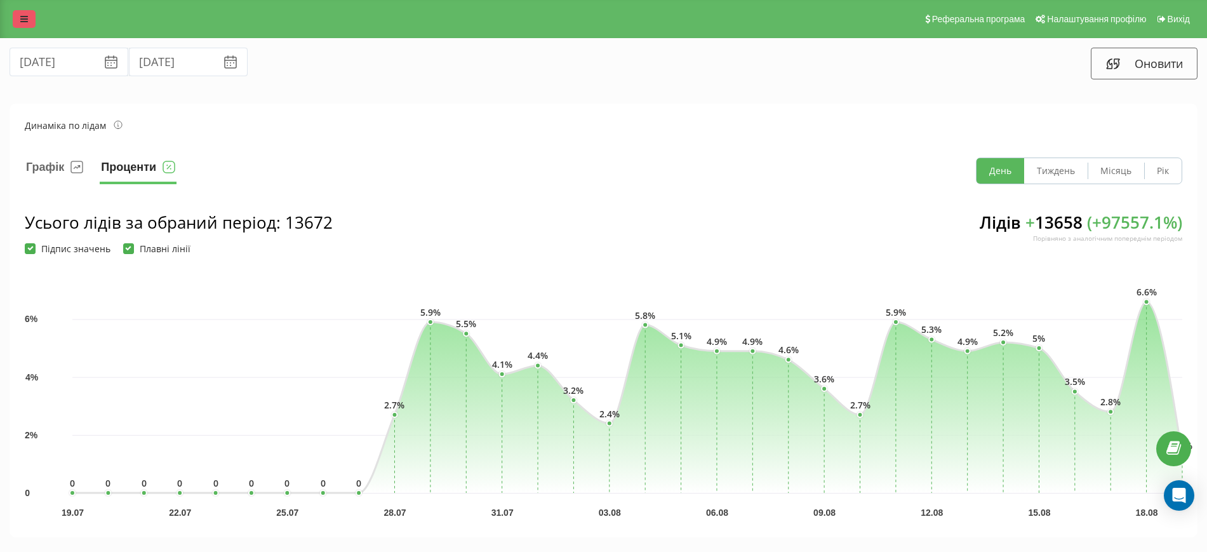
click at [17, 18] on link at bounding box center [24, 19] width 23 height 18
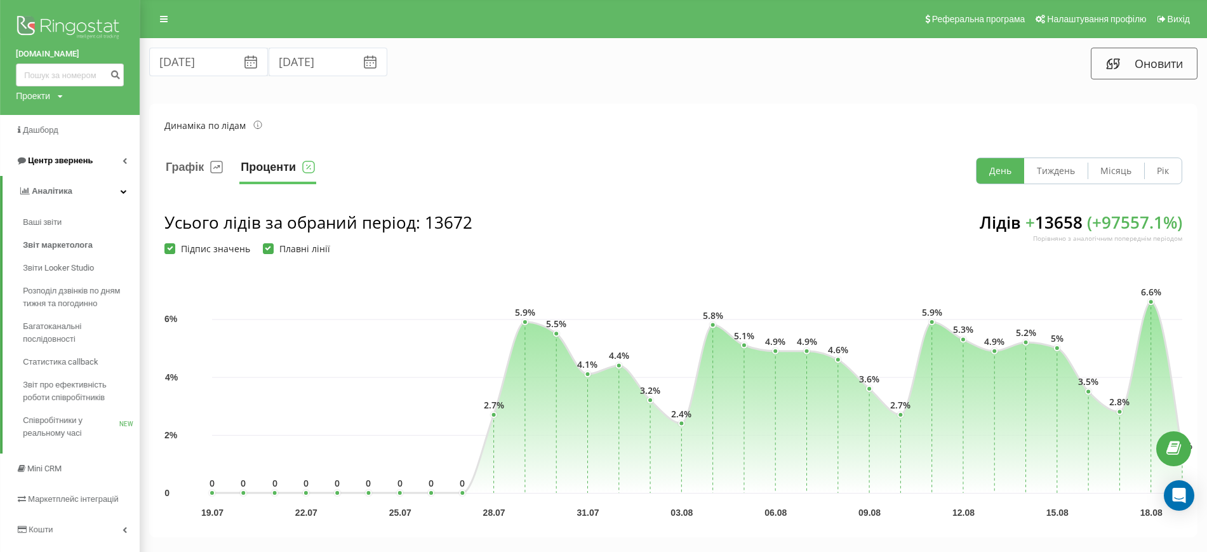
click at [67, 168] on link "Центр звернень" at bounding box center [70, 160] width 140 height 30
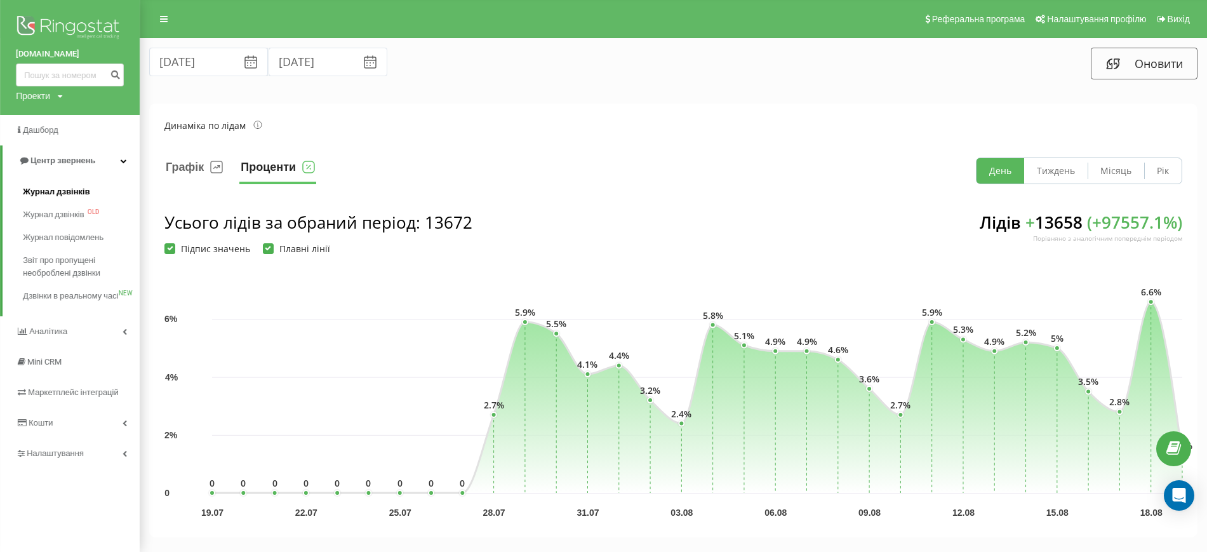
click at [67, 189] on span "Журнал дзвінків" at bounding box center [56, 191] width 67 height 13
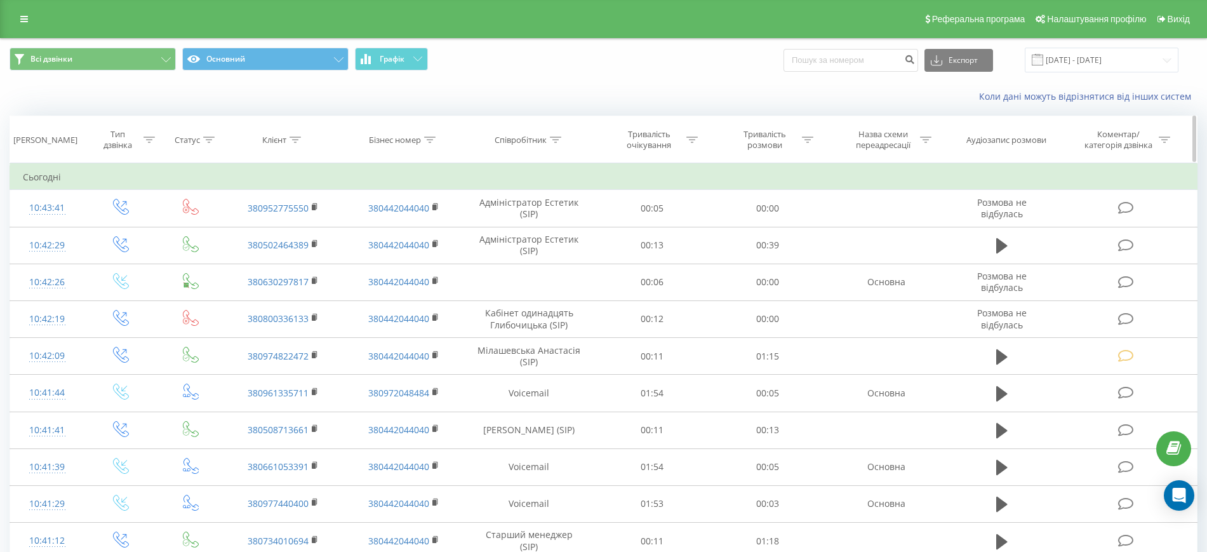
click at [551, 138] on icon at bounding box center [555, 140] width 11 height 6
click at [535, 227] on input "text" at bounding box center [530, 231] width 112 height 22
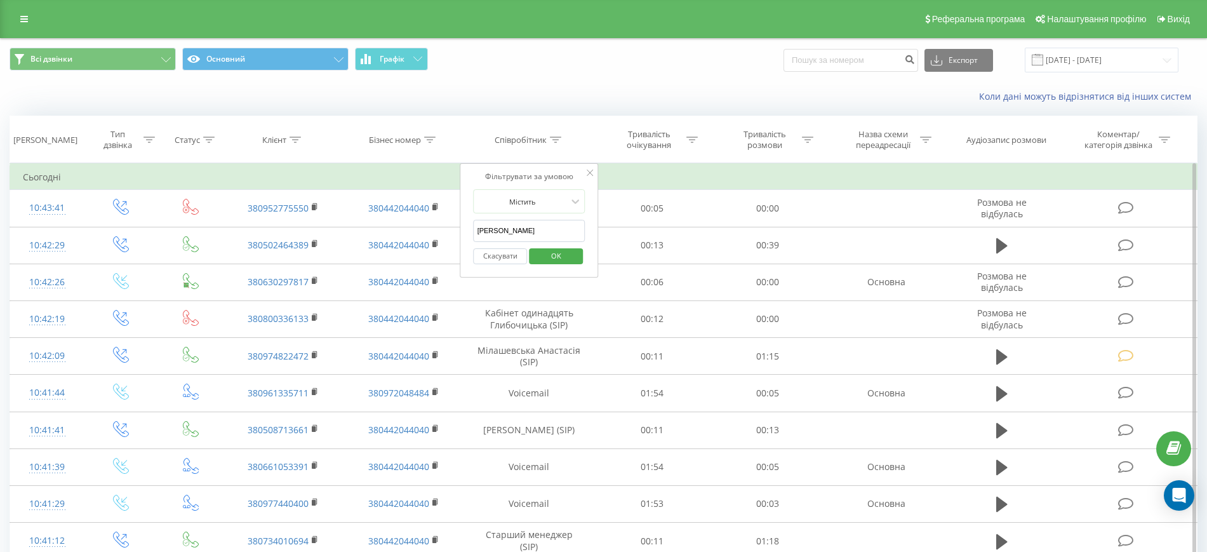
type input "[PERSON_NAME]"
click at [551, 255] on span "OK" at bounding box center [557, 256] width 36 height 20
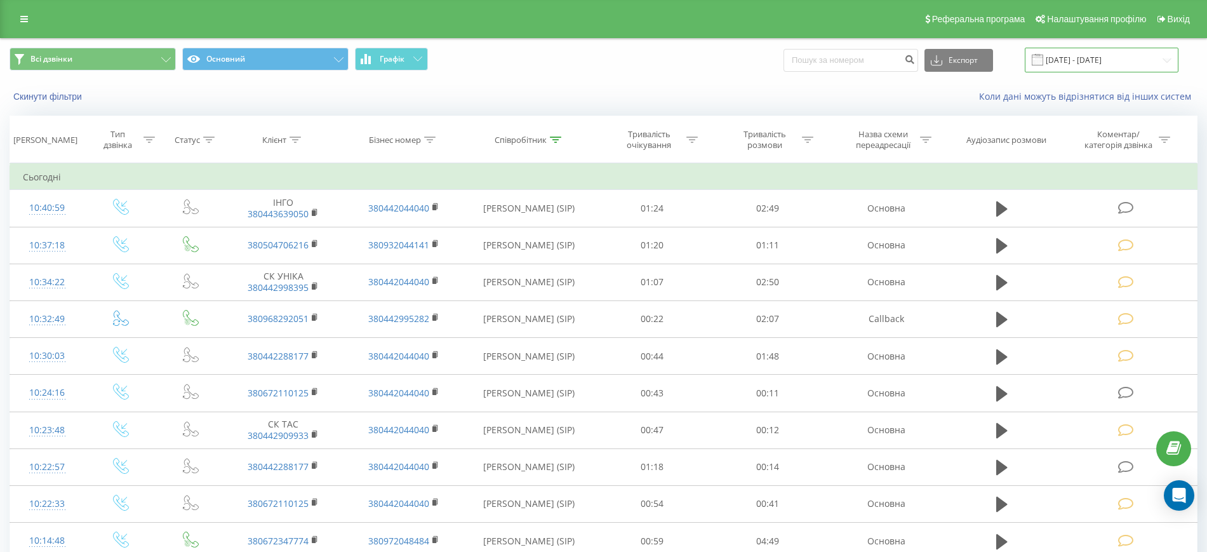
click at [1079, 67] on input "[DATE] - [DATE]" at bounding box center [1102, 60] width 154 height 25
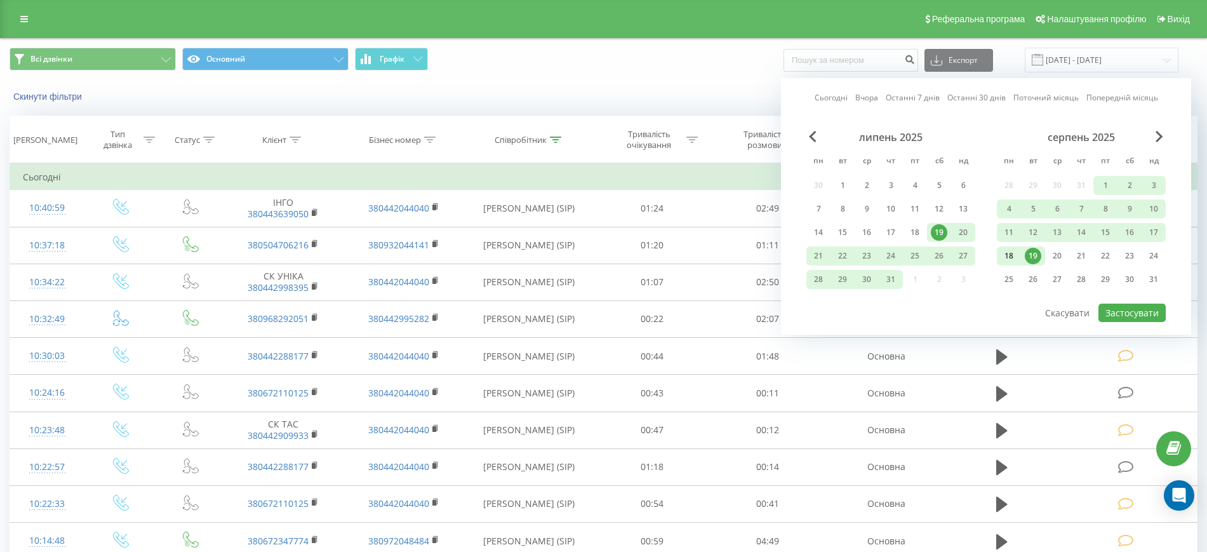
click at [1007, 256] on div "18" at bounding box center [1009, 256] width 17 height 17
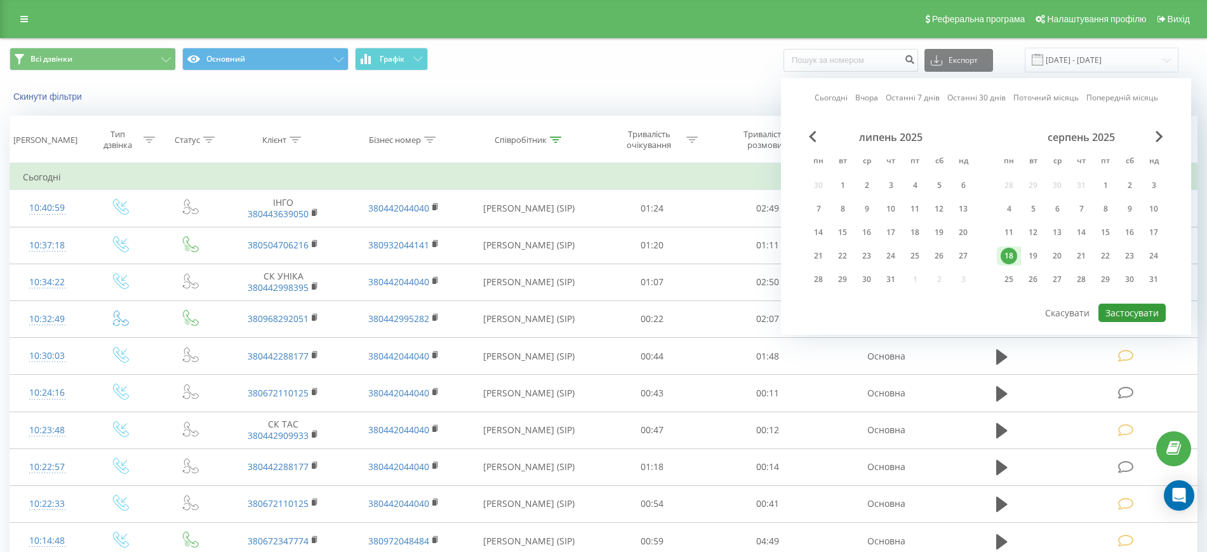
click at [1141, 318] on button "Застосувати" at bounding box center [1132, 313] width 67 height 18
type input "[DATE] - [DATE]"
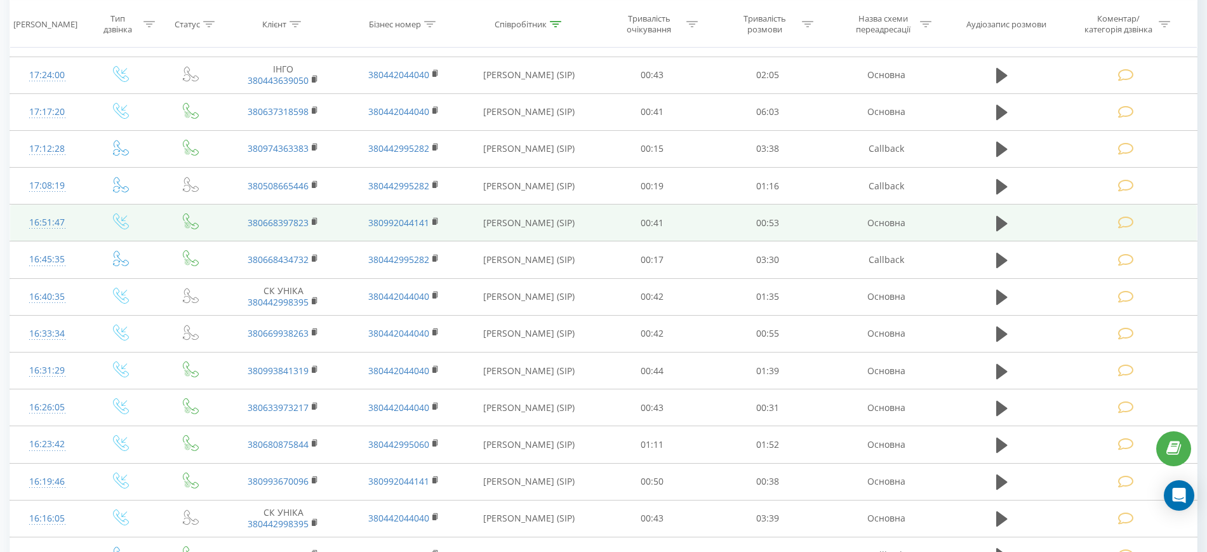
scroll to position [619, 0]
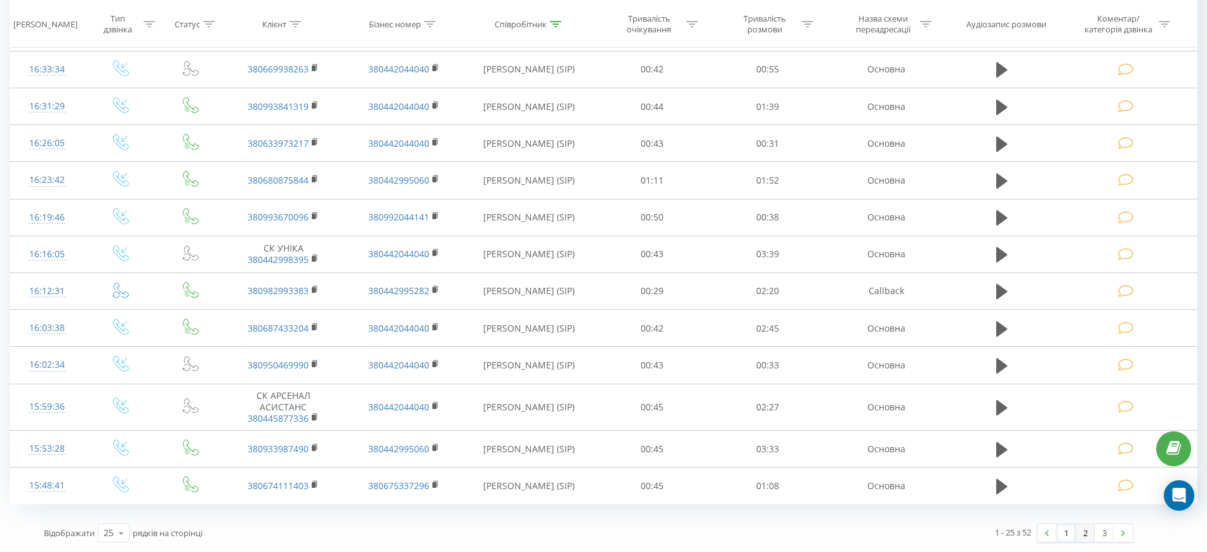
click at [1090, 537] on link "2" at bounding box center [1085, 533] width 19 height 18
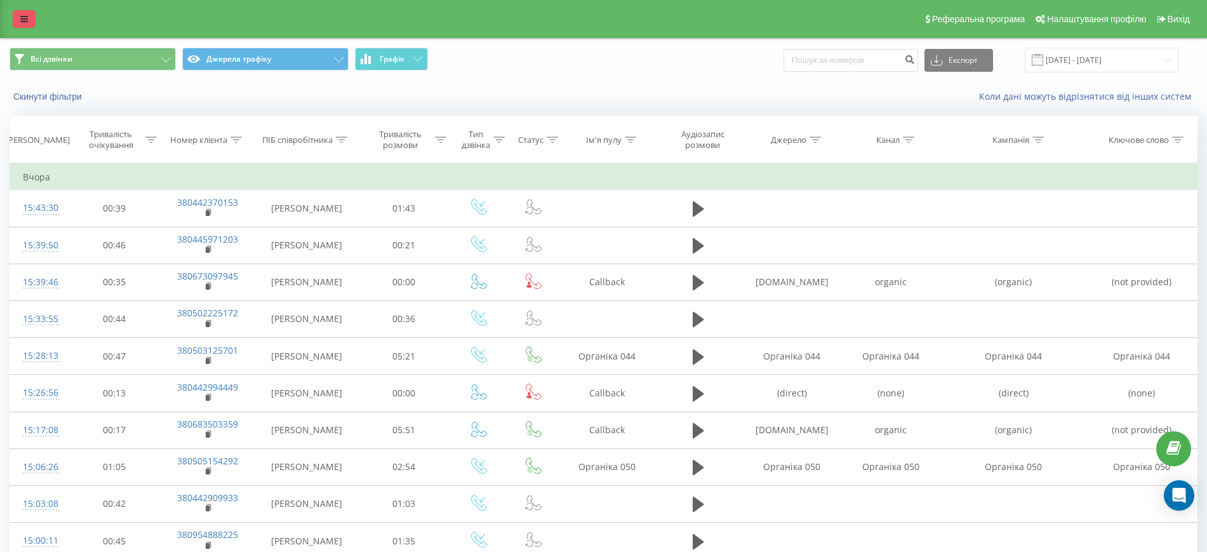
click at [16, 20] on link at bounding box center [24, 19] width 23 height 18
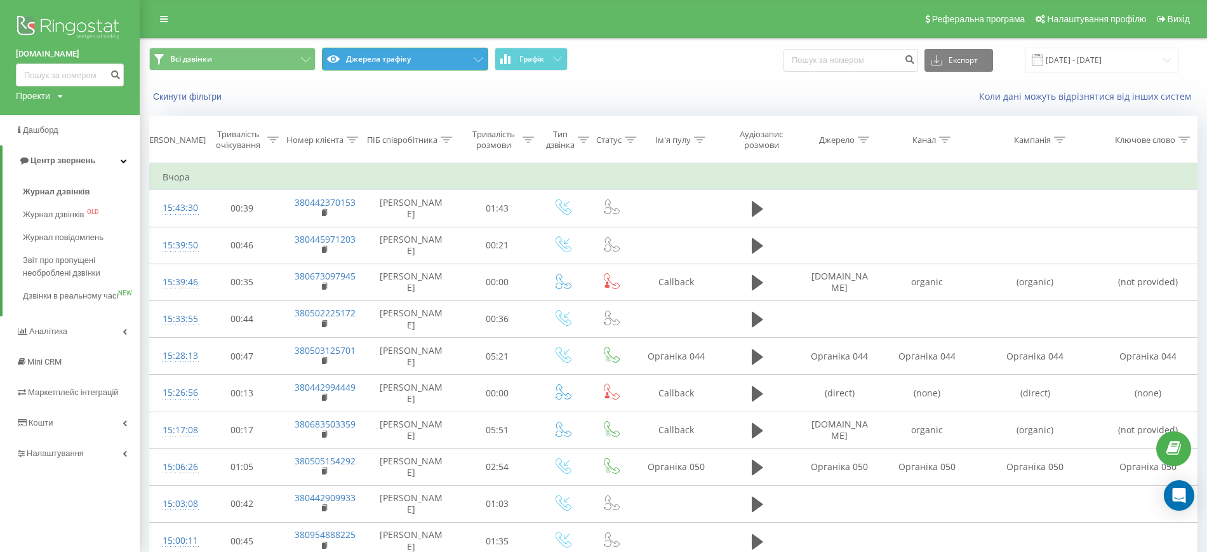
click at [480, 57] on icon at bounding box center [479, 59] width 10 height 5
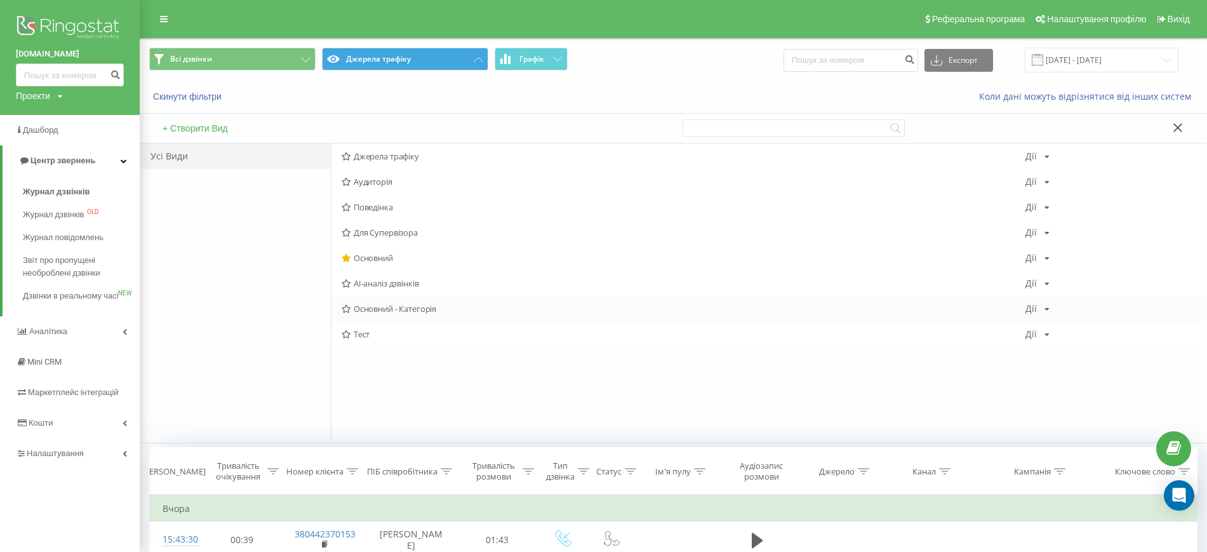
click at [346, 309] on icon at bounding box center [347, 309] width 10 height 8
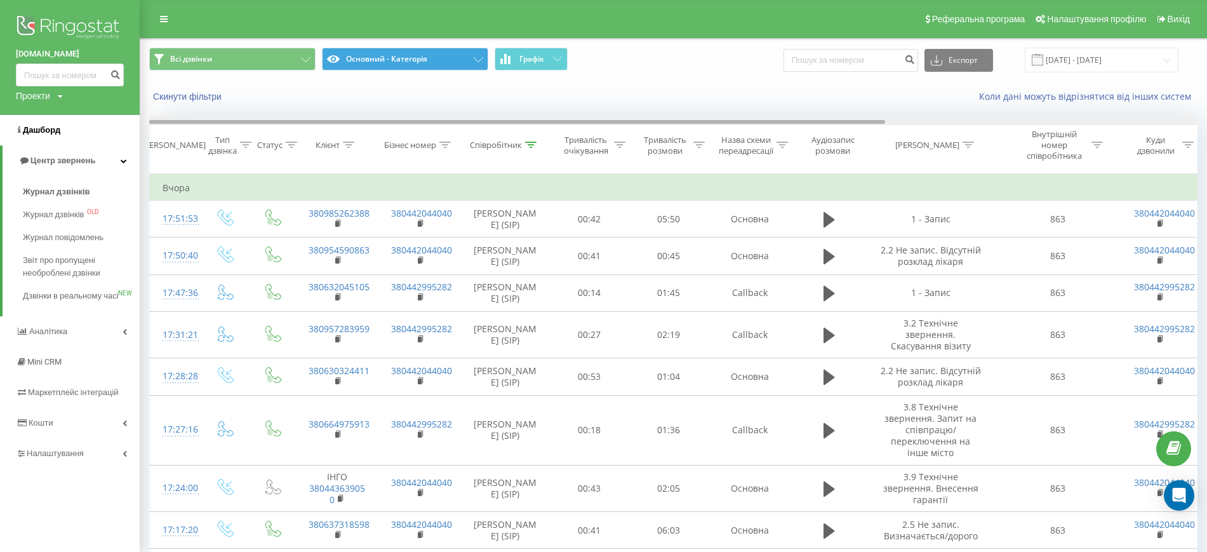
drag, startPoint x: 819, startPoint y: 120, endPoint x: 111, endPoint y: 116, distance: 708.1
click at [111, 116] on div "oxford-med.com.ua Проекти oxford-med.com.ua Дашборд Центр звернень Журнал дзвін…" at bounding box center [603, 276] width 1207 height 552
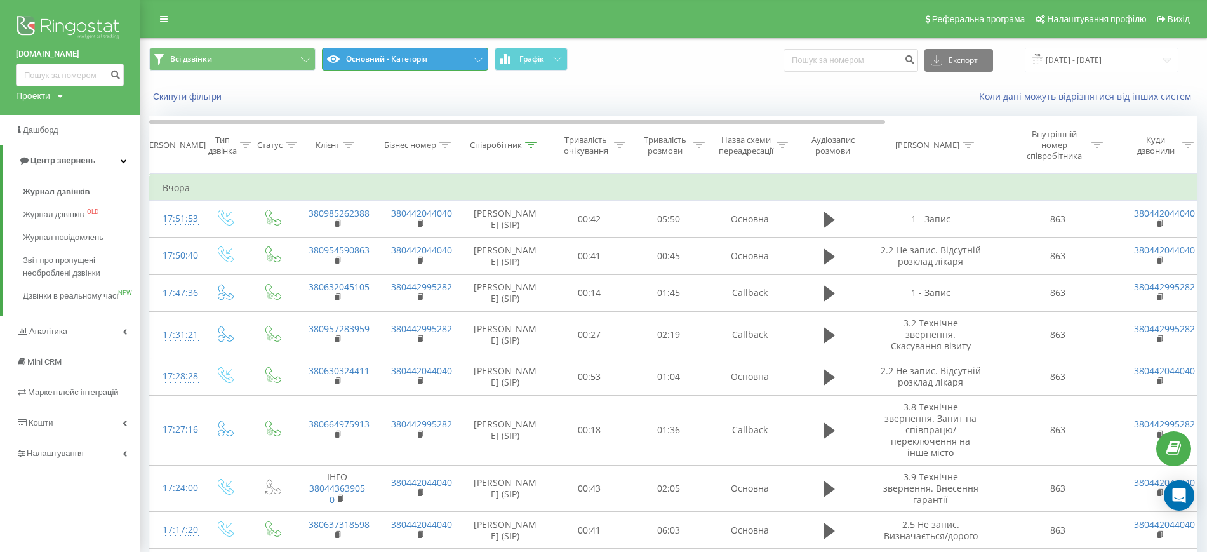
click at [471, 64] on button "Основний - Категорія" at bounding box center [405, 59] width 166 height 23
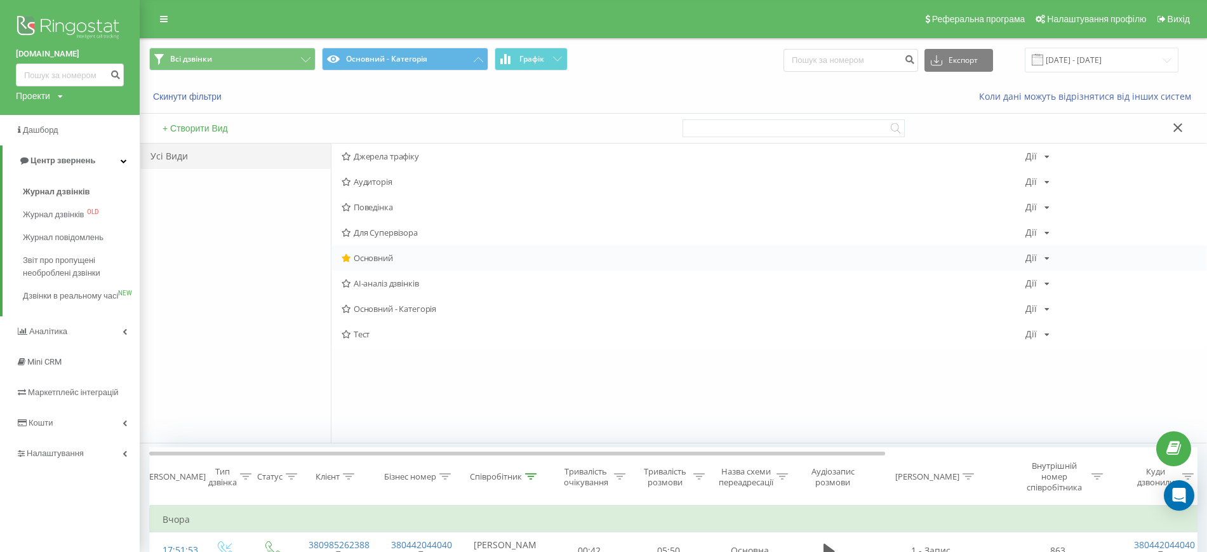
click at [352, 258] on span "Основний" at bounding box center [684, 257] width 684 height 9
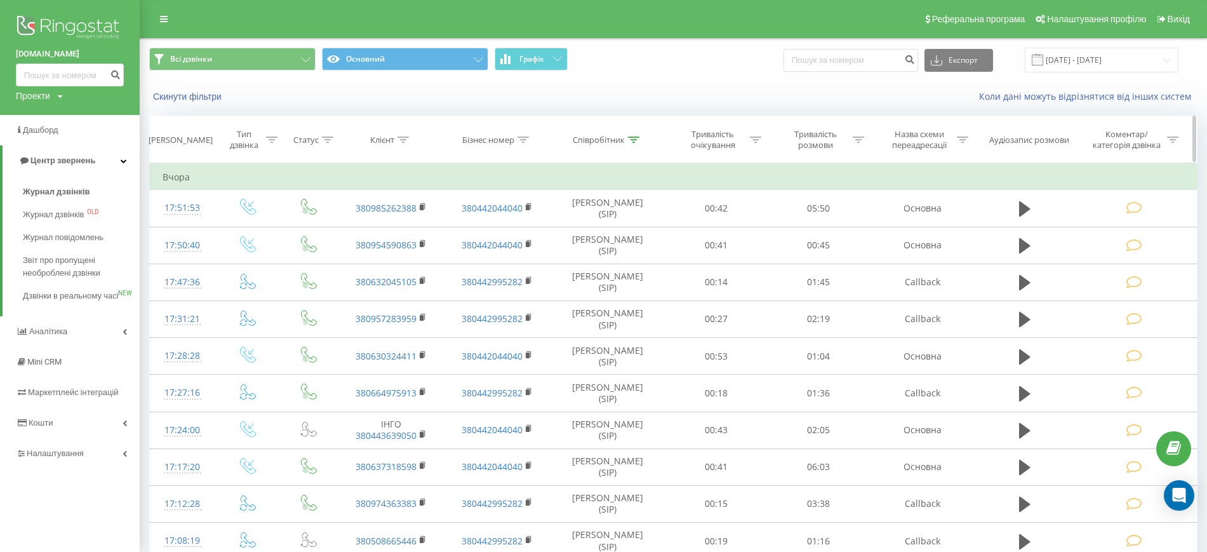
click at [632, 139] on icon at bounding box center [633, 140] width 11 height 6
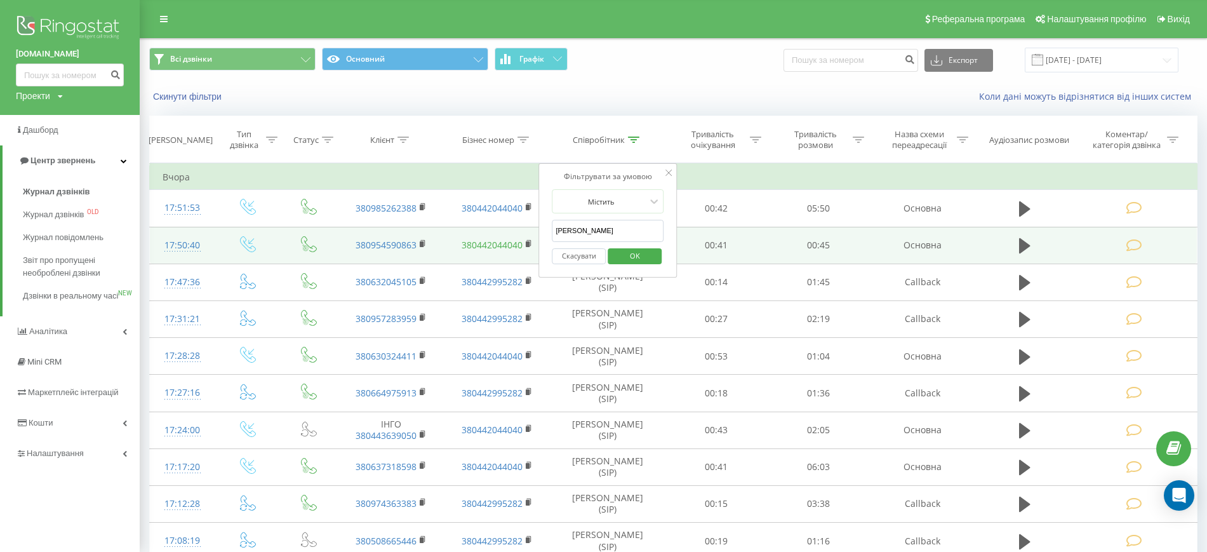
drag, startPoint x: 601, startPoint y: 236, endPoint x: 521, endPoint y: 239, distance: 80.1
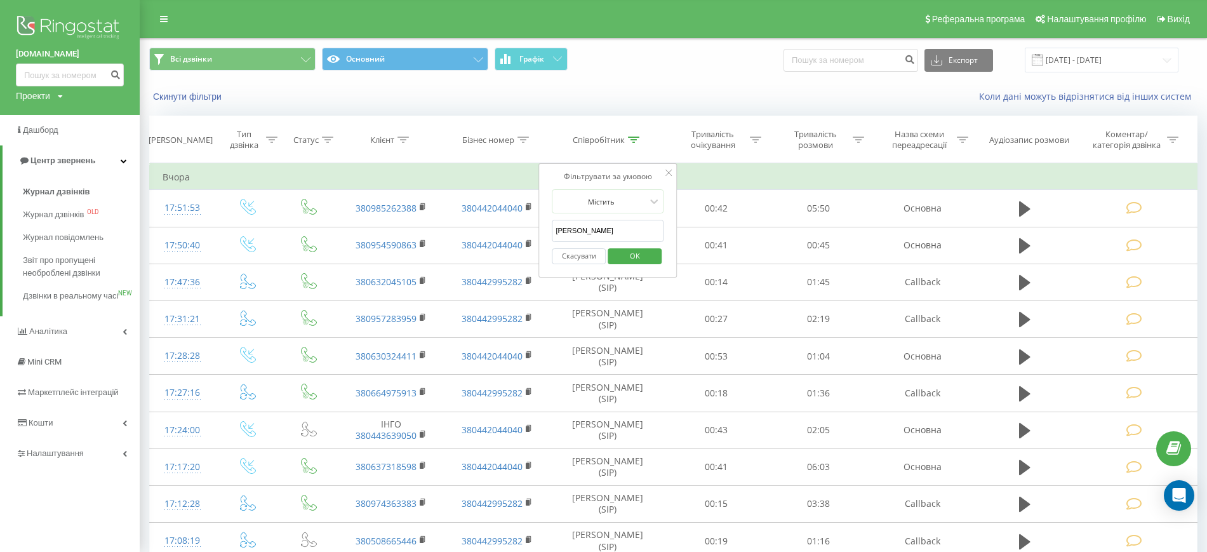
type input "Бойко"
click at [630, 257] on span "OK" at bounding box center [635, 256] width 36 height 20
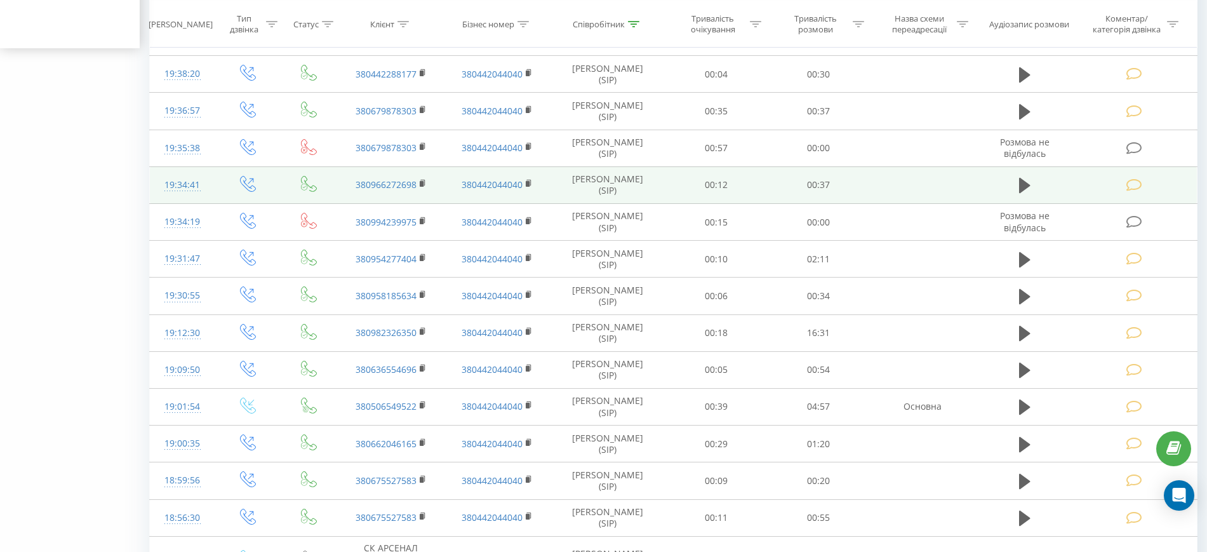
scroll to position [619, 0]
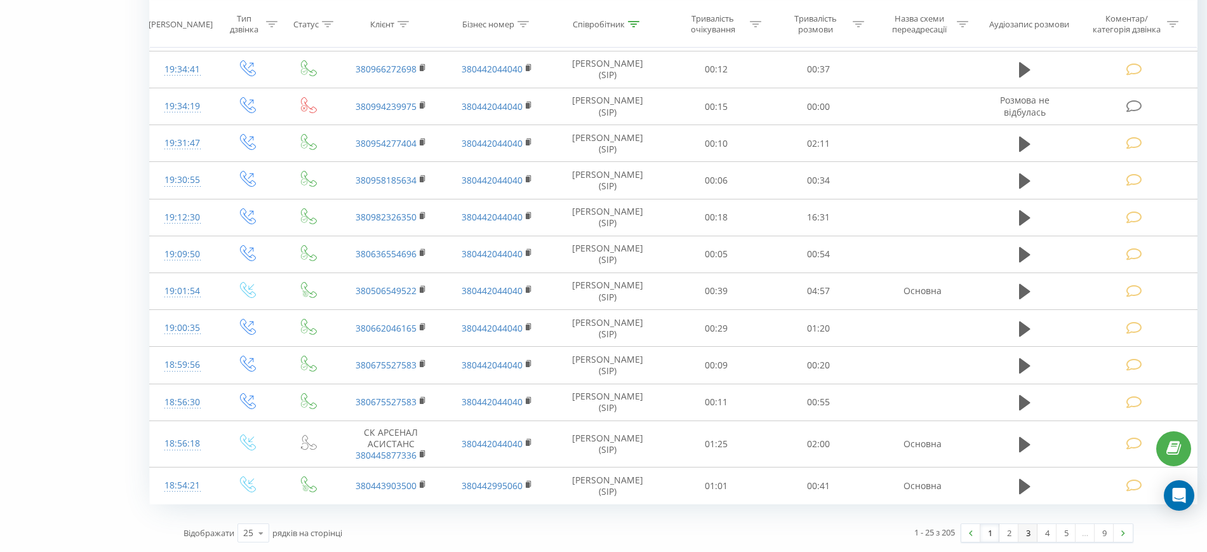
click at [1027, 532] on link "3" at bounding box center [1028, 533] width 19 height 18
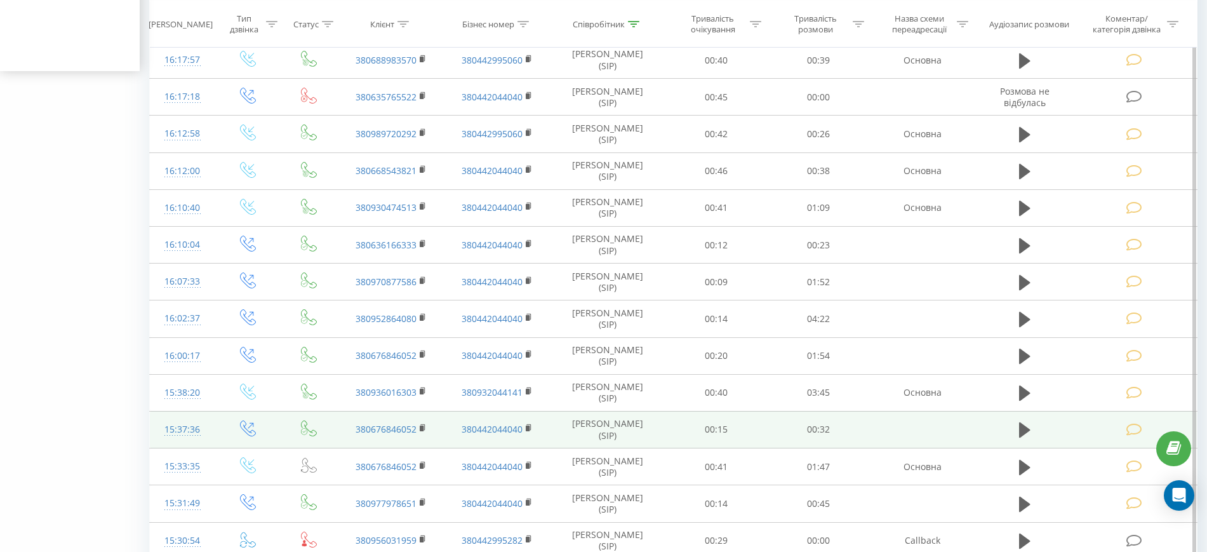
scroll to position [610, 0]
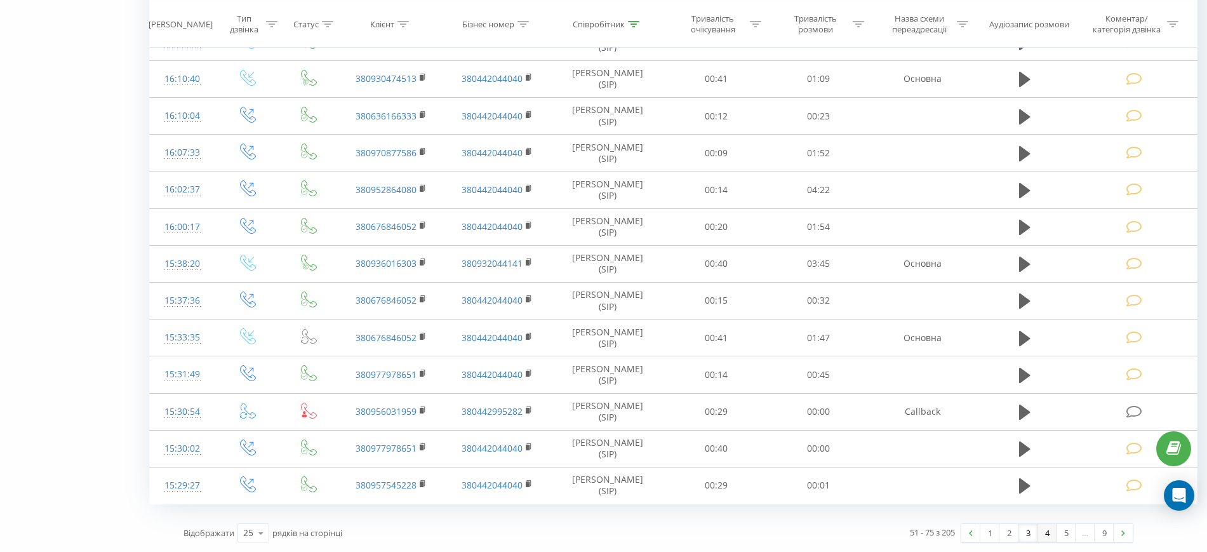
click at [1048, 526] on link "4" at bounding box center [1047, 533] width 19 height 18
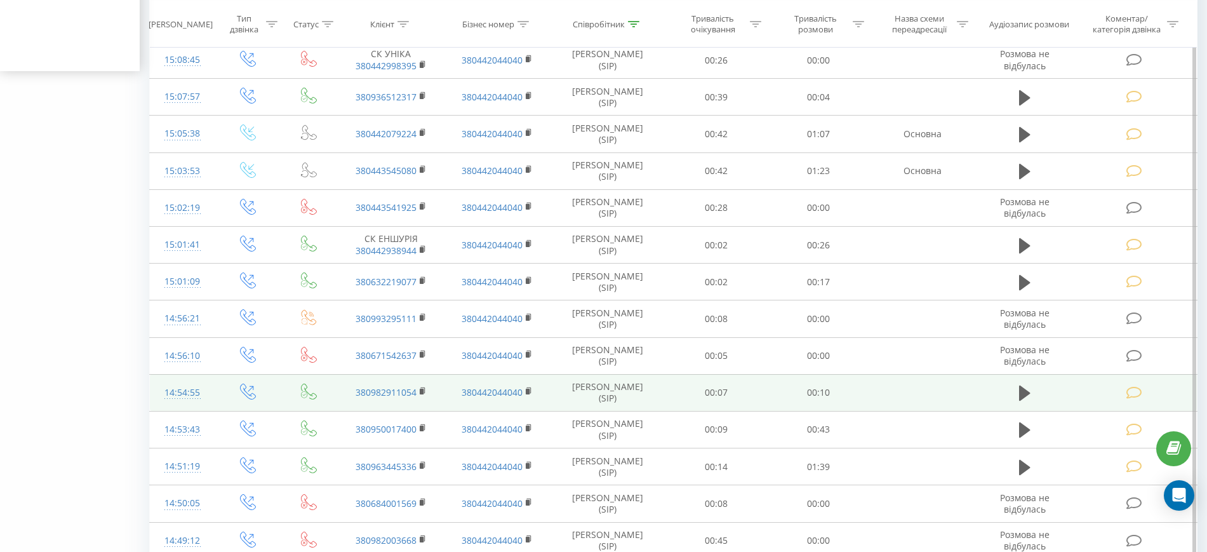
scroll to position [610, 0]
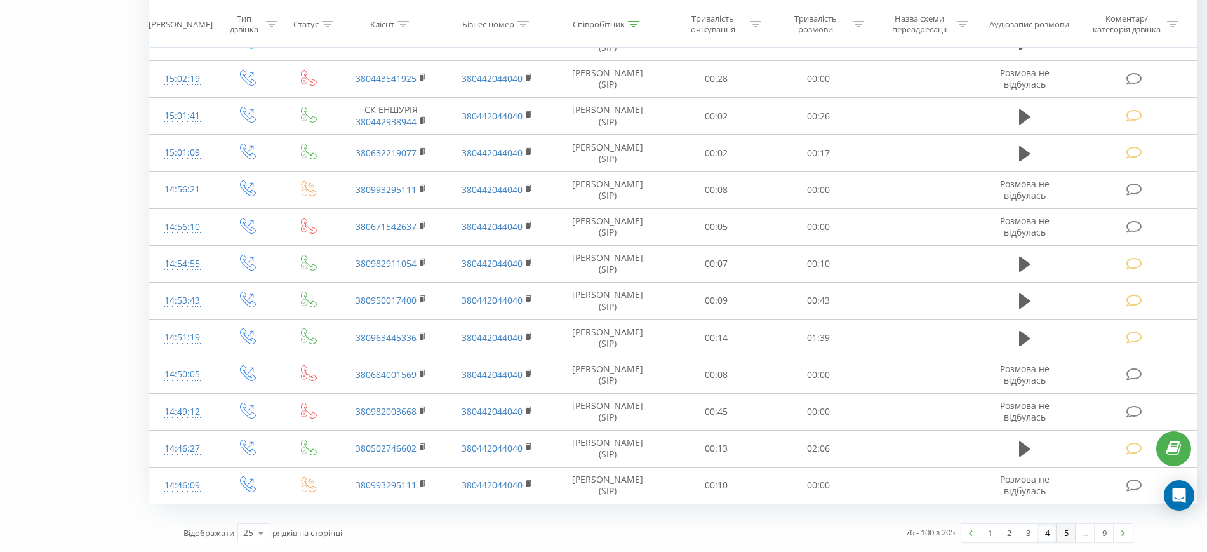
click at [1068, 534] on link "5" at bounding box center [1066, 533] width 19 height 18
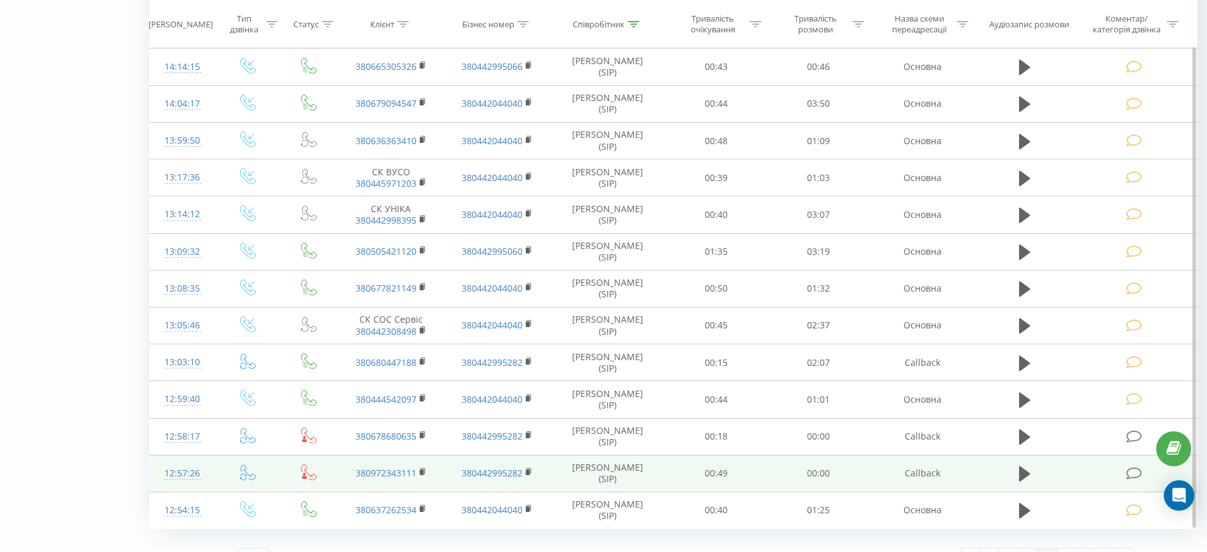
scroll to position [610, 0]
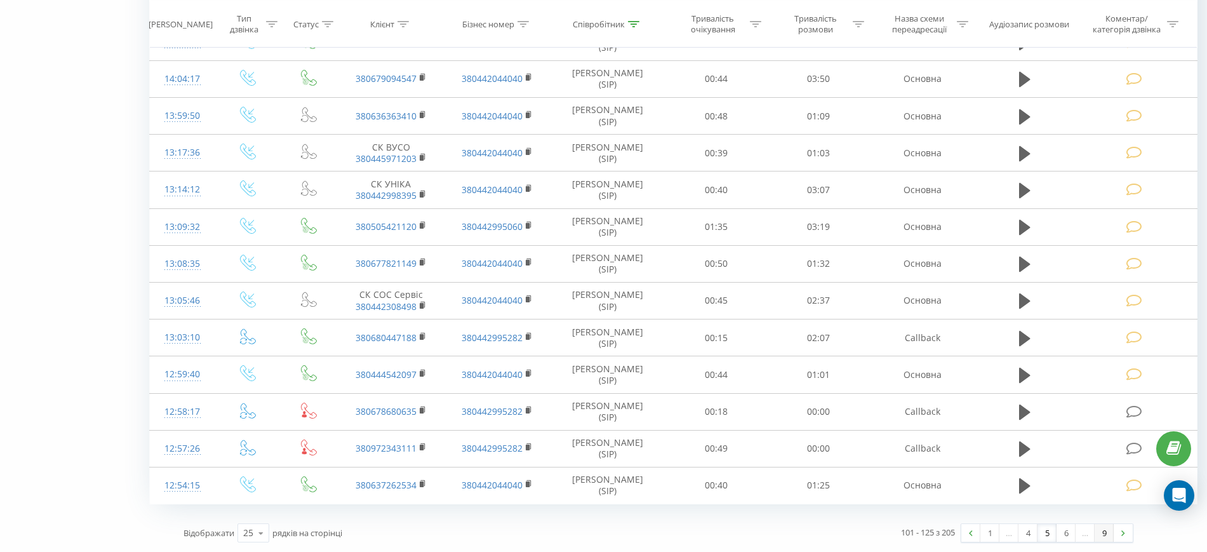
click at [1102, 537] on link "9" at bounding box center [1104, 533] width 19 height 18
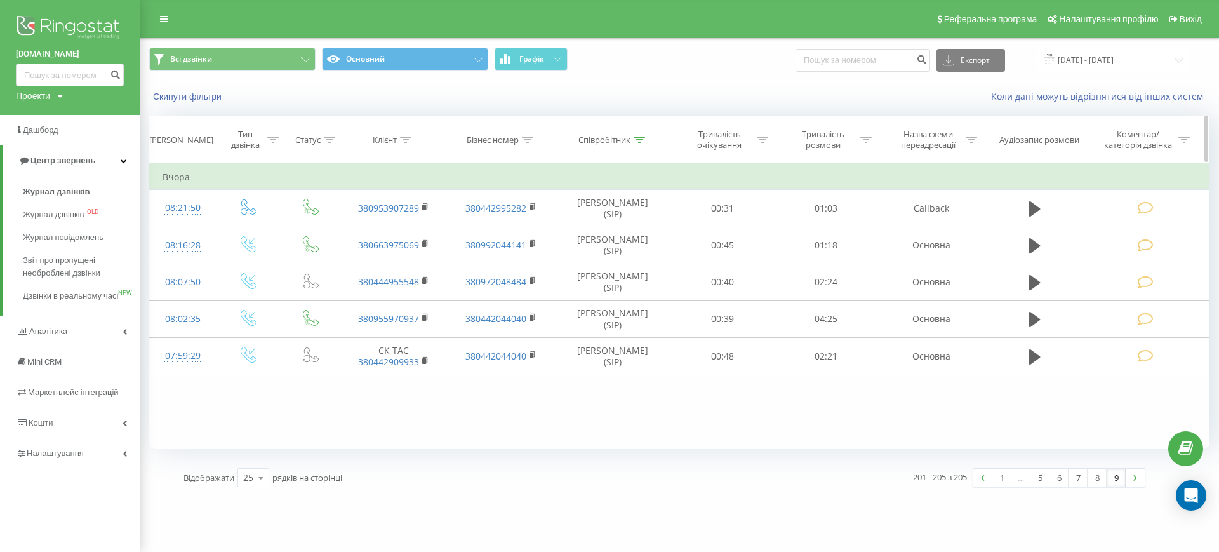
click at [638, 140] on icon at bounding box center [639, 140] width 11 height 6
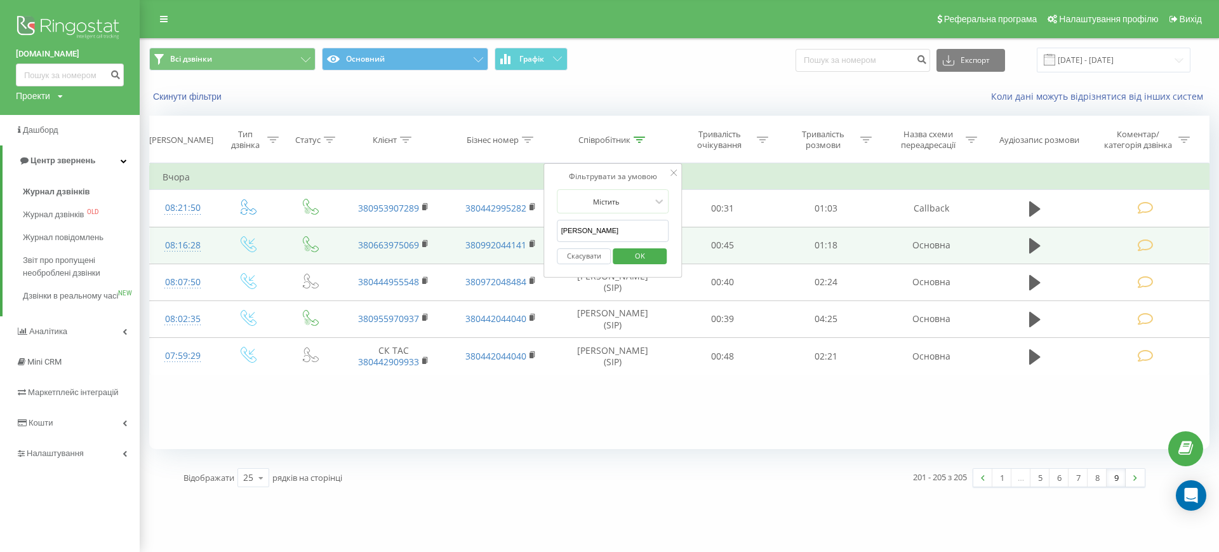
drag, startPoint x: 602, startPoint y: 231, endPoint x: 530, endPoint y: 233, distance: 72.4
click at [530, 233] on table "Фільтрувати за умовою Дорівнює Введіть значення Скасувати OK Фільтрувати за умо…" at bounding box center [679, 268] width 1061 height 211
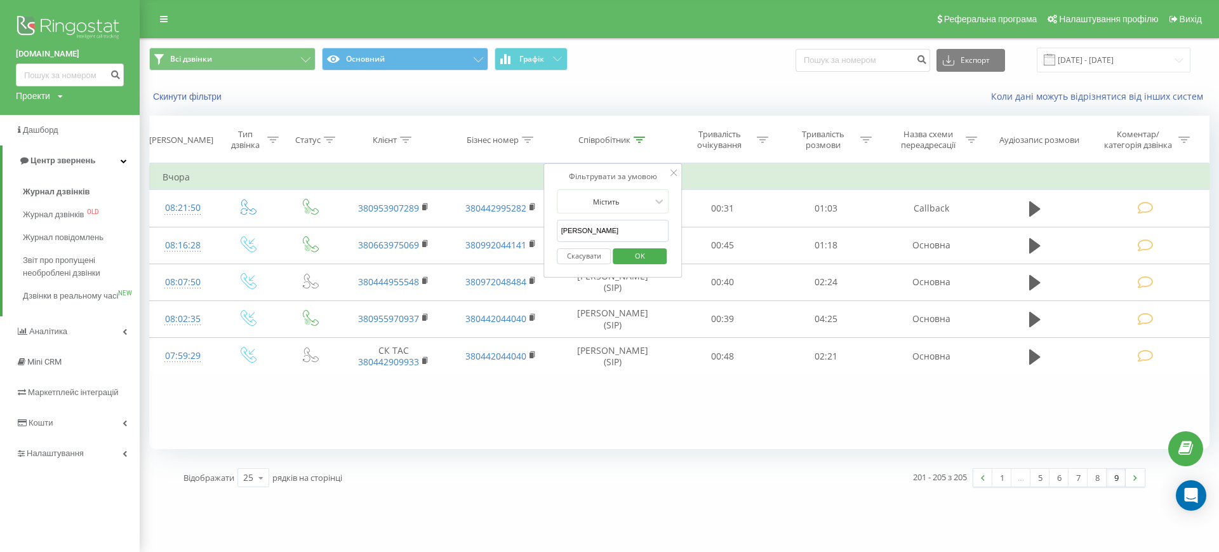
type input "Глибовець"
click at [648, 255] on span "OK" at bounding box center [640, 256] width 36 height 20
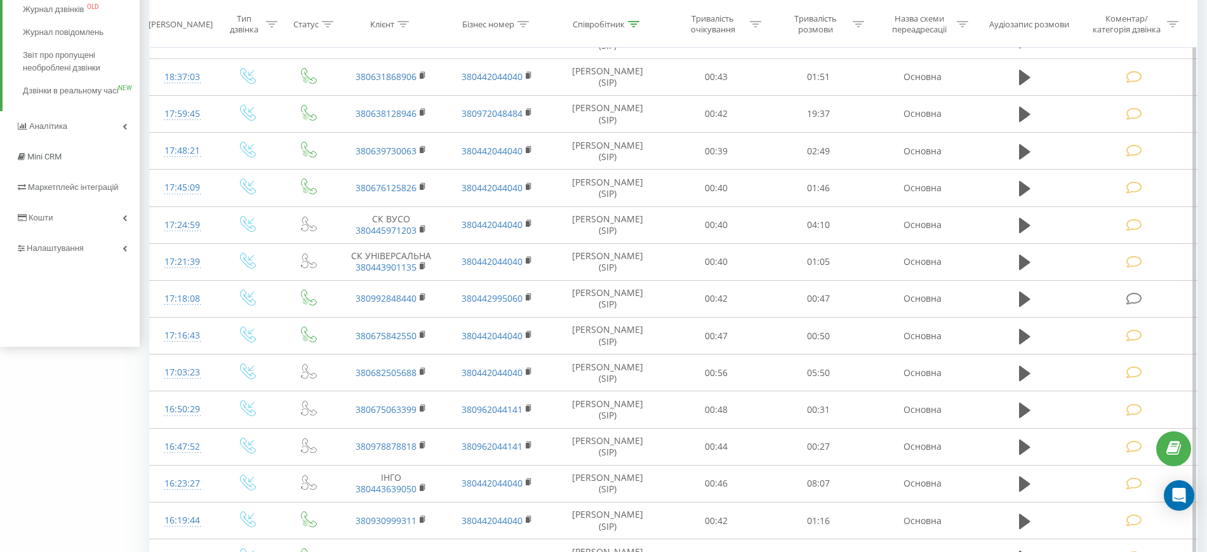
scroll to position [610, 0]
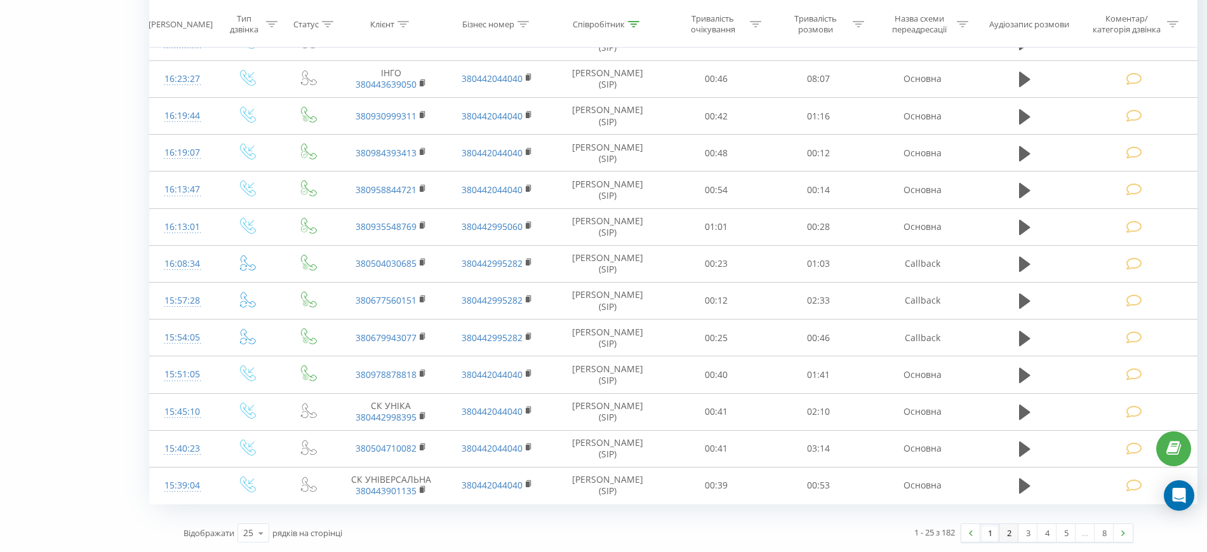
click at [1012, 534] on link "2" at bounding box center [1009, 533] width 19 height 18
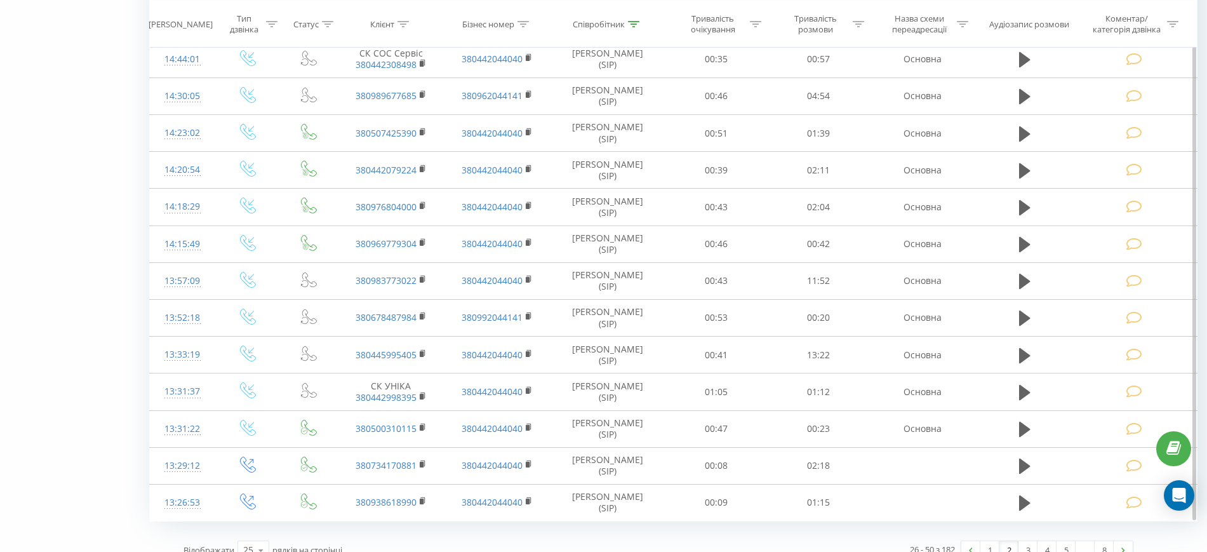
scroll to position [610, 0]
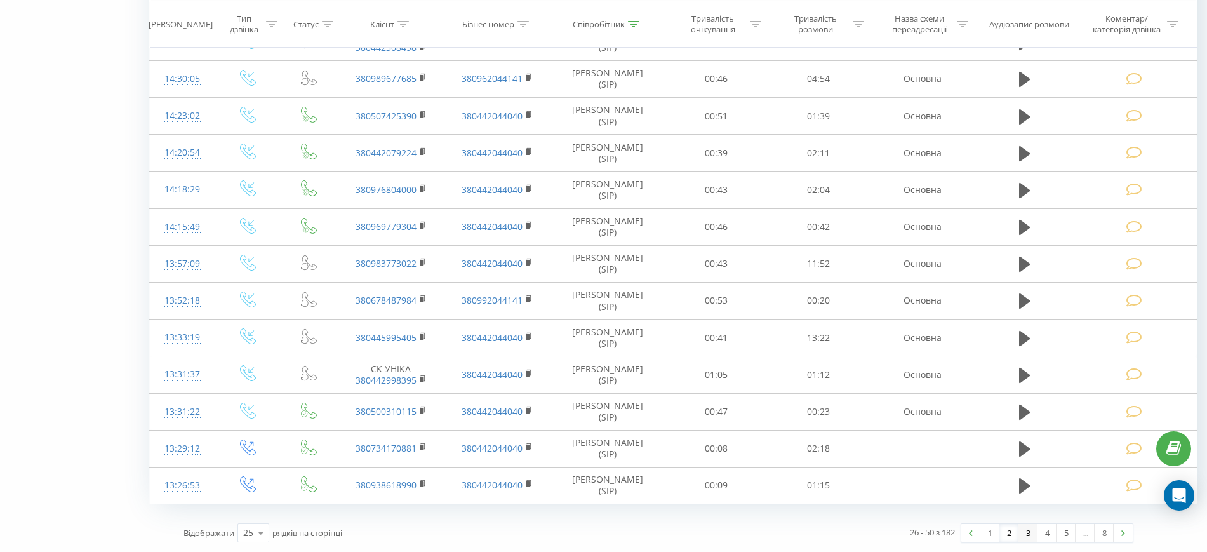
click at [1032, 537] on link "3" at bounding box center [1028, 533] width 19 height 18
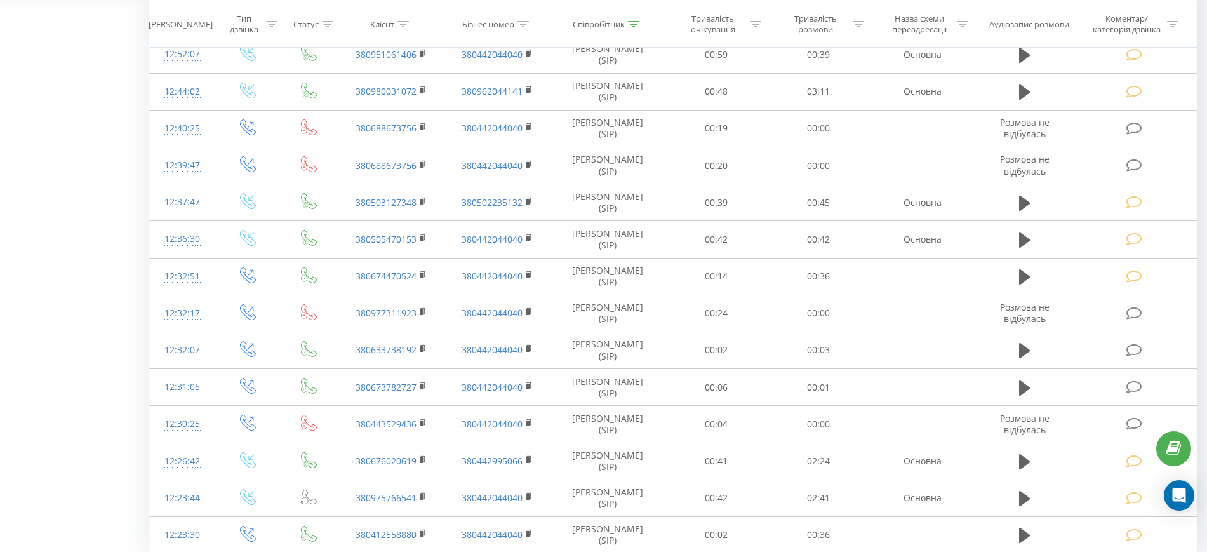
scroll to position [610, 0]
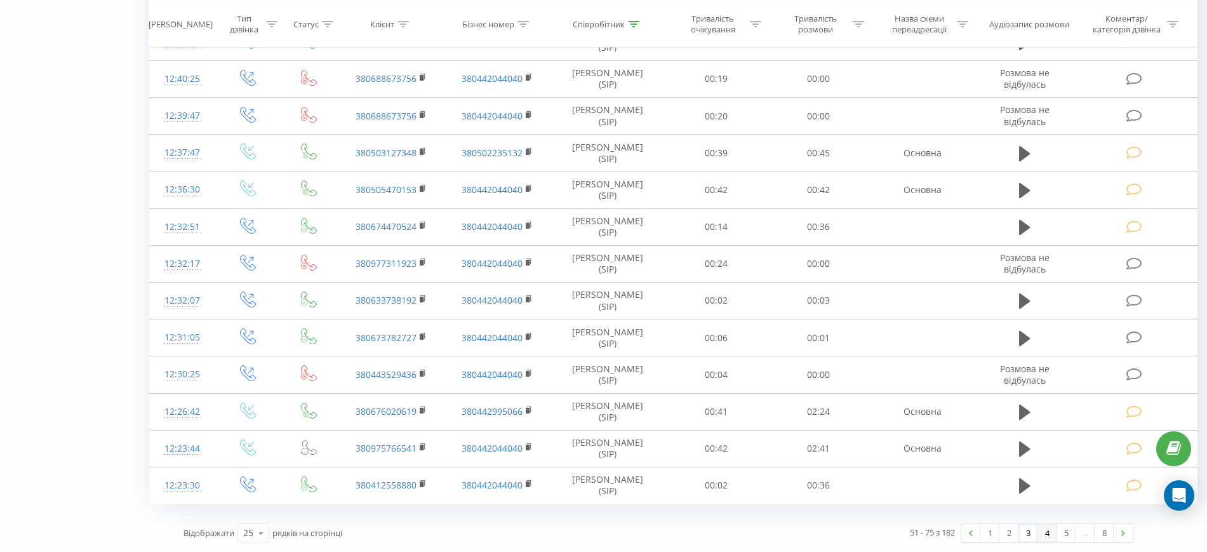
click at [1053, 540] on link "4" at bounding box center [1047, 533] width 19 height 18
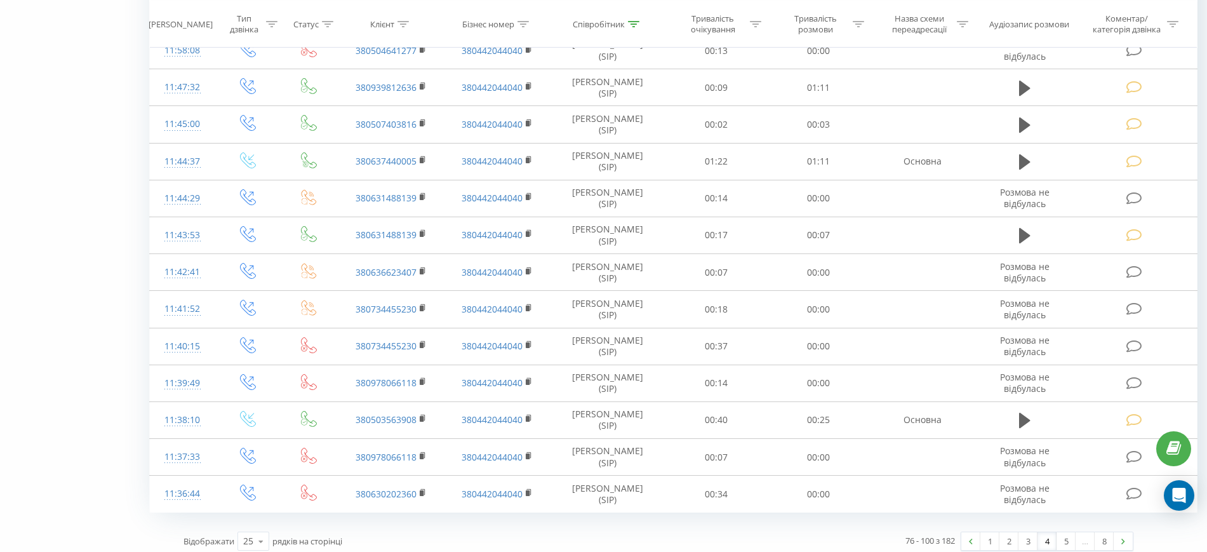
scroll to position [619, 0]
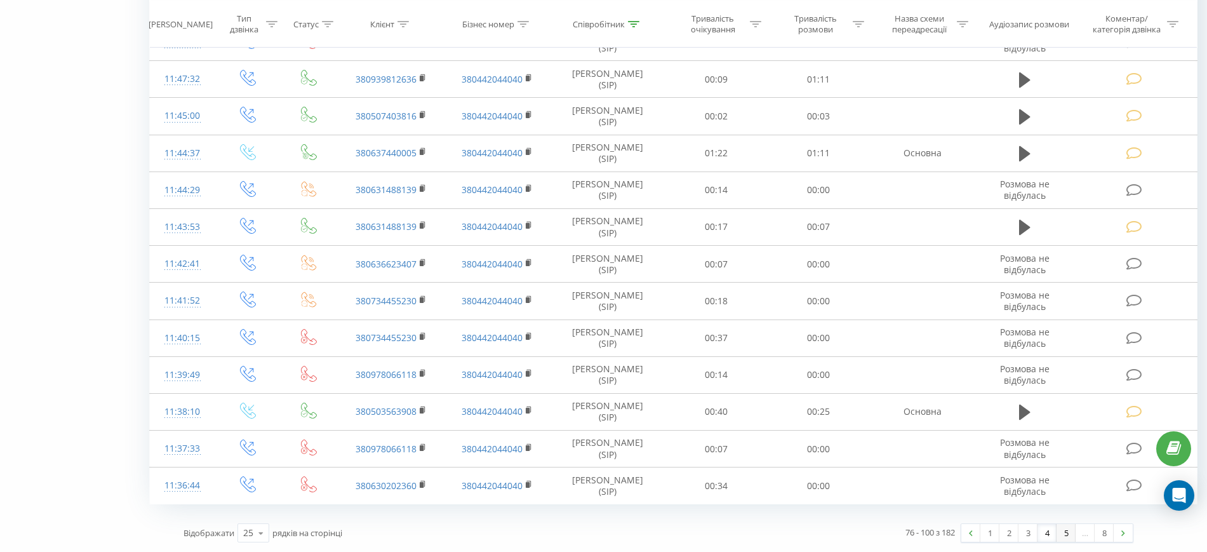
click at [1065, 535] on link "5" at bounding box center [1066, 533] width 19 height 18
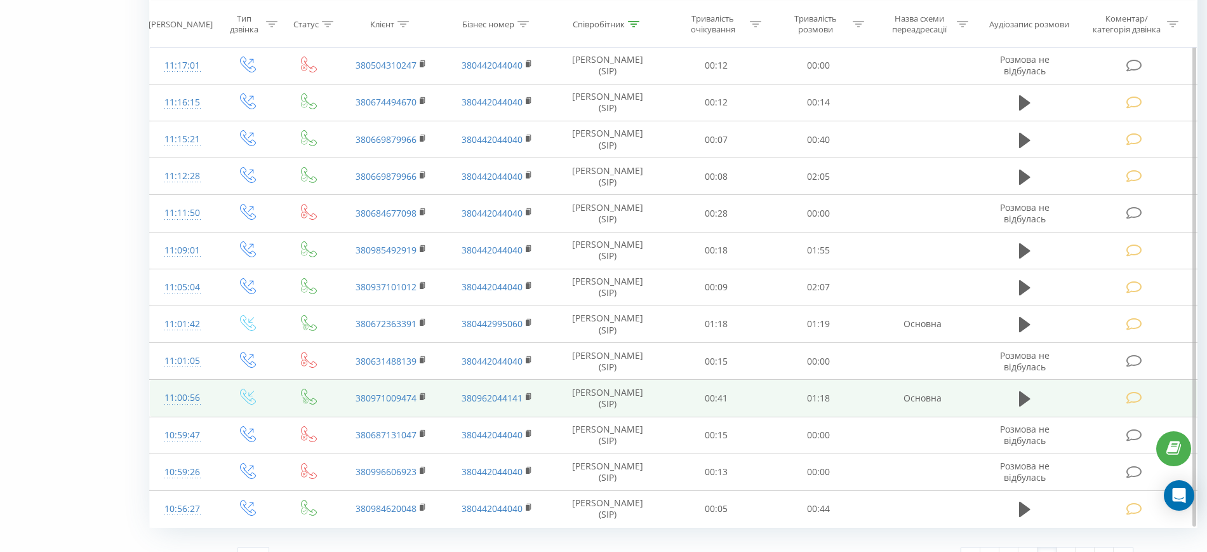
scroll to position [610, 0]
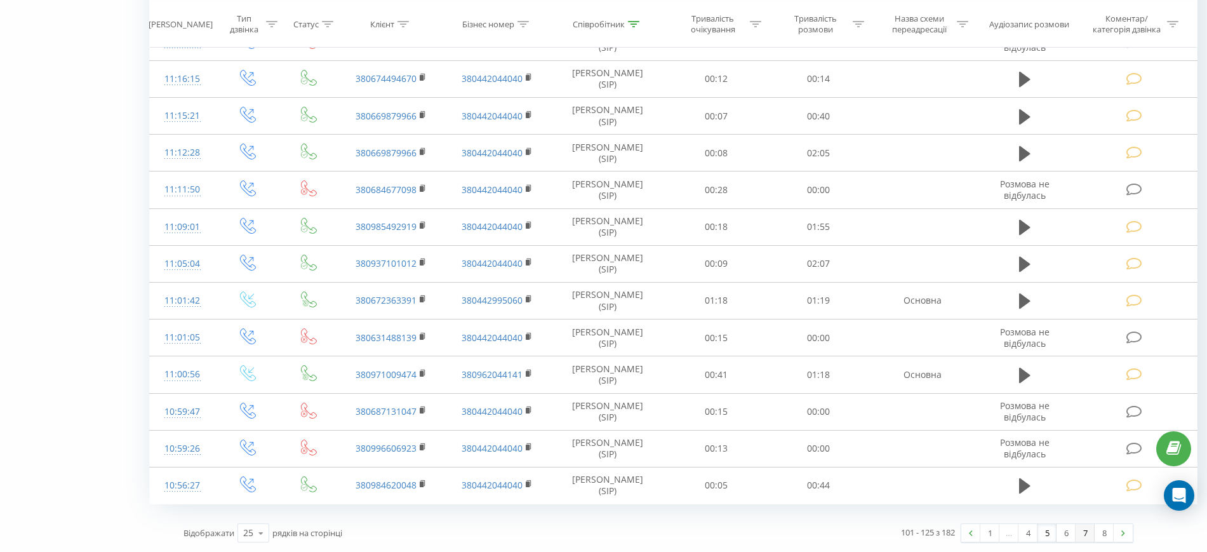
click at [1082, 532] on link "7" at bounding box center [1085, 533] width 19 height 18
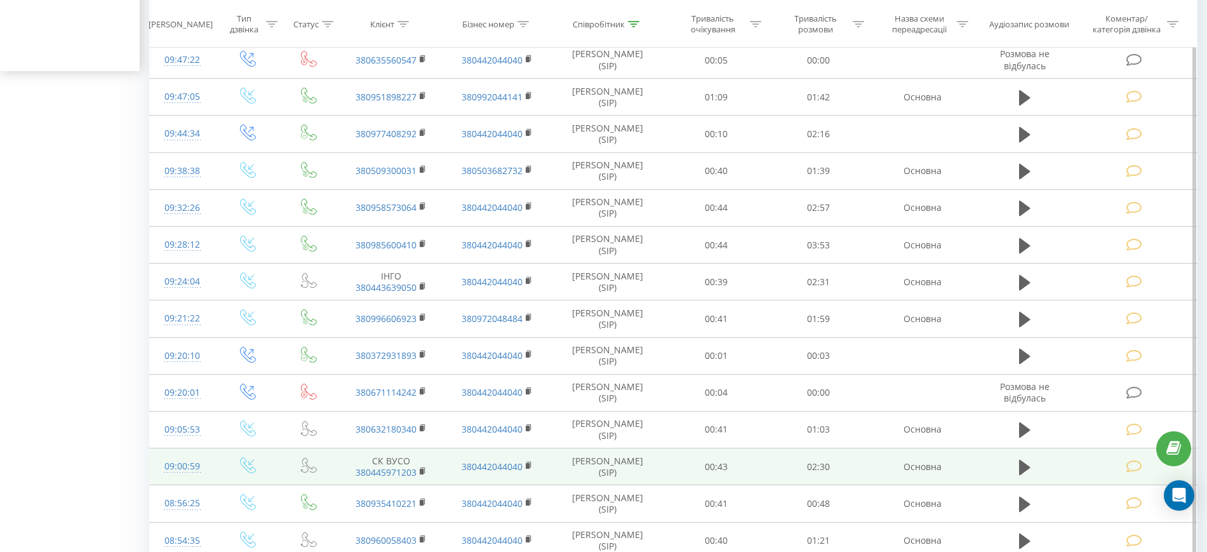
scroll to position [610, 0]
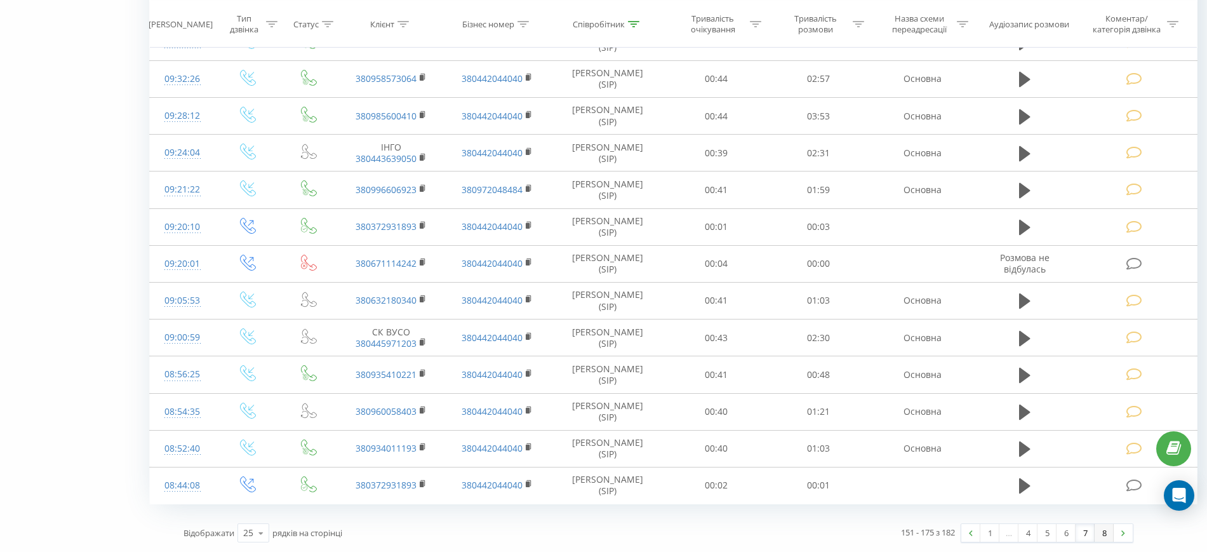
click at [1106, 535] on link "8" at bounding box center [1104, 533] width 19 height 18
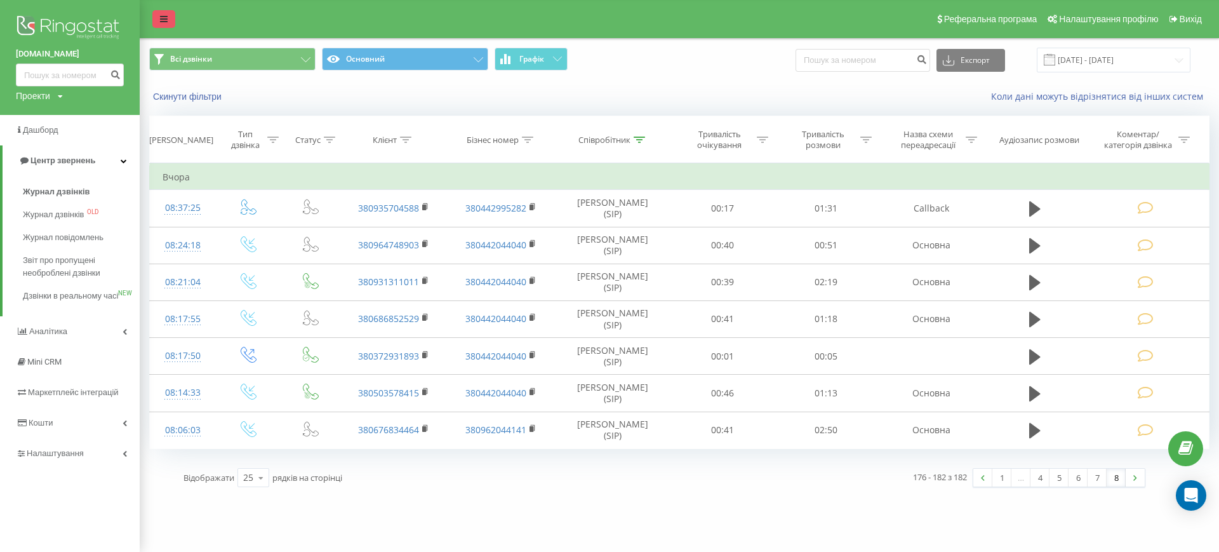
click at [159, 20] on link at bounding box center [163, 19] width 23 height 18
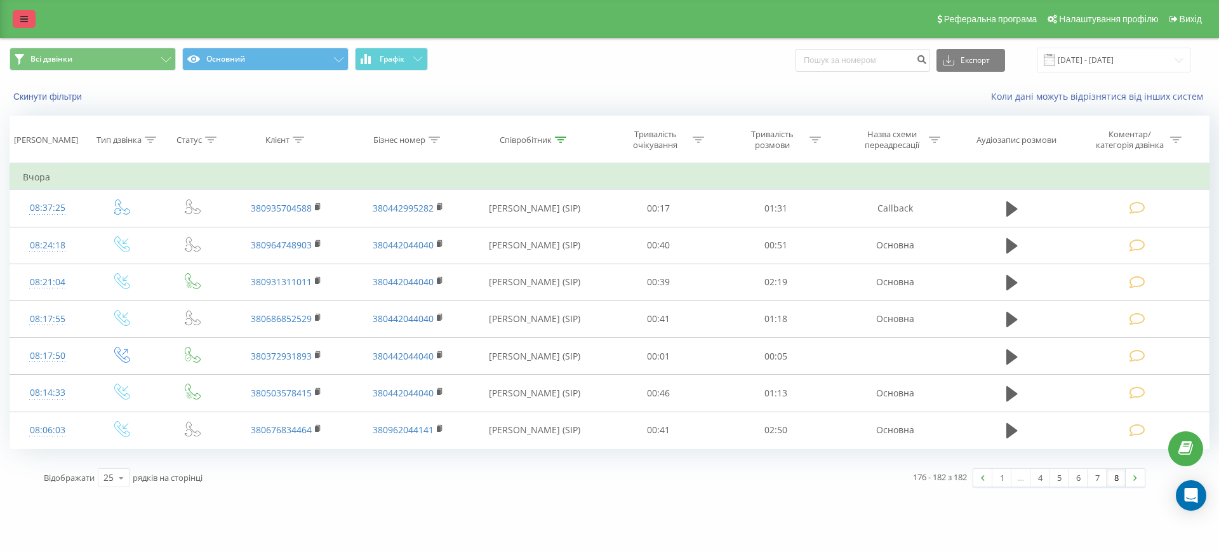
click at [25, 24] on link at bounding box center [24, 19] width 23 height 18
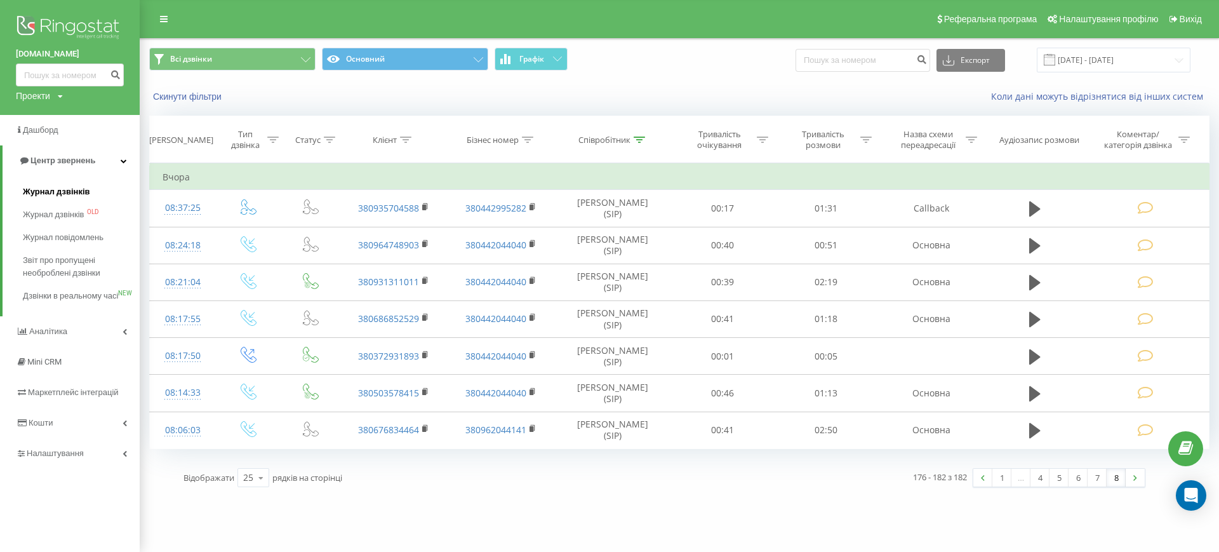
click at [38, 199] on link "Журнал дзвінків" at bounding box center [81, 191] width 117 height 23
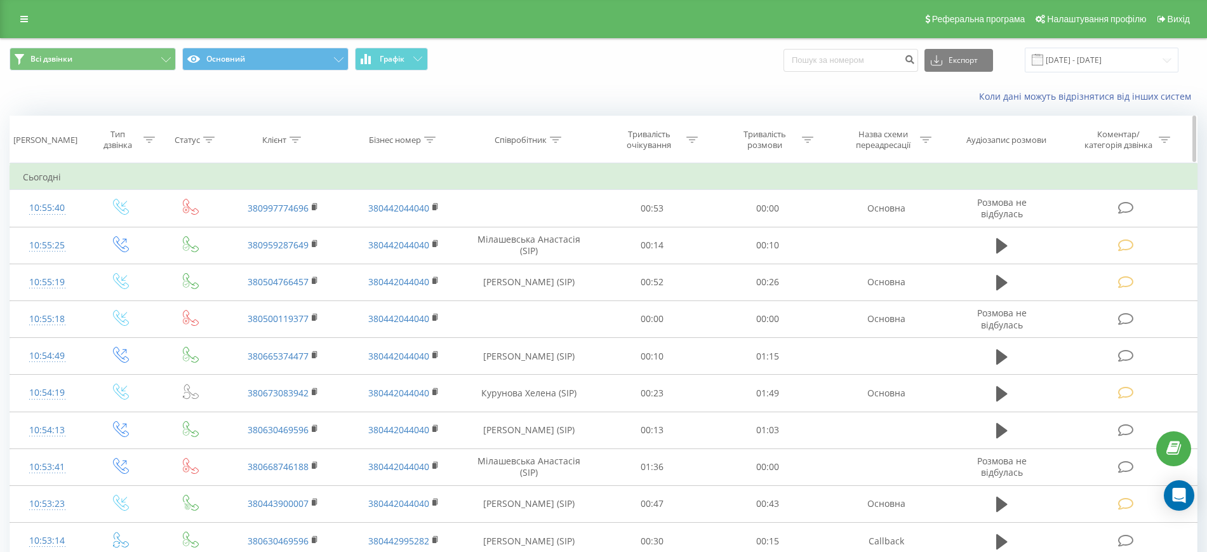
click at [555, 137] on icon at bounding box center [555, 140] width 11 height 6
click at [532, 225] on input "text" at bounding box center [530, 231] width 112 height 22
type input "Мілашевська"
click at [549, 255] on span "OK" at bounding box center [557, 256] width 36 height 20
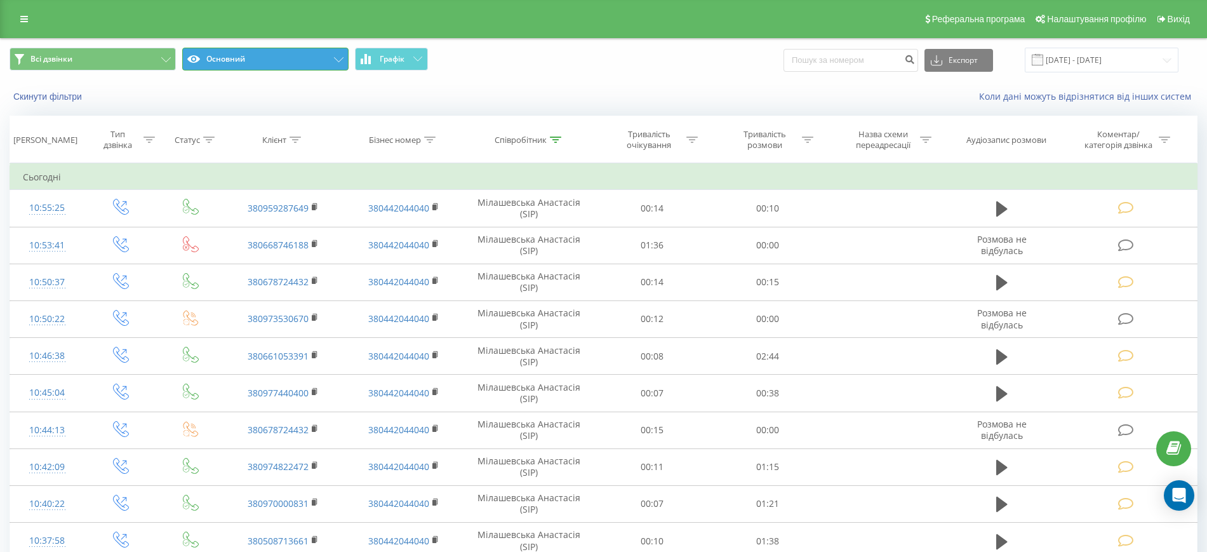
click at [338, 65] on button "Основний" at bounding box center [265, 59] width 166 height 23
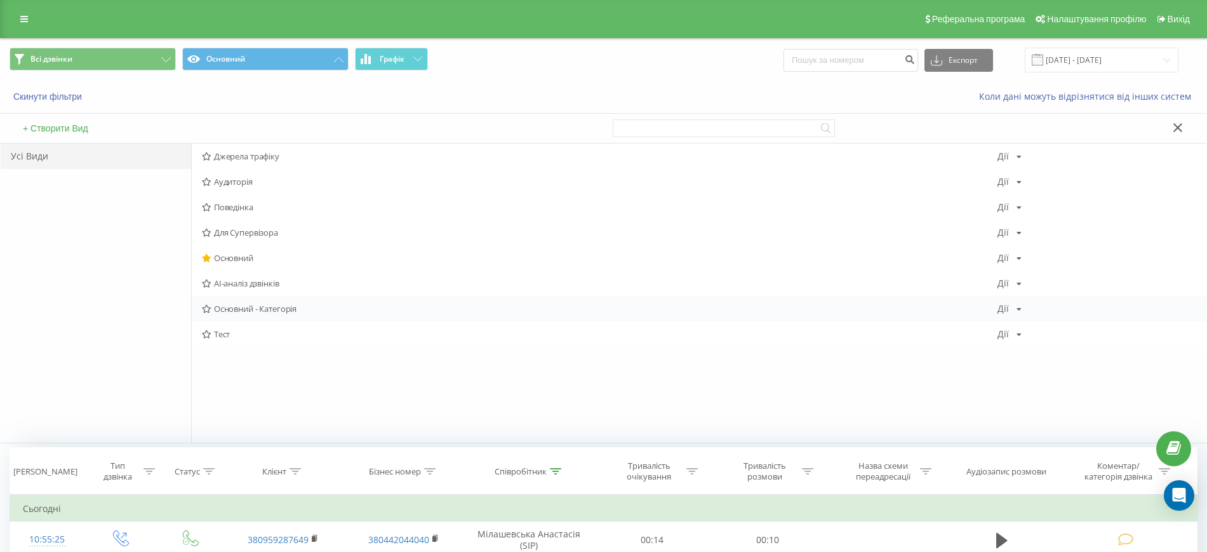
click at [206, 309] on icon at bounding box center [207, 309] width 10 height 8
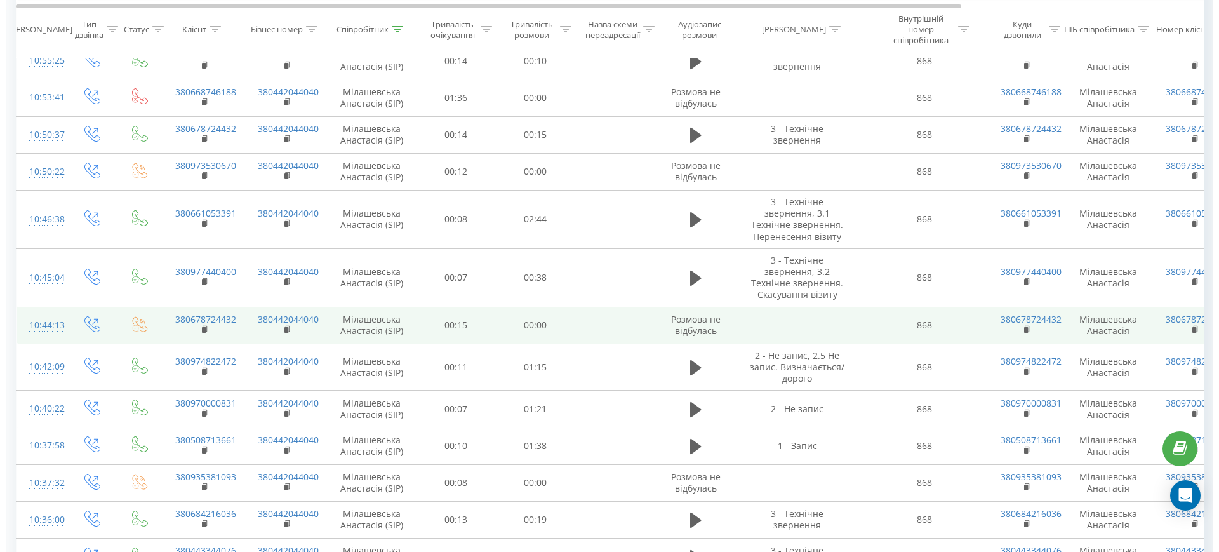
scroll to position [159, 0]
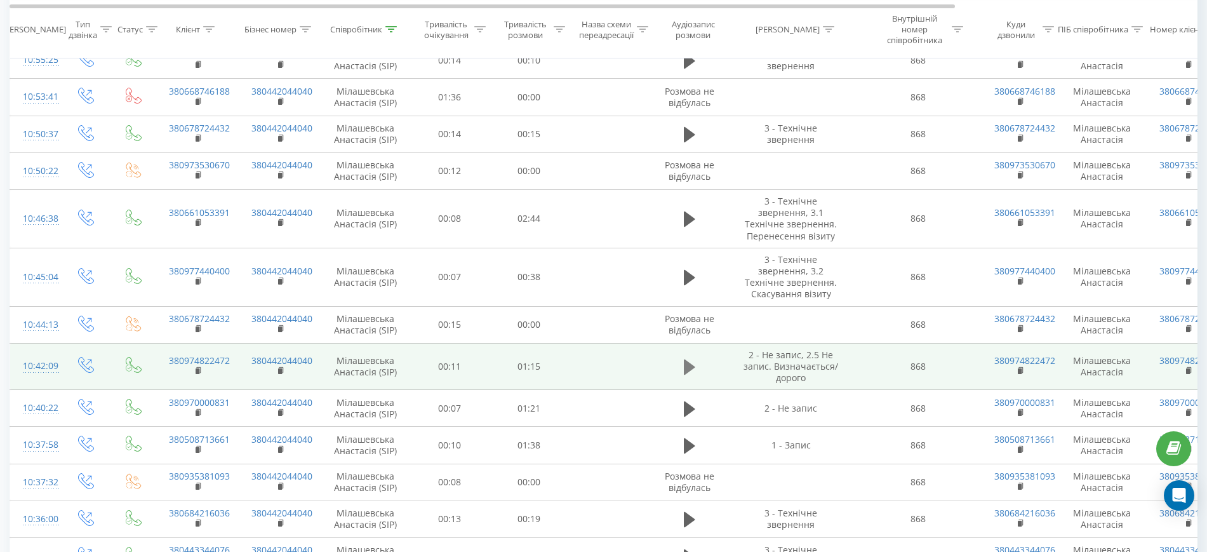
click at [686, 371] on icon at bounding box center [689, 366] width 11 height 15
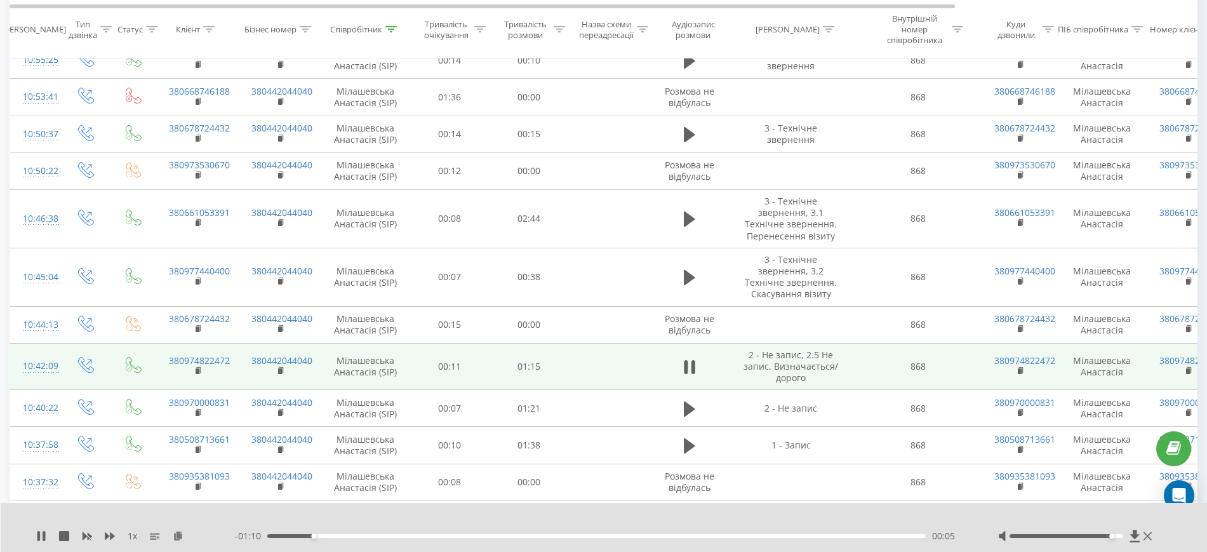
drag, startPoint x: 1065, startPoint y: 537, endPoint x: 1115, endPoint y: 537, distance: 49.5
click at [1115, 537] on div at bounding box center [1067, 536] width 114 height 4
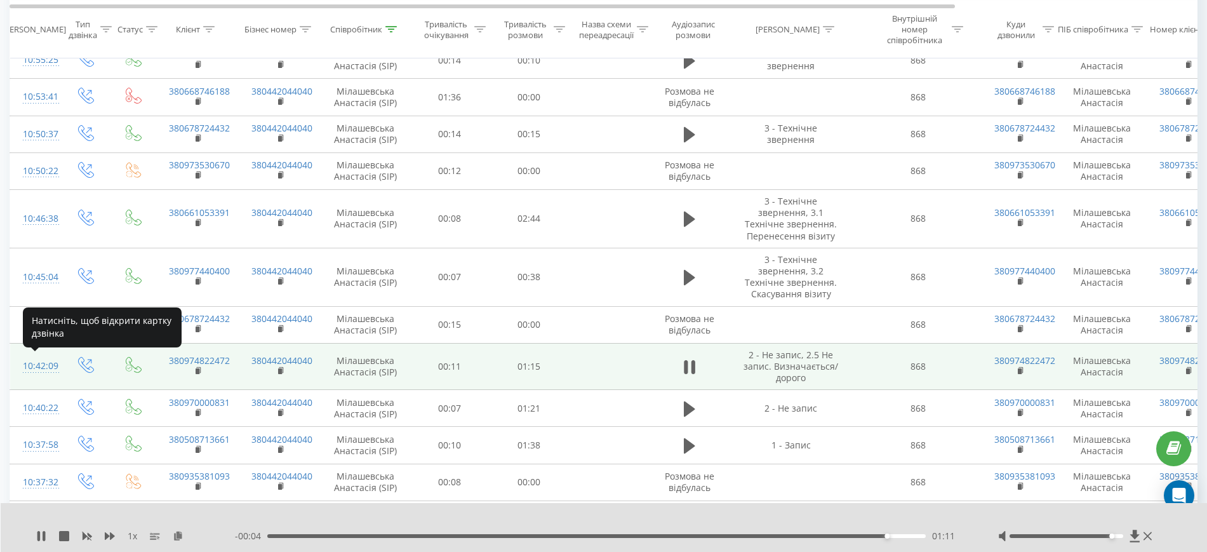
click at [44, 366] on div "10:42:09" at bounding box center [35, 366] width 25 height 25
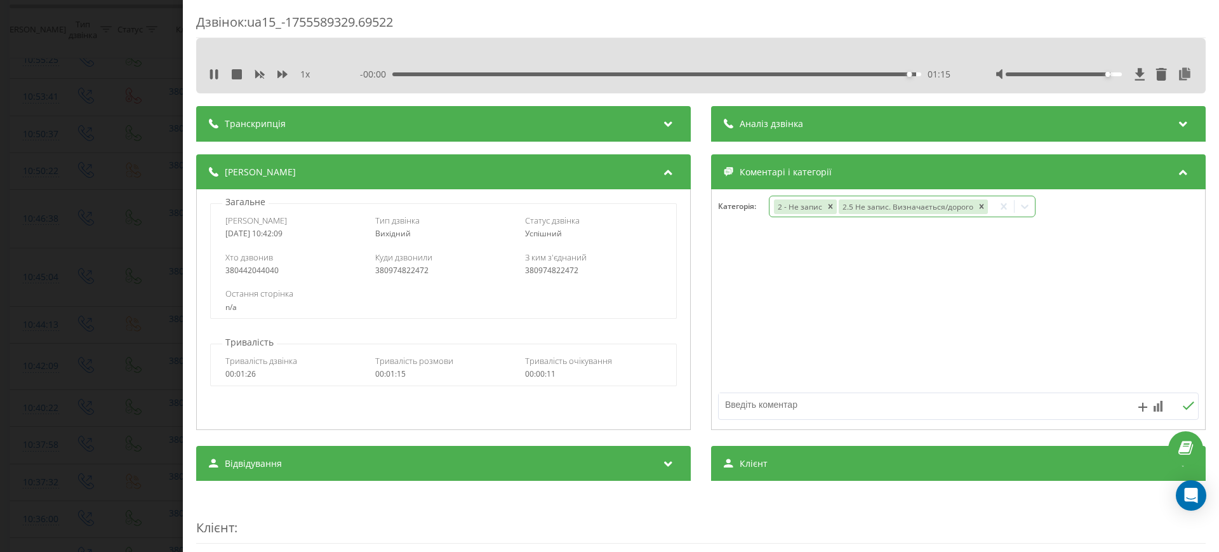
click at [1019, 209] on icon at bounding box center [1025, 206] width 13 height 13
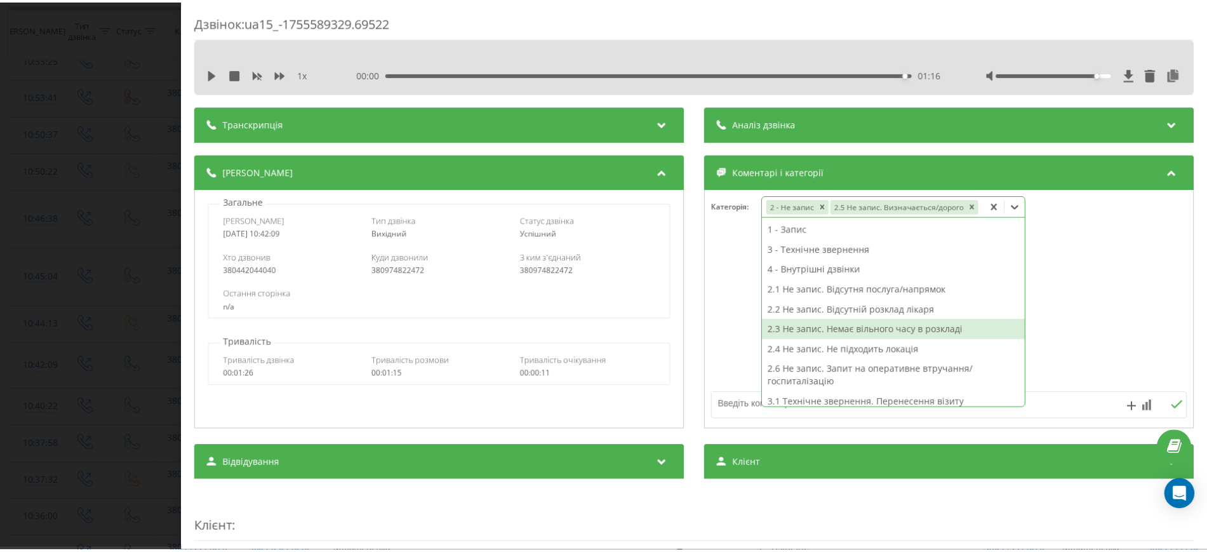
scroll to position [179, 0]
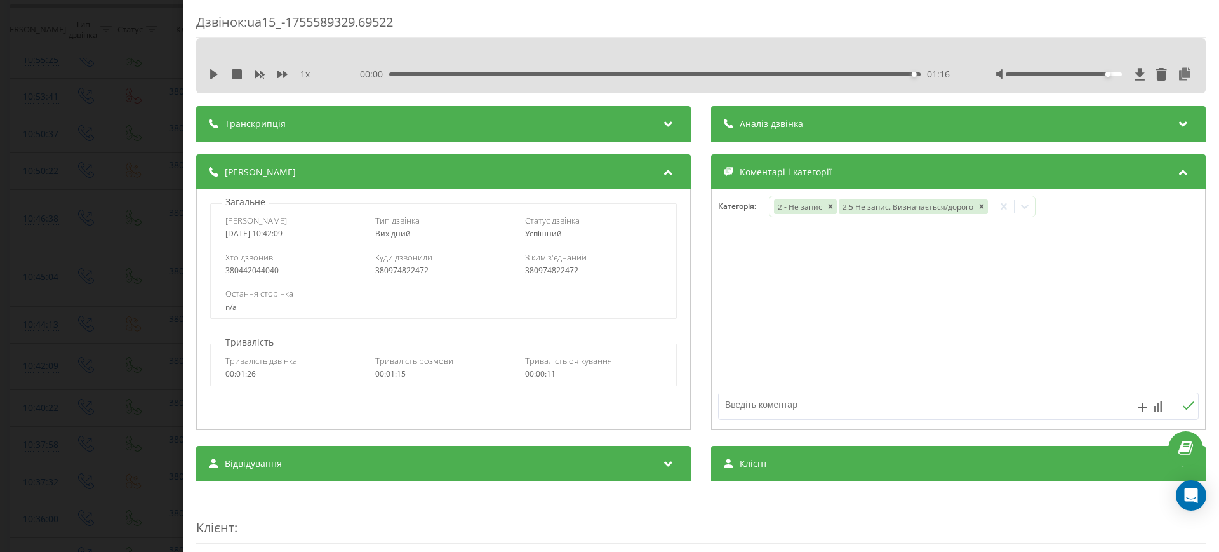
click at [101, 181] on div "Дзвінок : ua15_-1755589329.69522 1 x 00:00 01:16 01:16 Транскрипція Для AI-анал…" at bounding box center [609, 276] width 1219 height 552
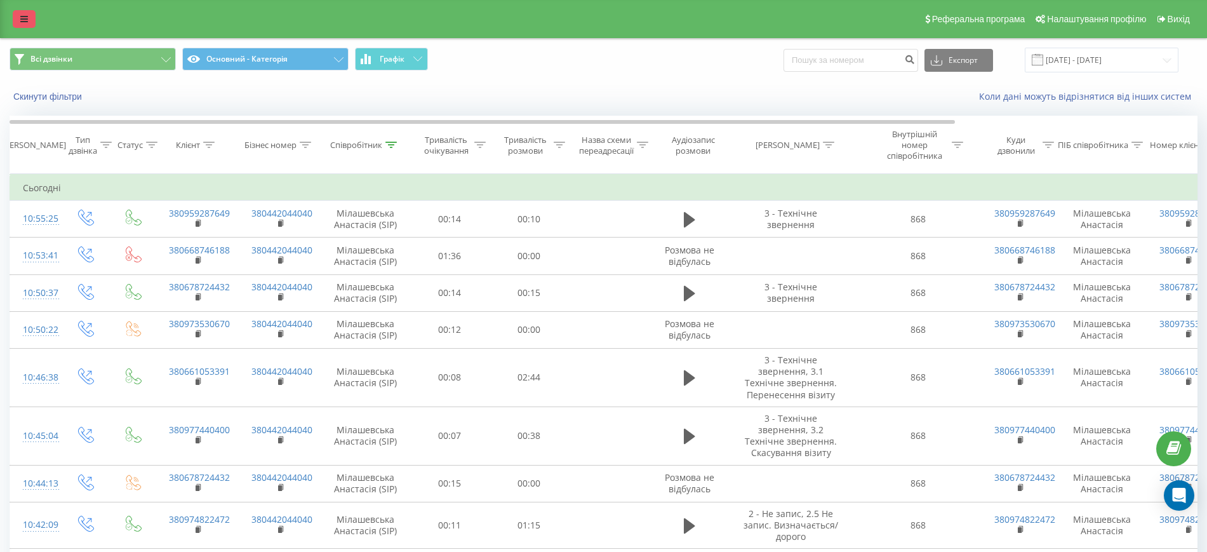
click at [23, 20] on icon at bounding box center [24, 19] width 8 height 9
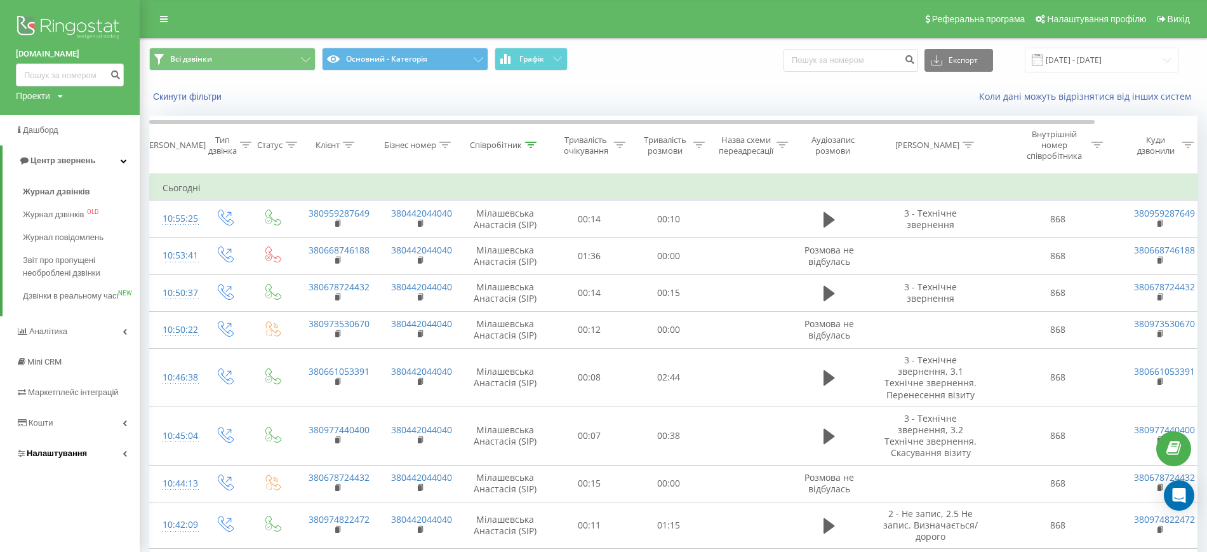
click at [53, 458] on span "Налаштування" at bounding box center [57, 453] width 60 height 10
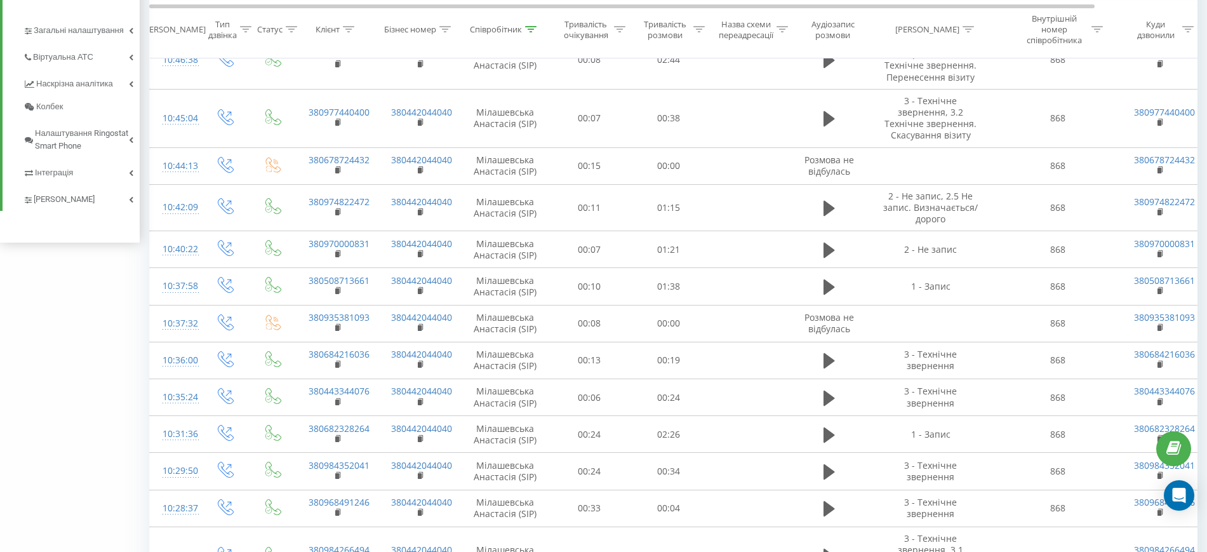
scroll to position [159, 0]
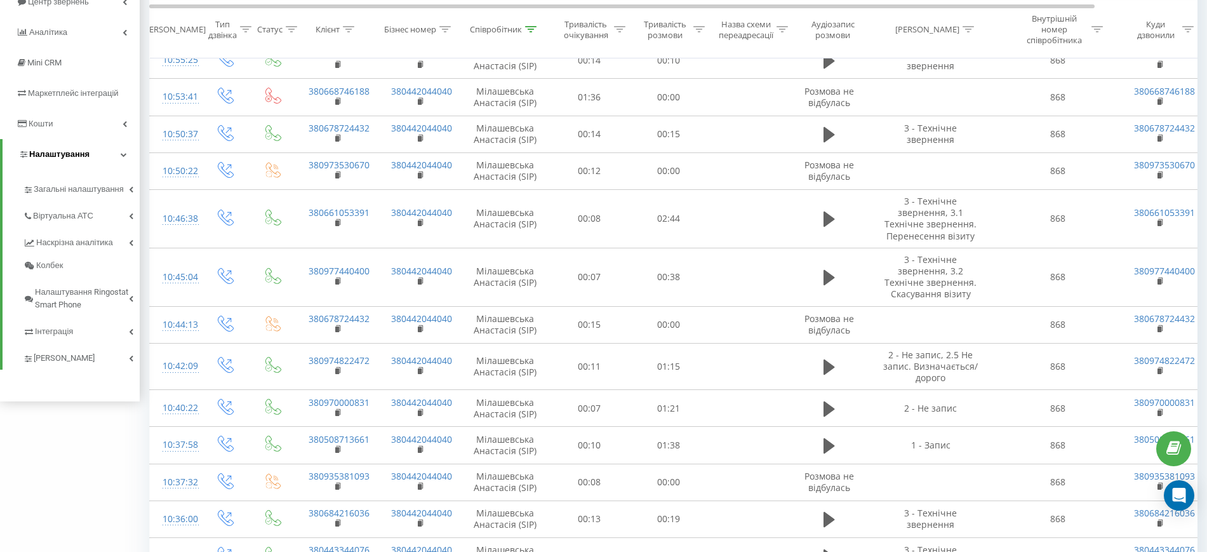
click at [64, 152] on span "Налаштування" at bounding box center [59, 154] width 60 height 10
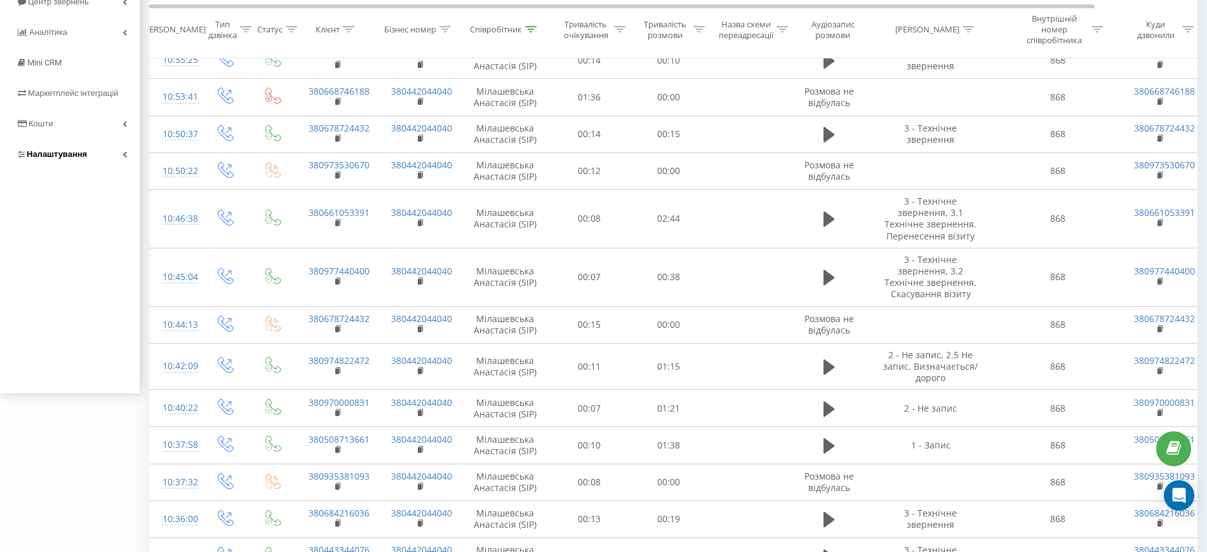
click at [64, 152] on span "Налаштування" at bounding box center [57, 154] width 60 height 10
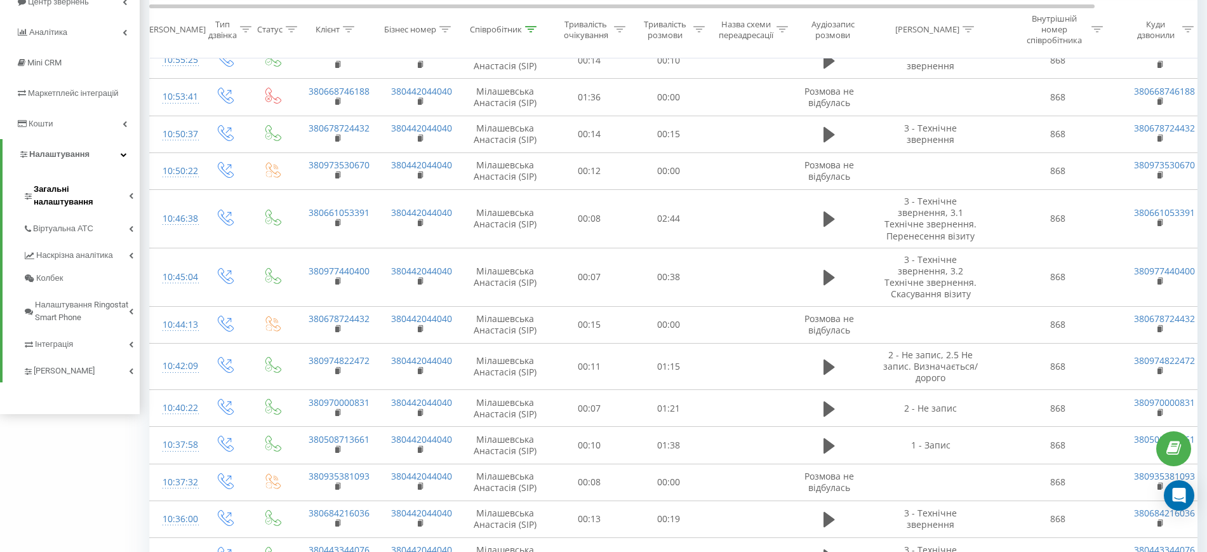
click at [58, 192] on span "Загальні налаштування" at bounding box center [81, 195] width 95 height 25
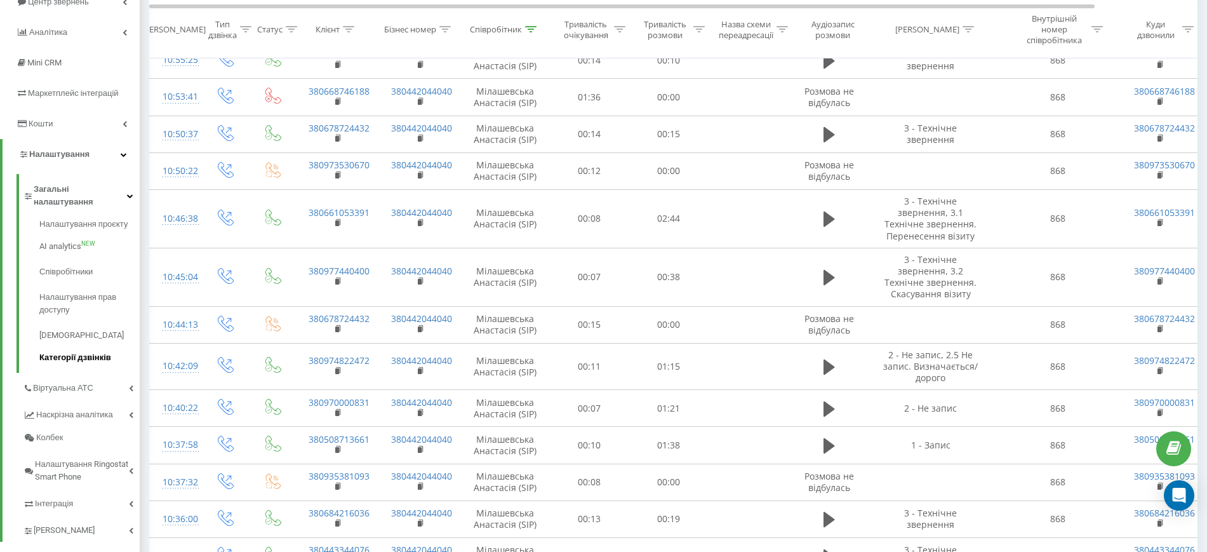
click at [58, 351] on span "Категорії дзвінків" at bounding box center [75, 357] width 72 height 13
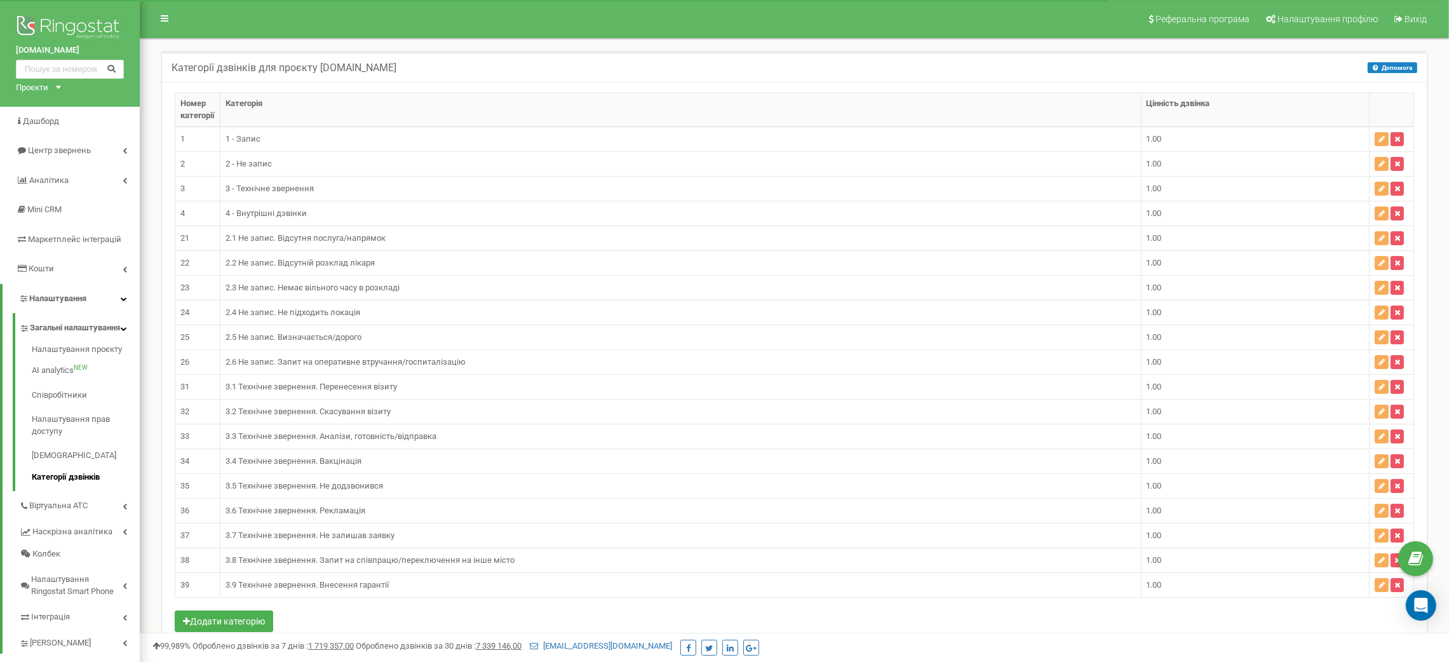
drag, startPoint x: 237, startPoint y: 465, endPoint x: 247, endPoint y: 464, distance: 10.2
click at [238, 465] on td "3.4 Технічне звернення. Вакцінація" at bounding box center [680, 461] width 921 height 25
click at [1381, 465] on icon "button" at bounding box center [1381, 461] width 6 height 8
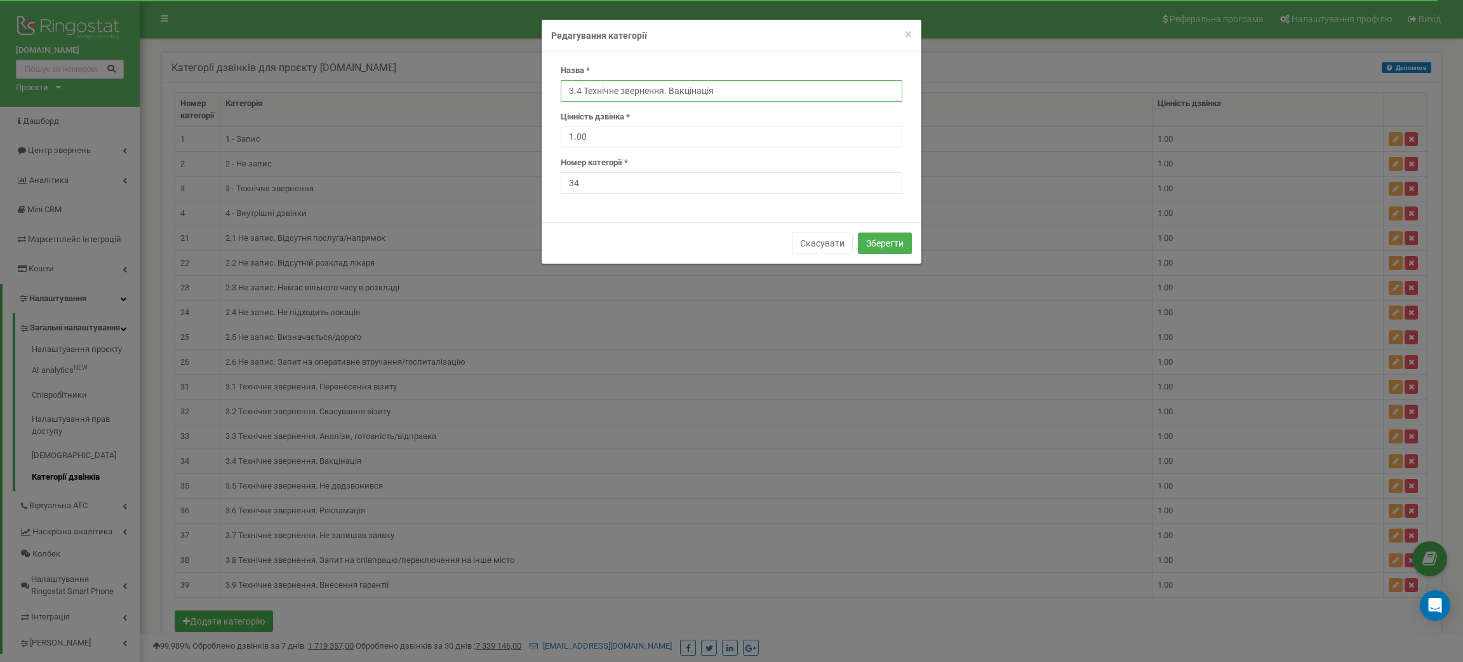
click at [695, 94] on input "3.4 Технічне звернення. Вакцінація" at bounding box center [732, 91] width 342 height 22
type input "3.4 Технічне звернення. Вакцинація"
click at [879, 243] on button "Зберегти" at bounding box center [885, 243] width 54 height 22
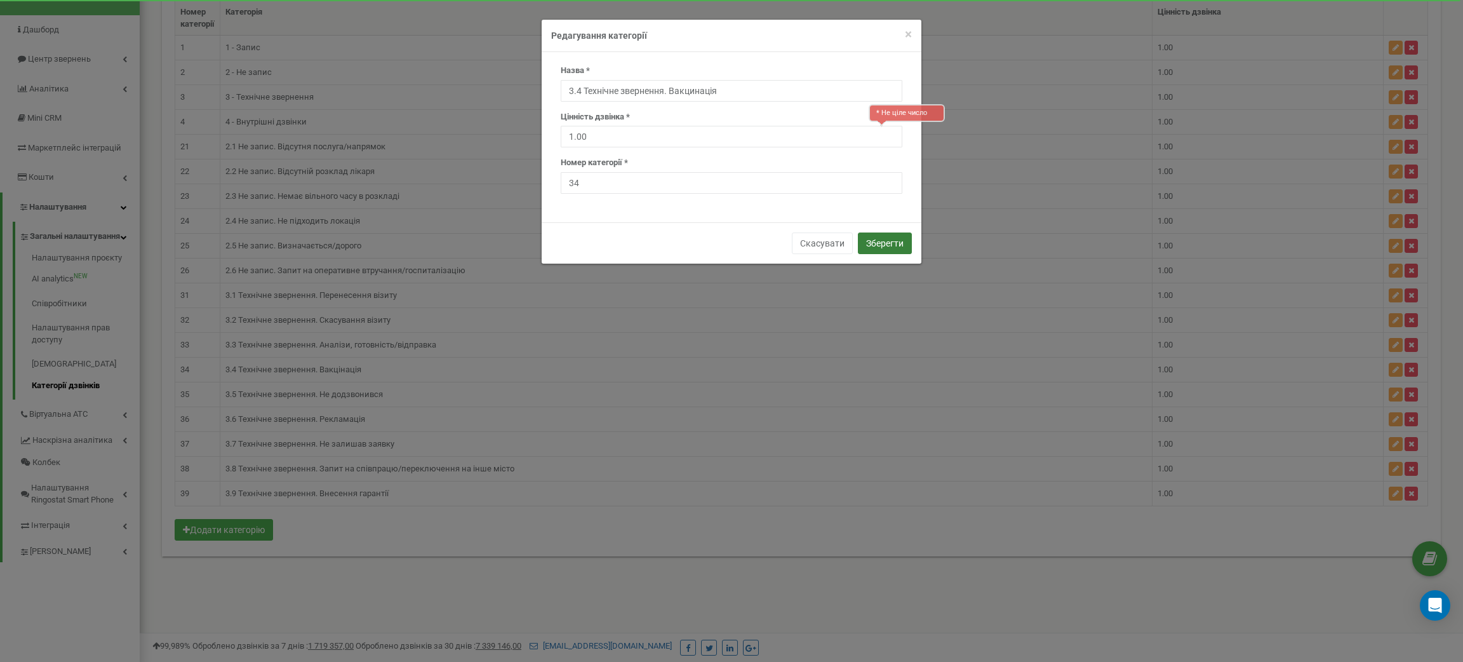
scroll to position [100, 0]
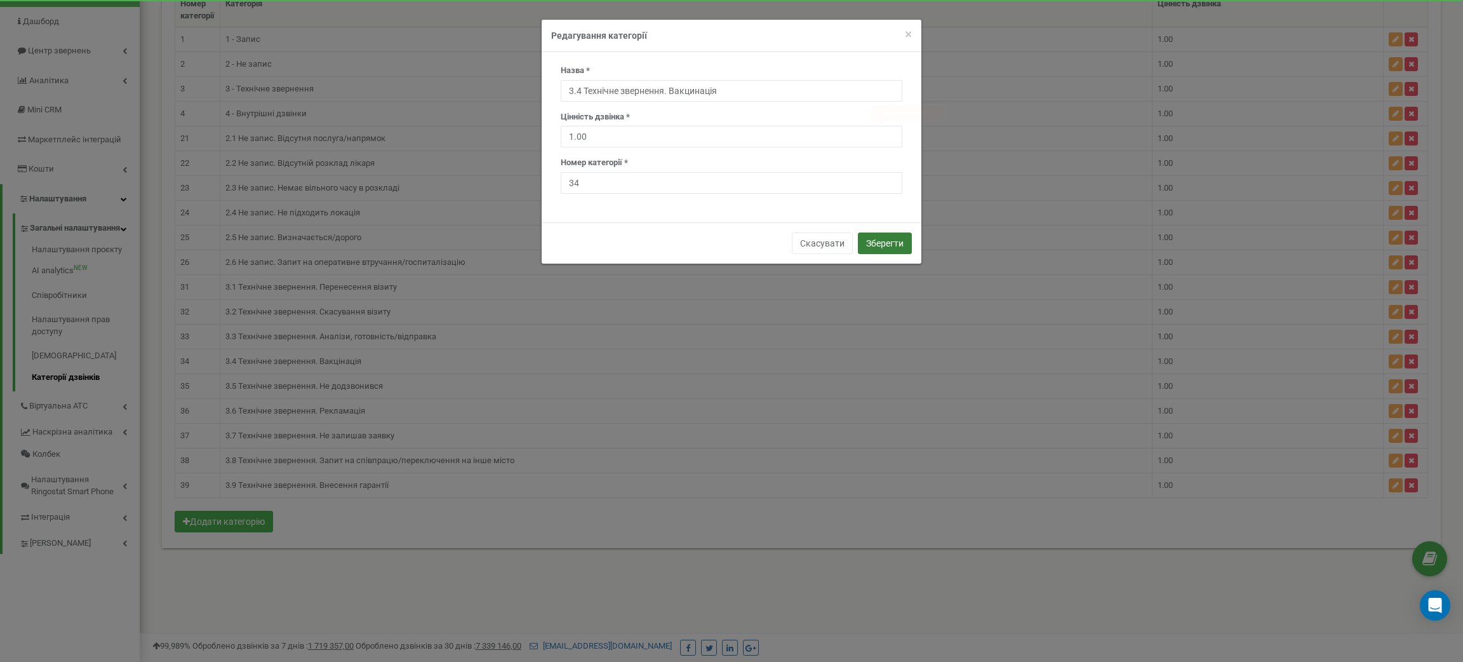
click at [890, 246] on button "Зберегти" at bounding box center [885, 243] width 54 height 22
click at [870, 137] on input "1.00" at bounding box center [732, 137] width 342 height 22
click at [888, 131] on input "2" at bounding box center [732, 137] width 342 height 22
click at [889, 135] on input "3" at bounding box center [732, 137] width 342 height 22
click at [888, 141] on input "2" at bounding box center [732, 137] width 342 height 22
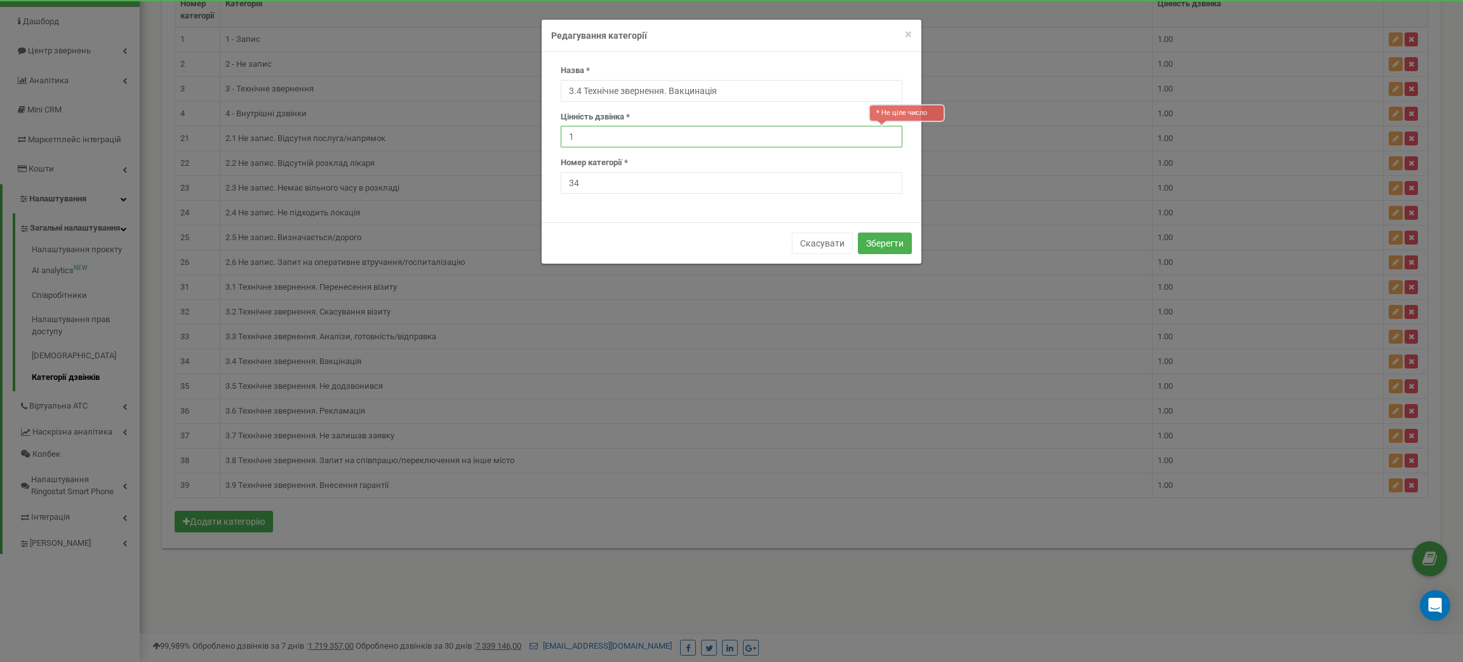
type input "1"
click at [888, 141] on input "1" at bounding box center [732, 137] width 342 height 22
click at [882, 239] on button "Зберегти" at bounding box center [885, 243] width 54 height 22
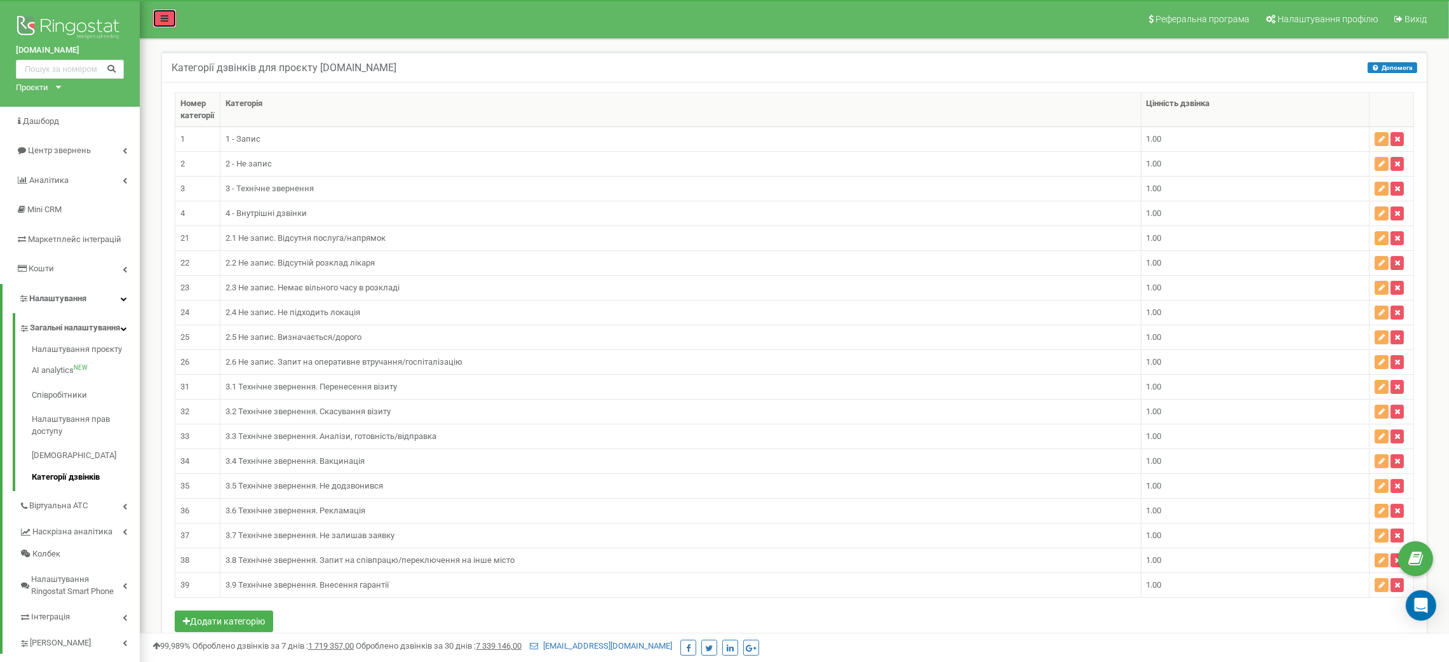
click at [157, 13] on link at bounding box center [164, 18] width 24 height 19
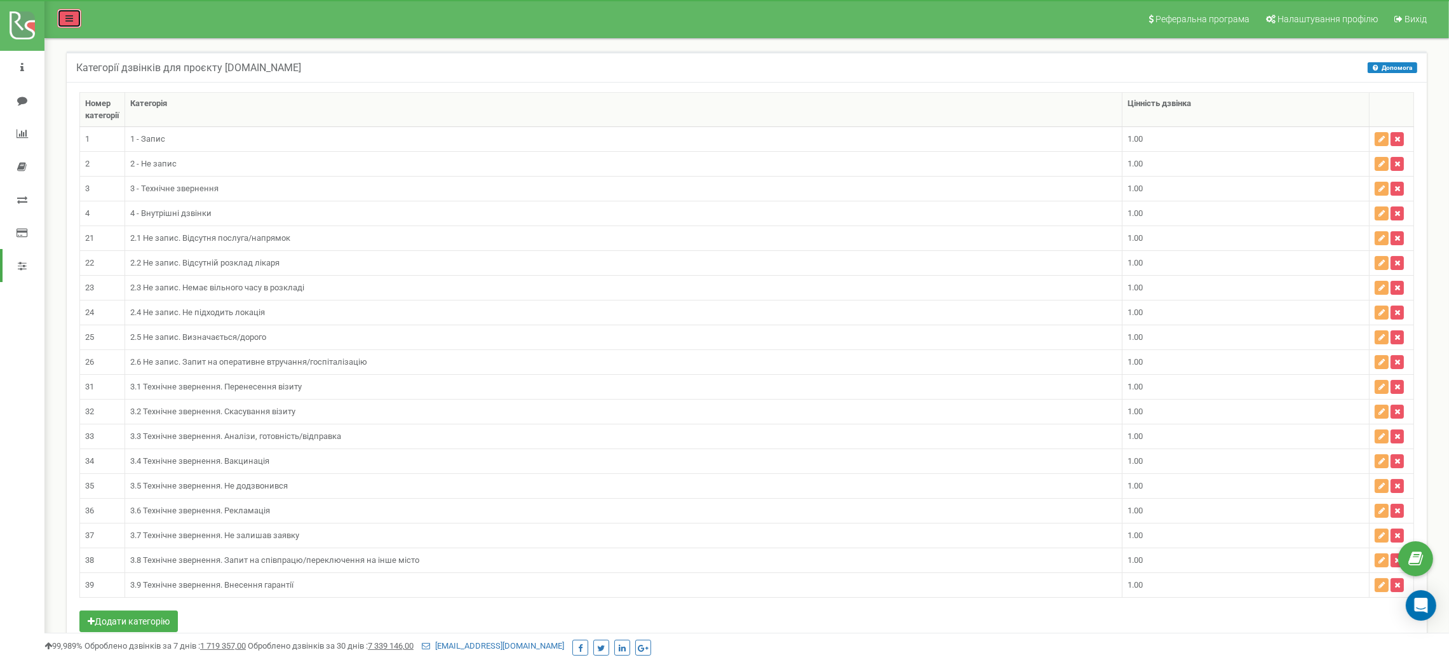
click at [73, 11] on link at bounding box center [69, 18] width 24 height 19
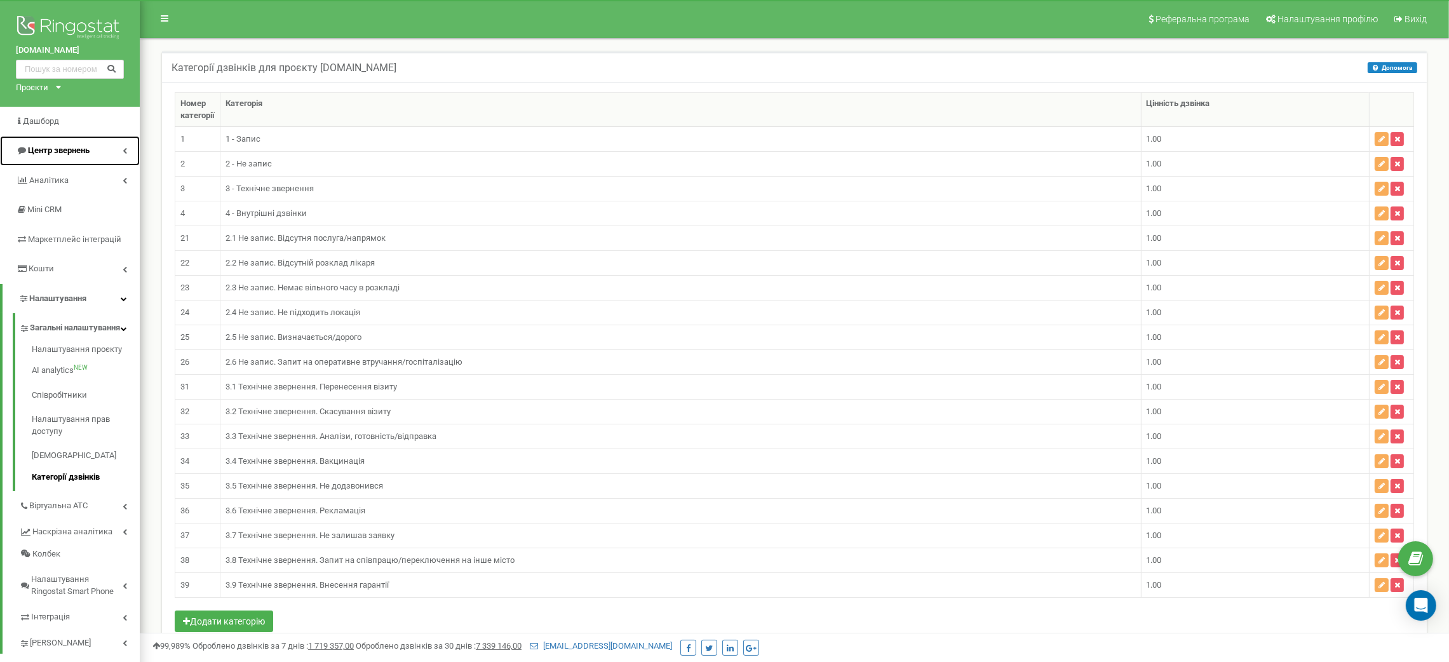
click at [45, 147] on span "Центр звернень" at bounding box center [59, 150] width 62 height 10
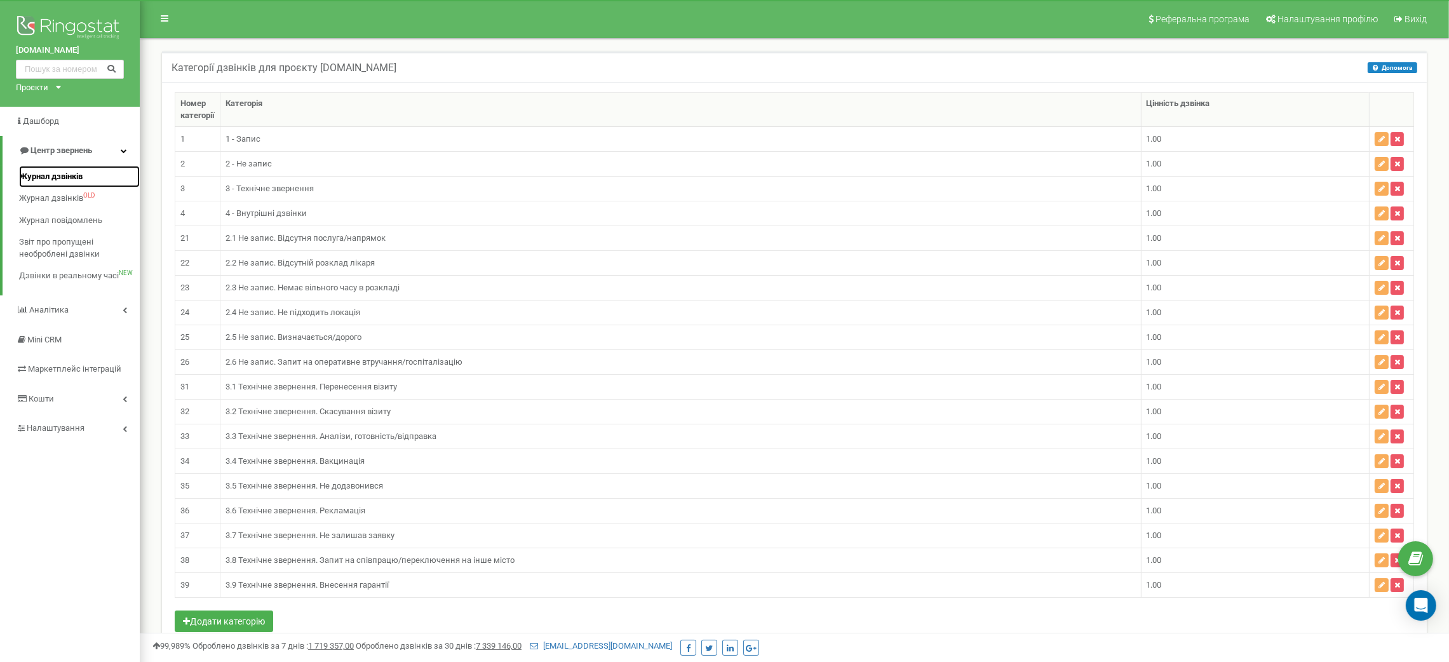
click at [55, 177] on span "Журнал дзвінків" at bounding box center [51, 177] width 64 height 12
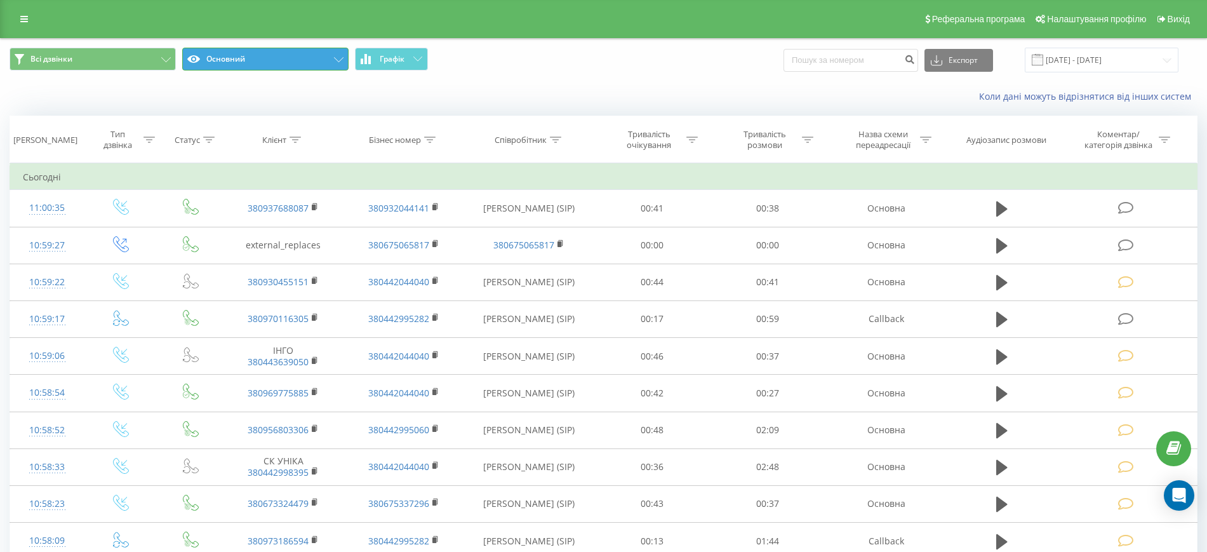
click at [325, 58] on button "Основний" at bounding box center [265, 59] width 166 height 23
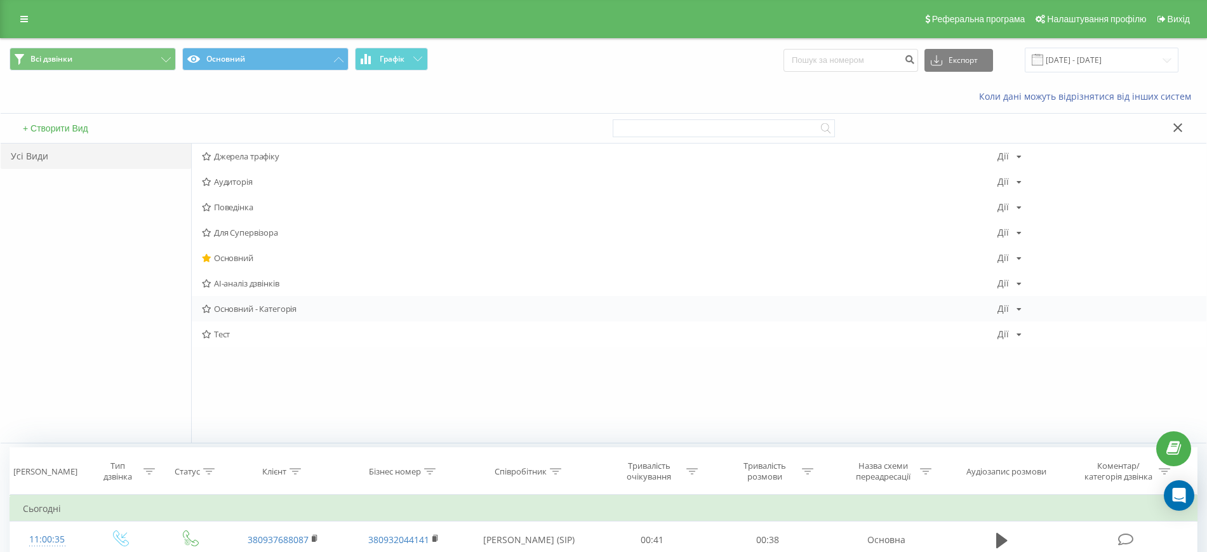
click at [208, 309] on icon at bounding box center [207, 309] width 10 height 8
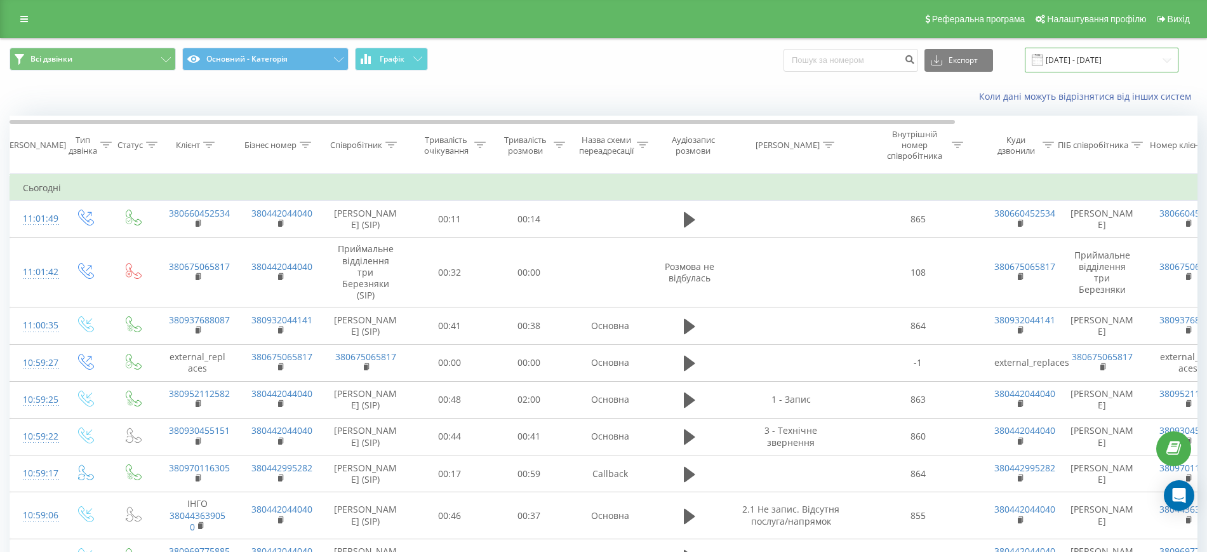
click at [1109, 68] on input "19.07.2025 - 19.08.2025" at bounding box center [1102, 60] width 154 height 25
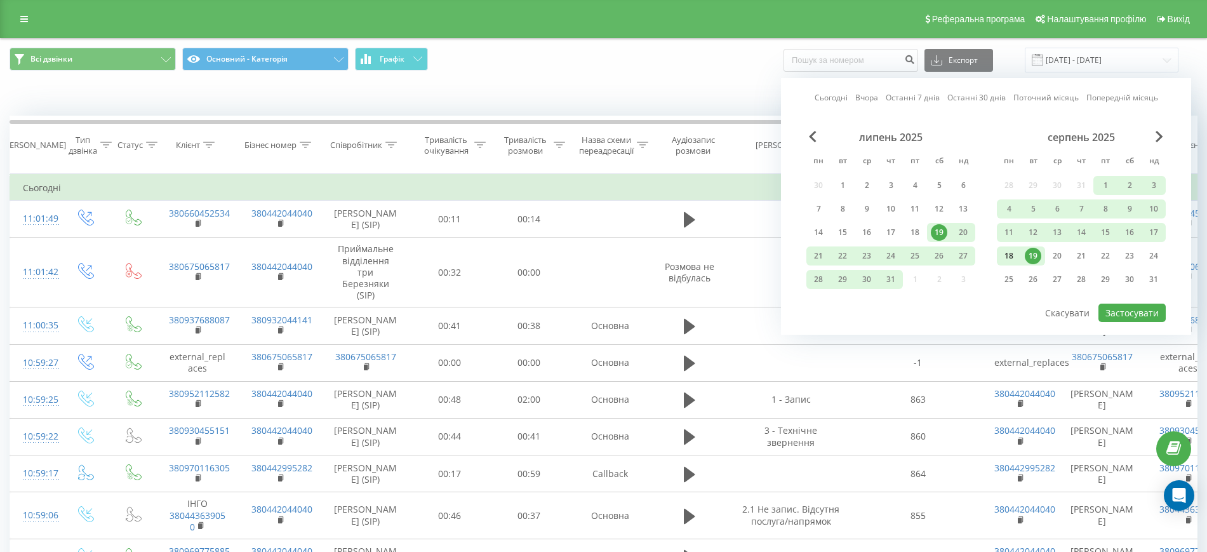
click at [1008, 254] on div "18" at bounding box center [1009, 256] width 17 height 17
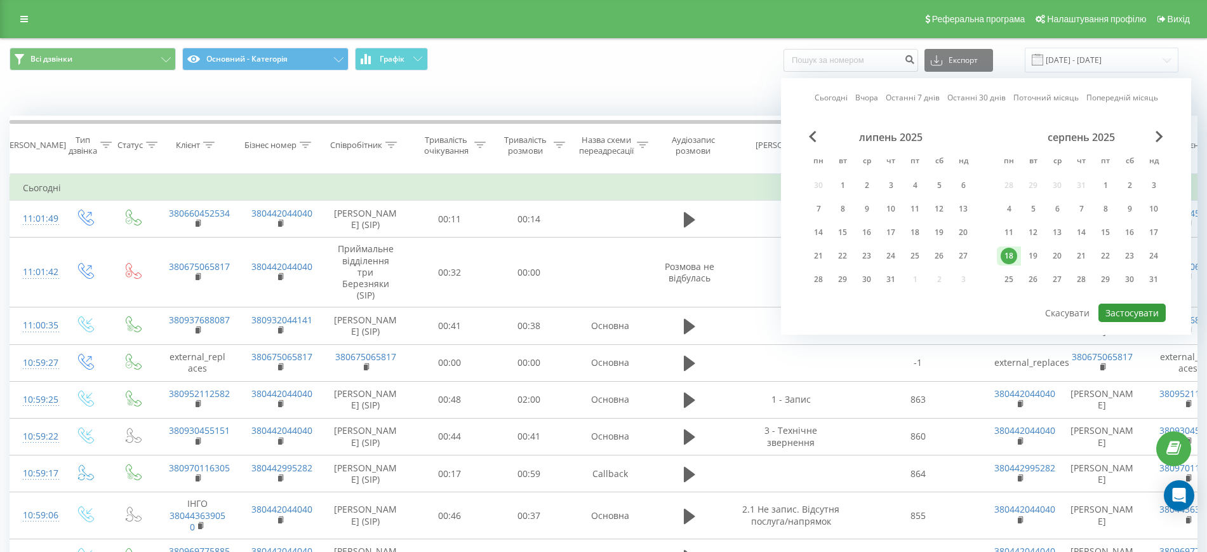
click at [1137, 312] on button "Застосувати" at bounding box center [1132, 313] width 67 height 18
type input "18.08.2025 - 18.08.2025"
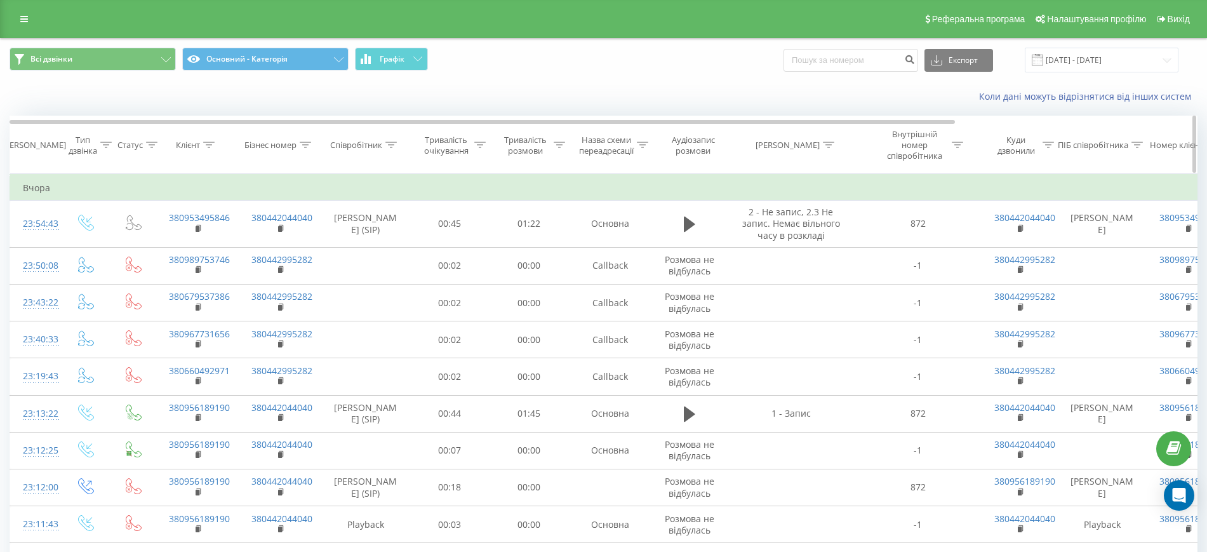
click at [832, 145] on icon at bounding box center [828, 145] width 11 height 6
click at [772, 240] on input "text" at bounding box center [791, 242] width 112 height 22
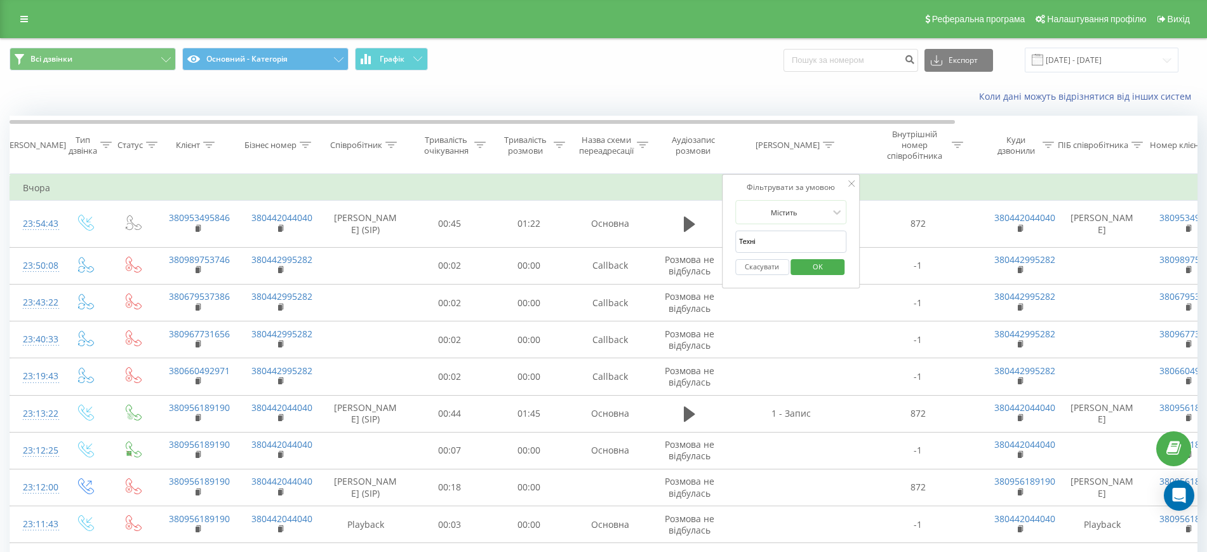
type input "Технічне"
click at [812, 272] on span "OK" at bounding box center [818, 267] width 36 height 20
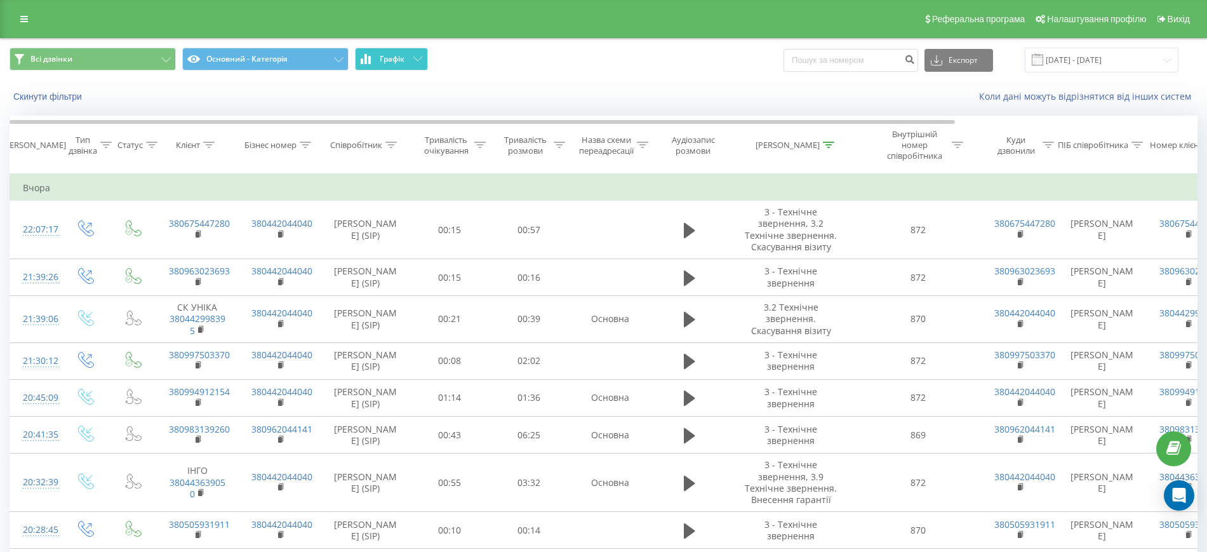
click at [401, 55] on span "Графік" at bounding box center [392, 59] width 25 height 9
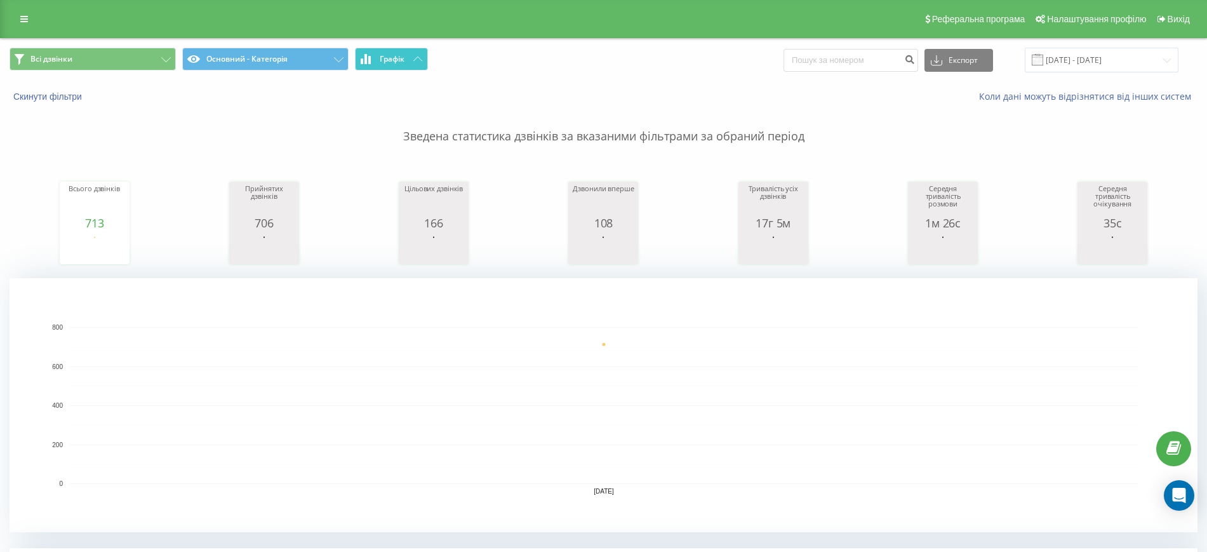
click at [410, 53] on button "Графік" at bounding box center [391, 59] width 73 height 23
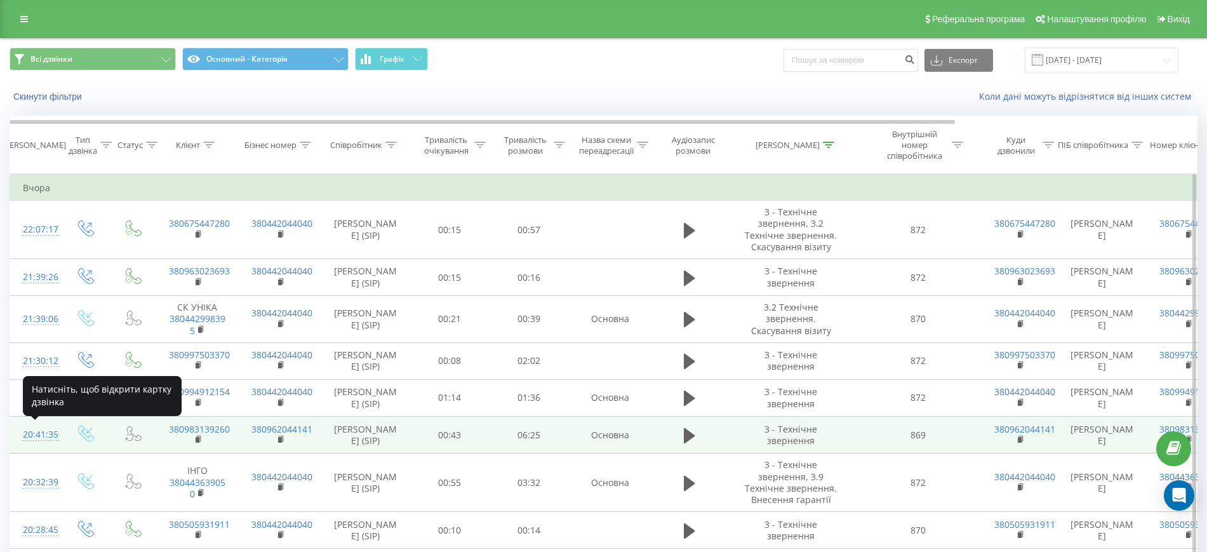
click at [48, 432] on div "20:41:35" at bounding box center [35, 434] width 25 height 25
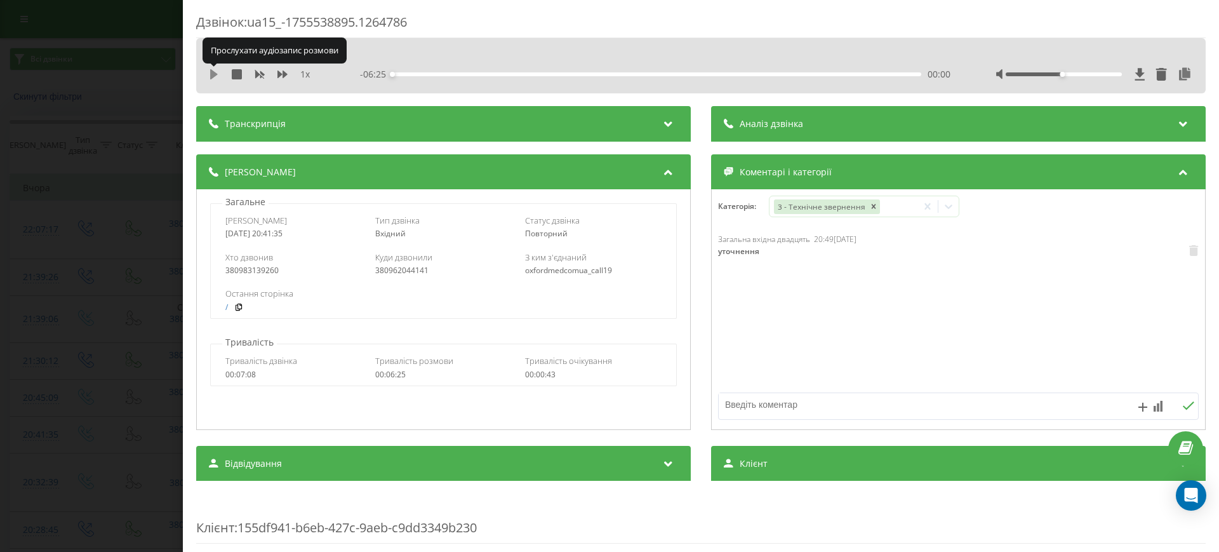
click at [213, 72] on icon at bounding box center [214, 74] width 8 height 10
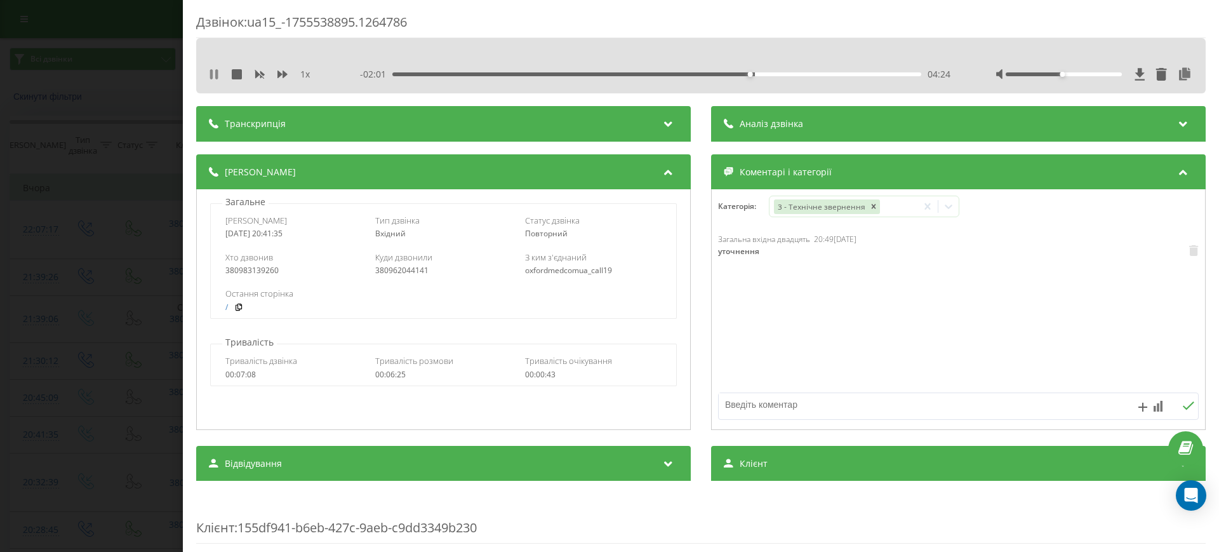
click at [211, 79] on icon at bounding box center [211, 74] width 3 height 10
click at [106, 333] on div "Дзвінок : ua15_-1755538895.1264786 1 x - 02:00 04:24 04:24 Транскрипція Для AI-…" at bounding box center [609, 276] width 1219 height 552
